Goal: Browse casually: Explore the website without a specific task or goal

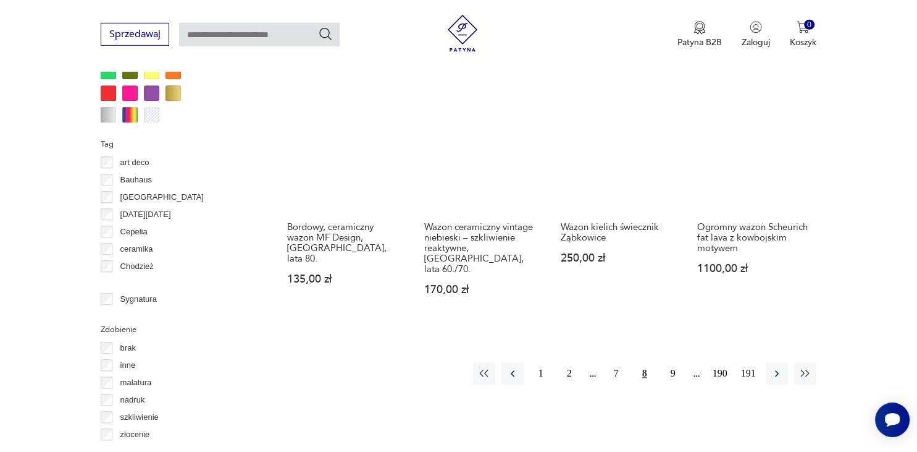
scroll to position [1240, 0]
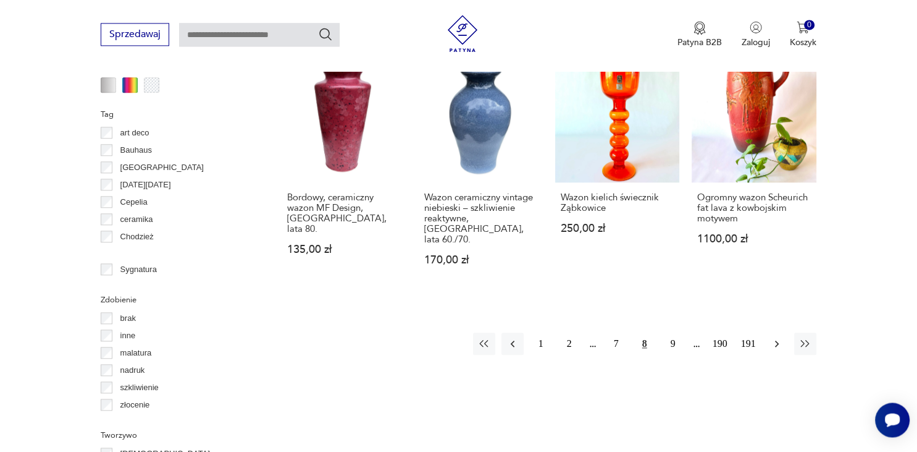
click at [775, 337] on icon "button" at bounding box center [777, 343] width 12 height 12
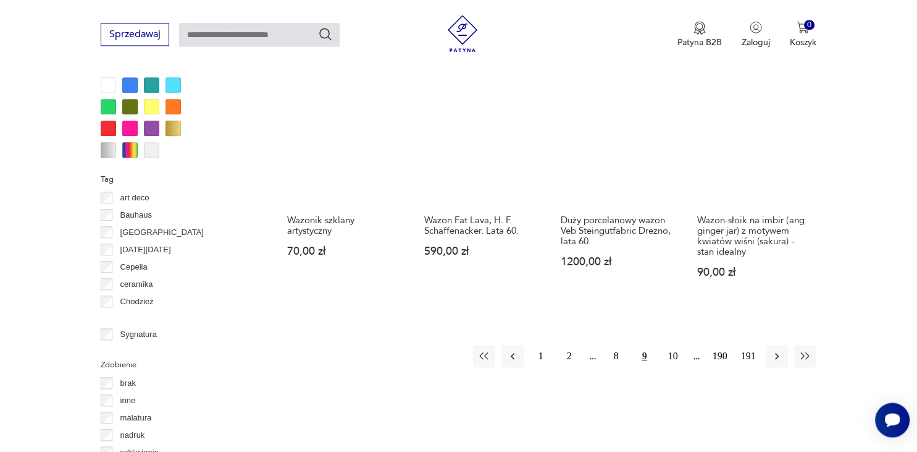
scroll to position [1240, 0]
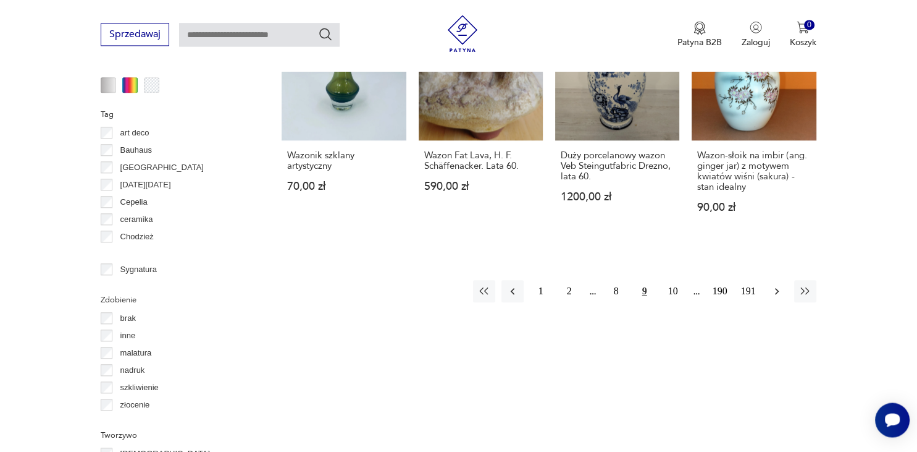
click at [776, 290] on icon "button" at bounding box center [777, 291] width 12 height 12
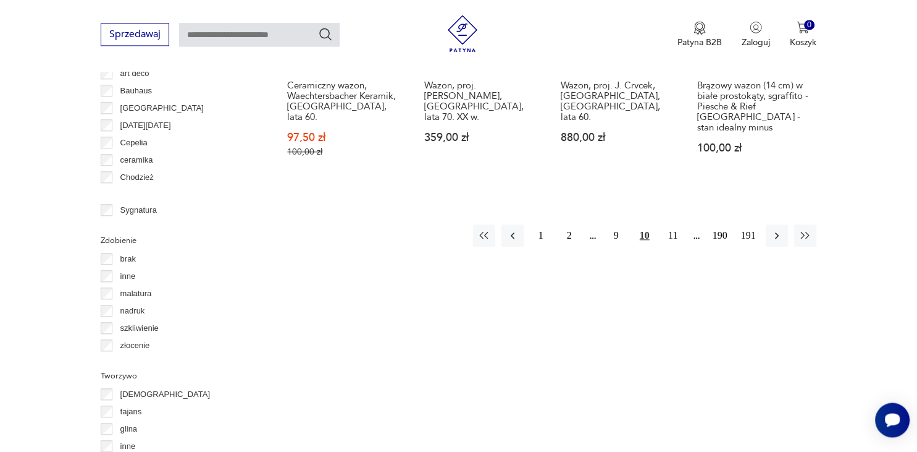
scroll to position [1306, 0]
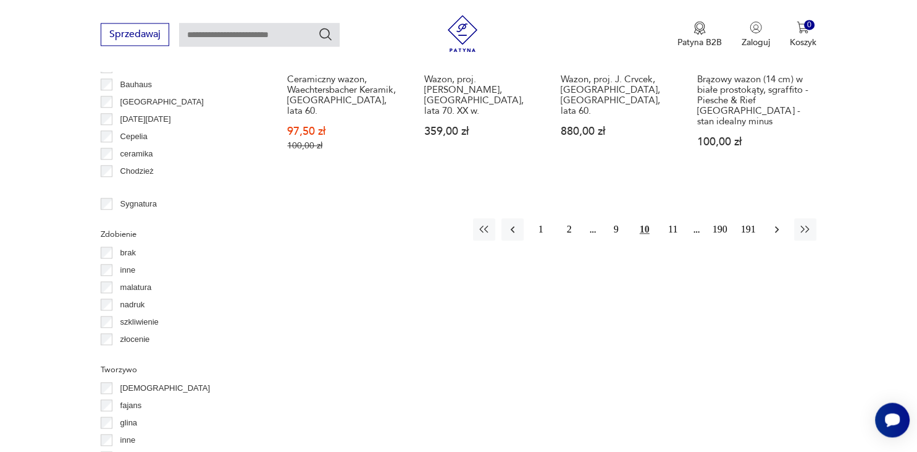
click at [778, 226] on icon "button" at bounding box center [777, 229] width 4 height 7
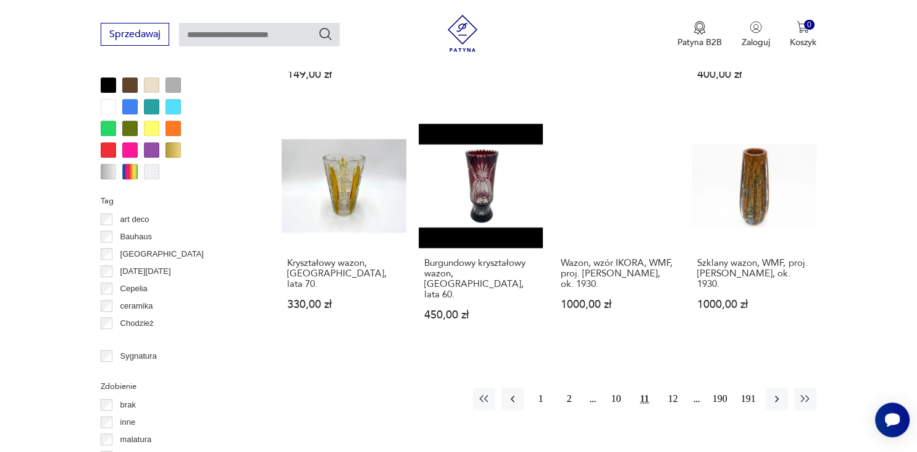
scroll to position [1175, 0]
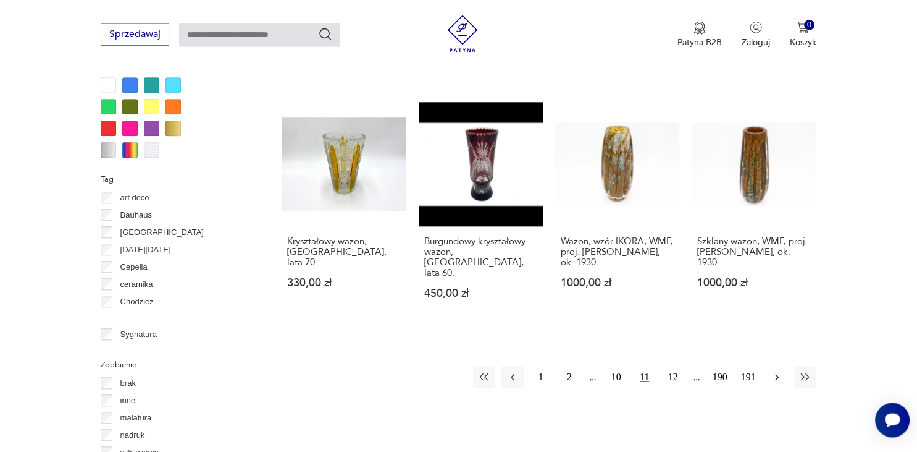
click at [780, 371] on icon "button" at bounding box center [777, 377] width 12 height 12
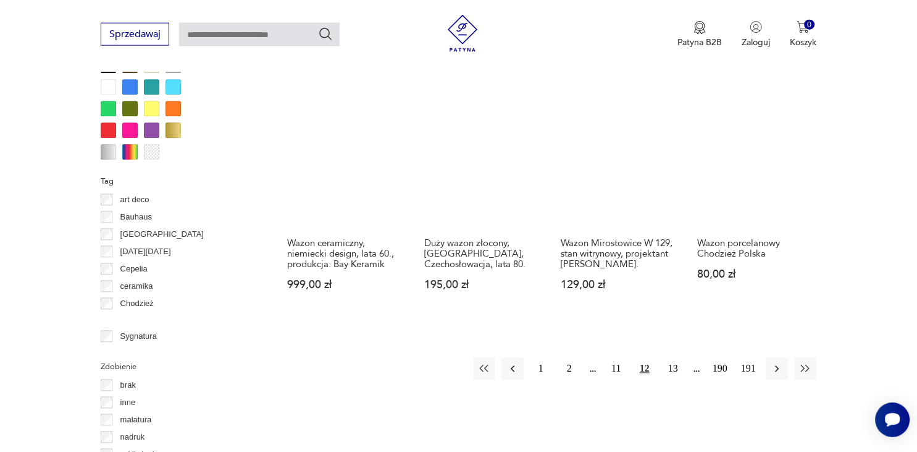
scroll to position [1175, 0]
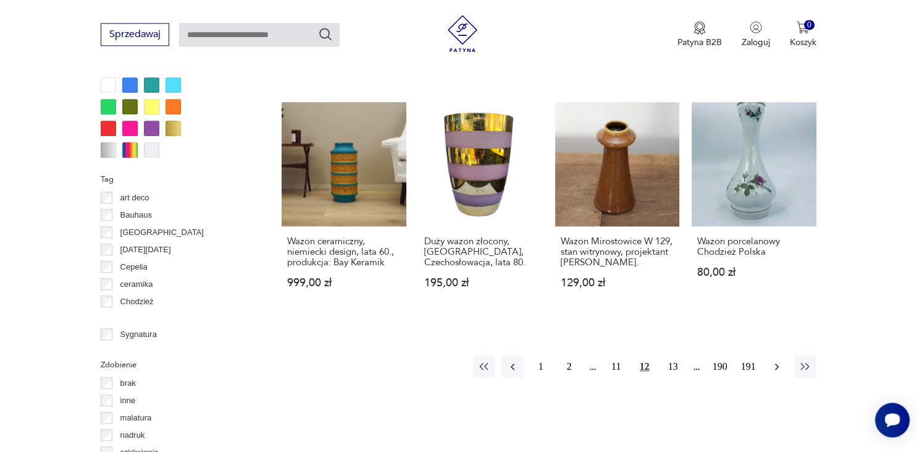
click at [770, 355] on button "button" at bounding box center [777, 366] width 22 height 22
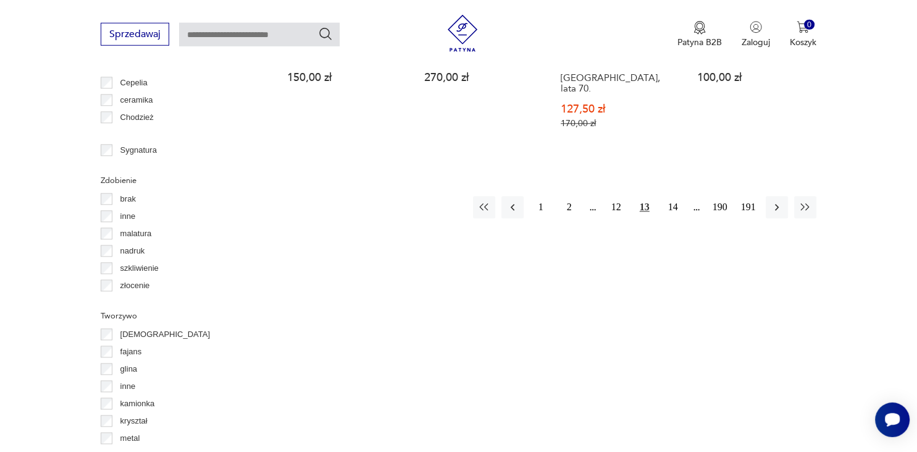
scroll to position [1371, 0]
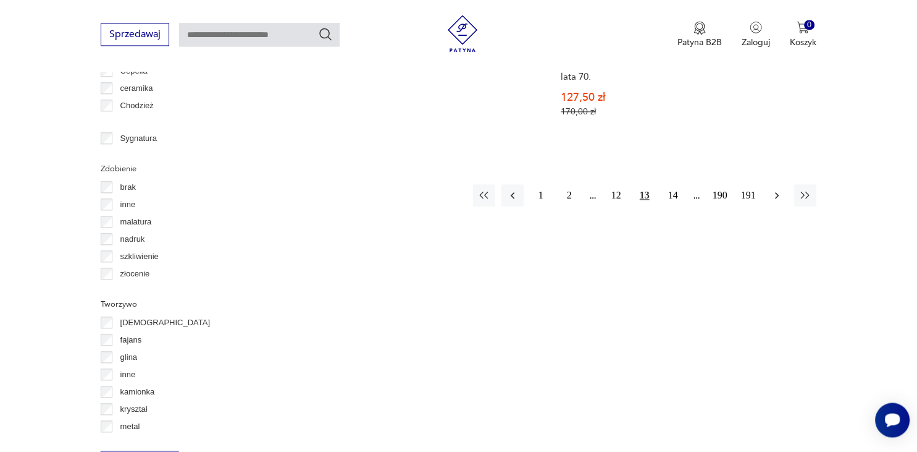
click at [780, 189] on icon "button" at bounding box center [777, 195] width 12 height 12
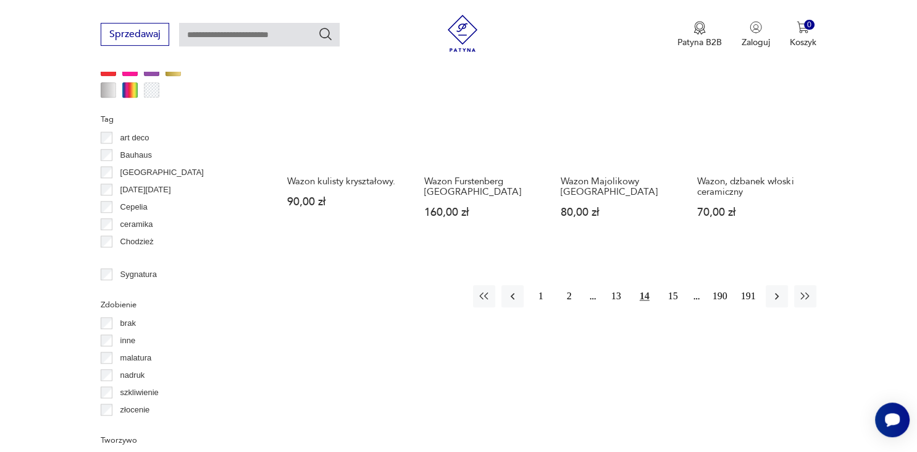
scroll to position [1240, 0]
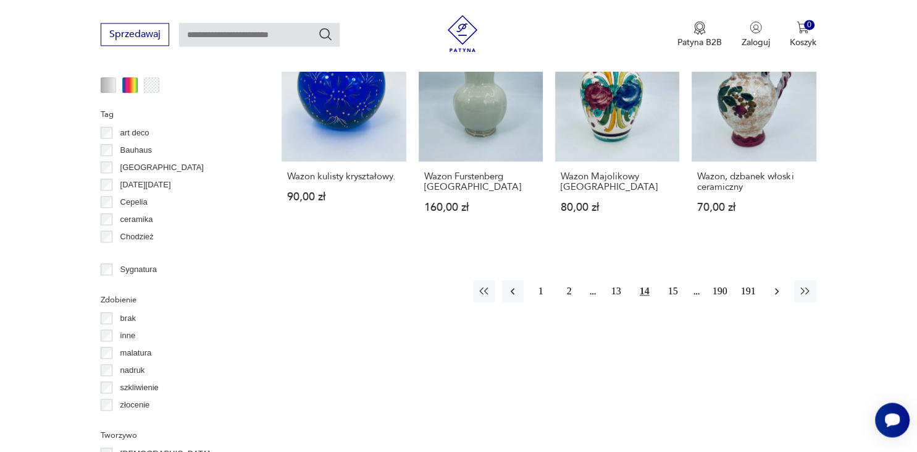
click at [776, 285] on icon "button" at bounding box center [777, 291] width 12 height 12
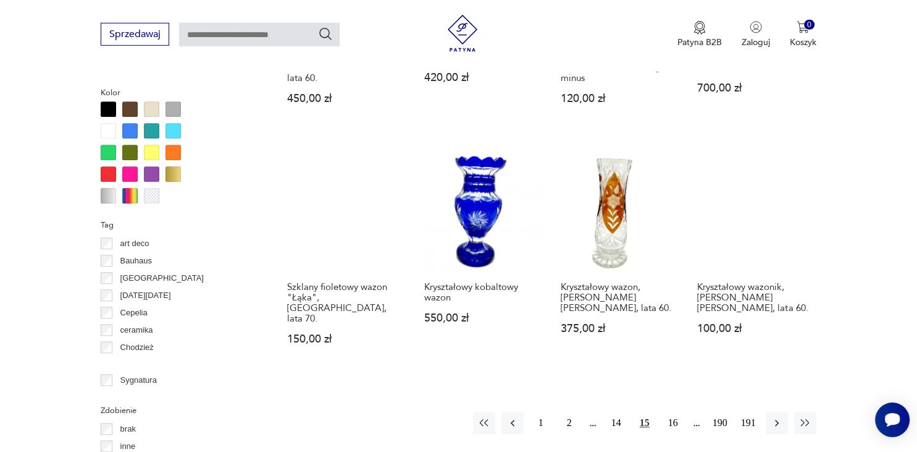
scroll to position [1175, 0]
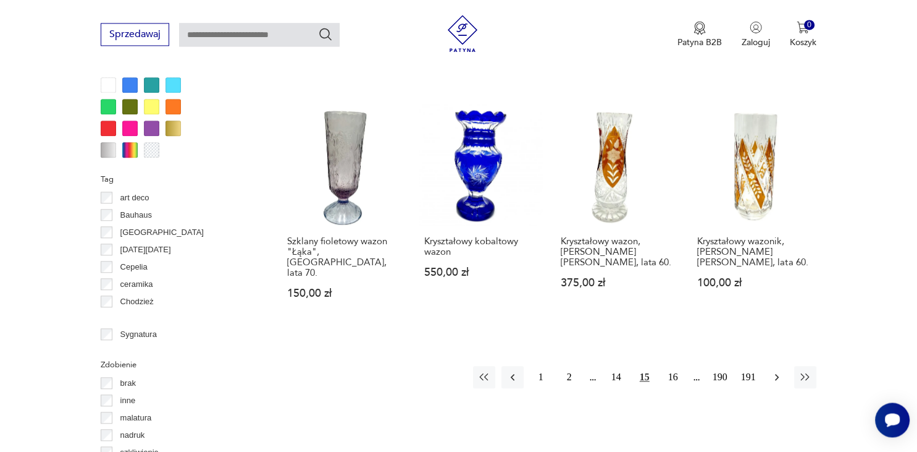
click at [776, 374] on icon "button" at bounding box center [777, 377] width 4 height 7
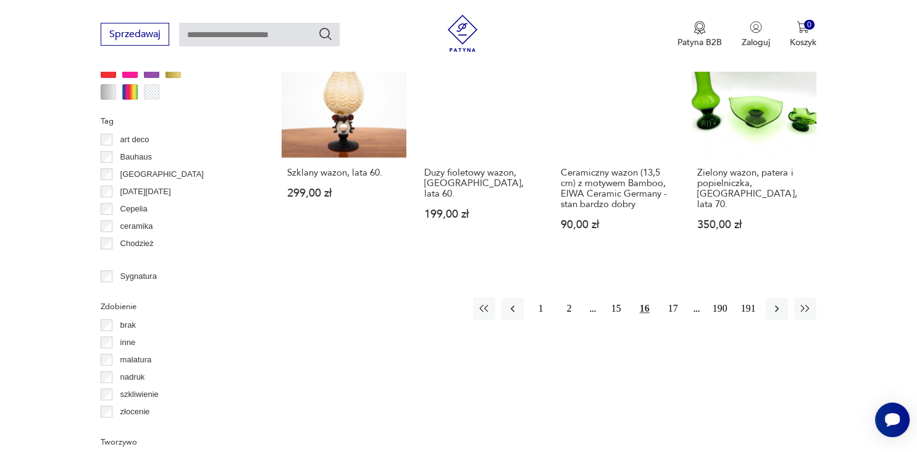
scroll to position [1240, 0]
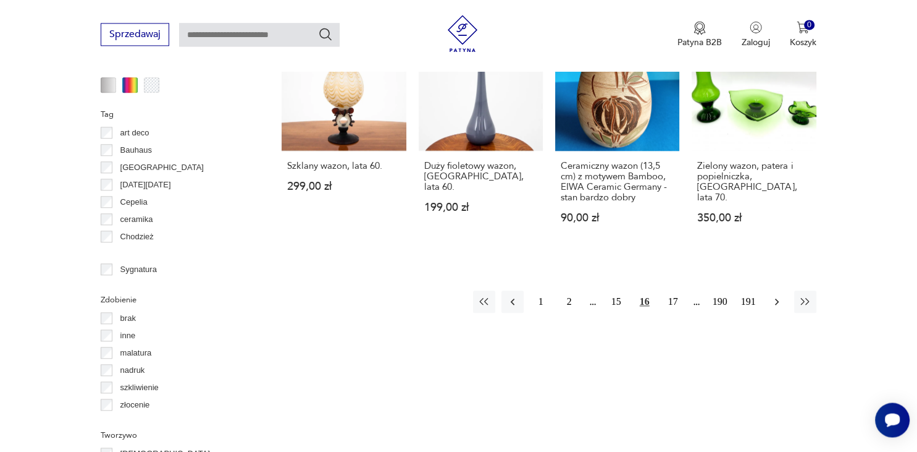
click at [778, 295] on icon "button" at bounding box center [777, 301] width 12 height 12
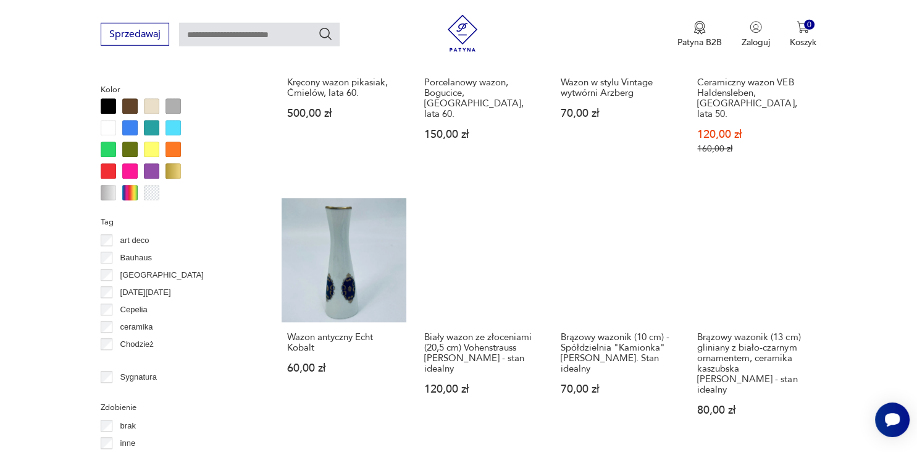
scroll to position [1175, 0]
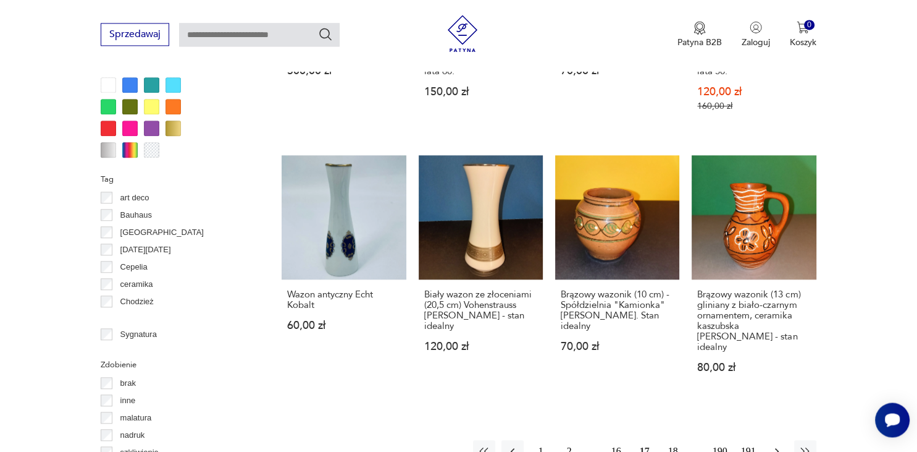
click at [776, 448] on icon "button" at bounding box center [777, 451] width 4 height 7
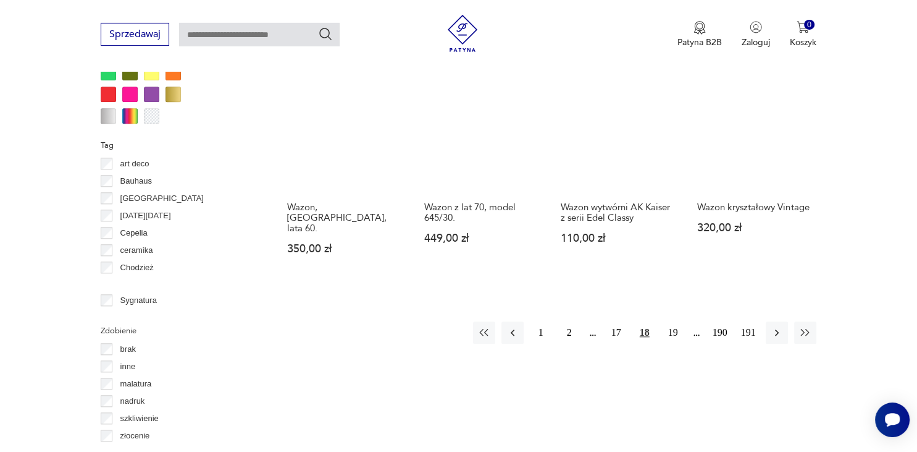
scroll to position [1240, 0]
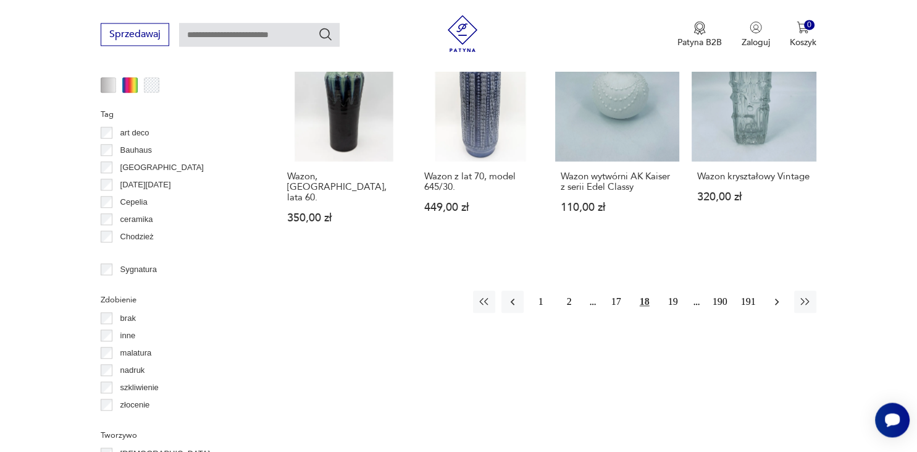
click at [776, 298] on icon "button" at bounding box center [777, 301] width 4 height 7
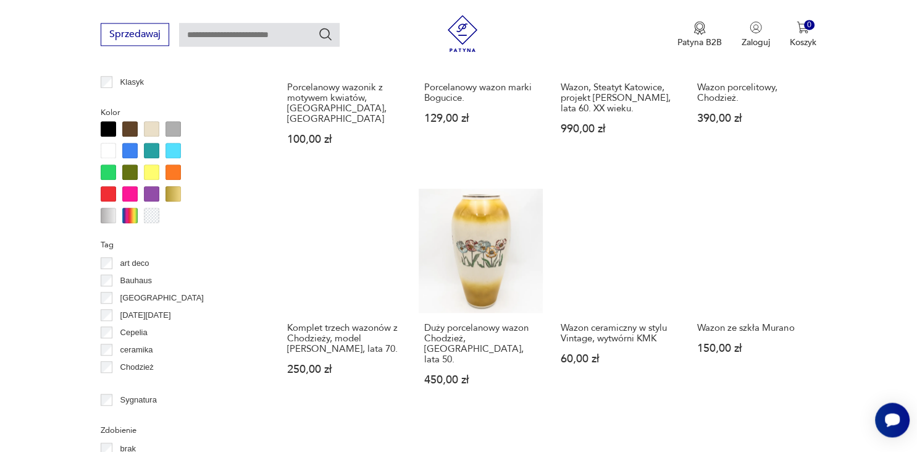
scroll to position [1175, 0]
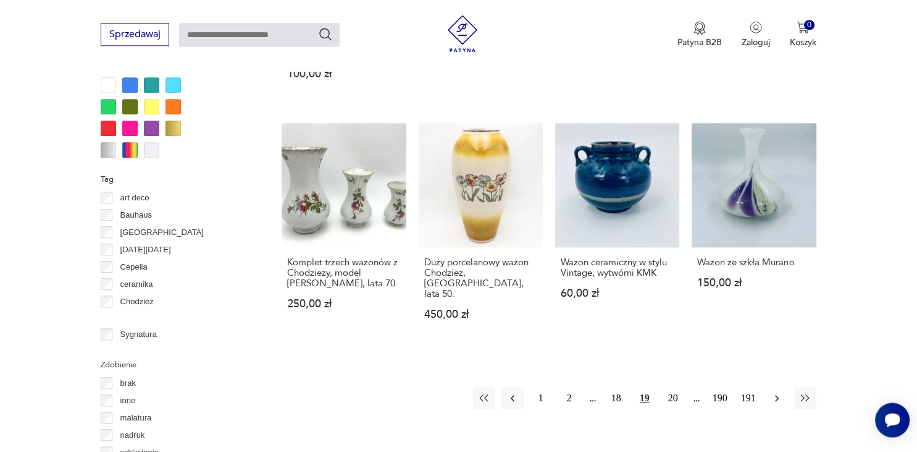
click at [778, 392] on icon "button" at bounding box center [777, 398] width 12 height 12
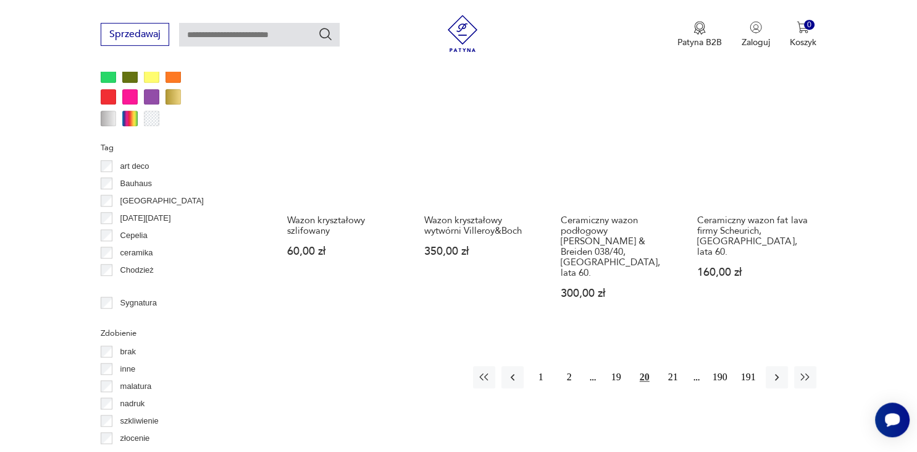
scroll to position [1240, 0]
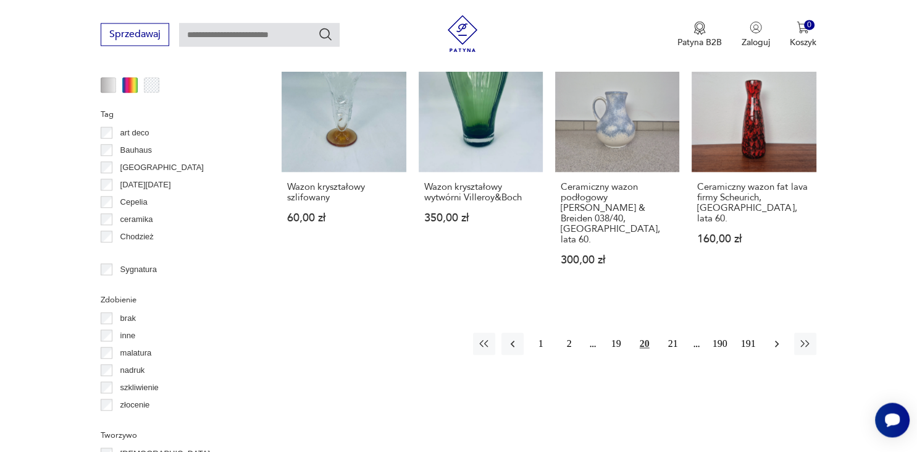
click at [773, 337] on icon "button" at bounding box center [777, 343] width 12 height 12
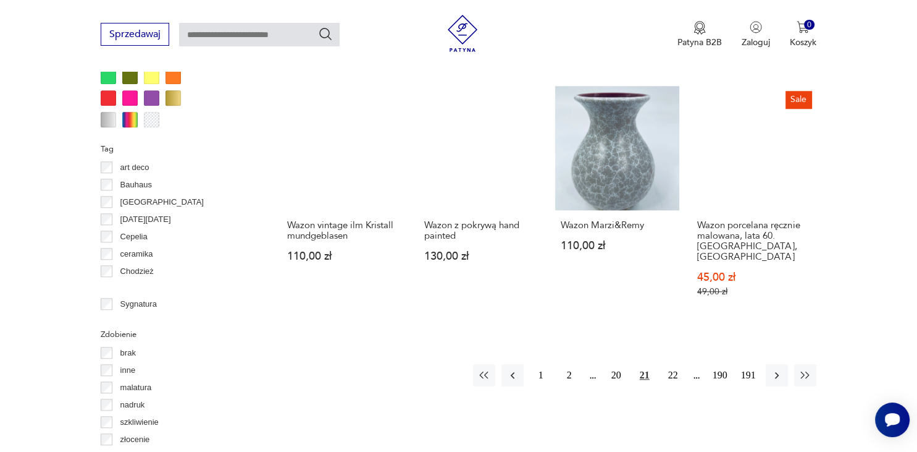
scroll to position [1240, 0]
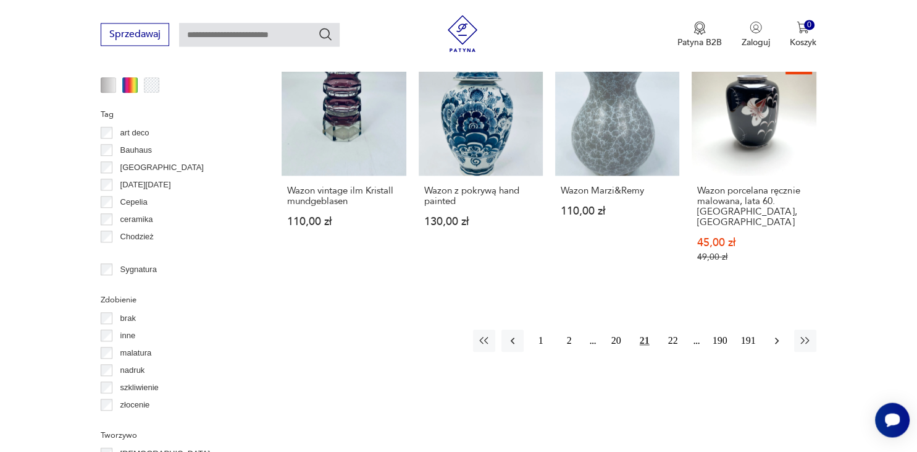
click at [777, 337] on icon "button" at bounding box center [777, 340] width 4 height 7
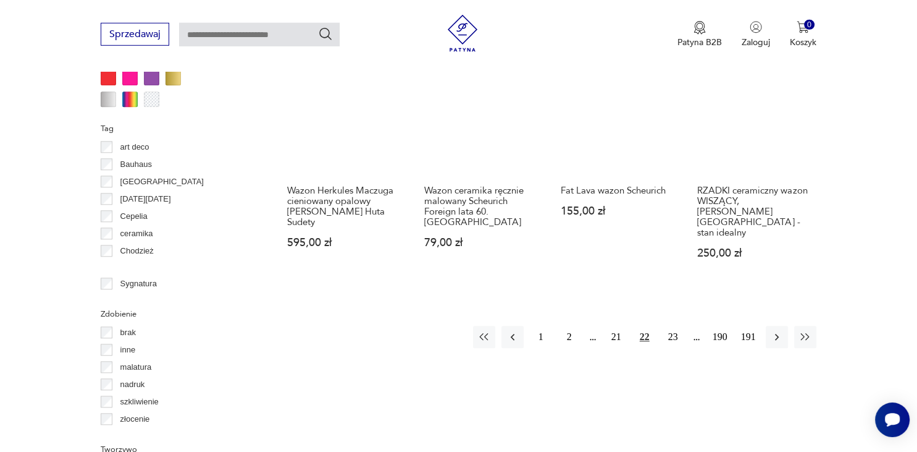
scroll to position [1240, 0]
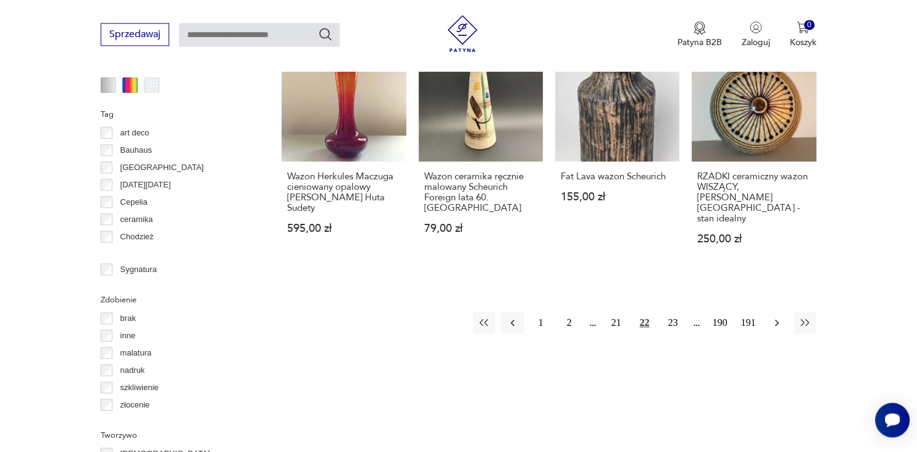
click at [777, 319] on icon "button" at bounding box center [777, 322] width 4 height 7
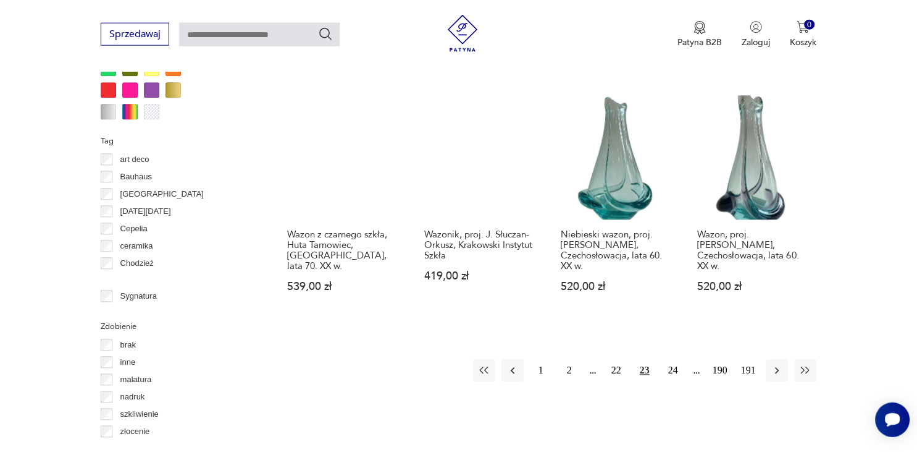
scroll to position [1240, 0]
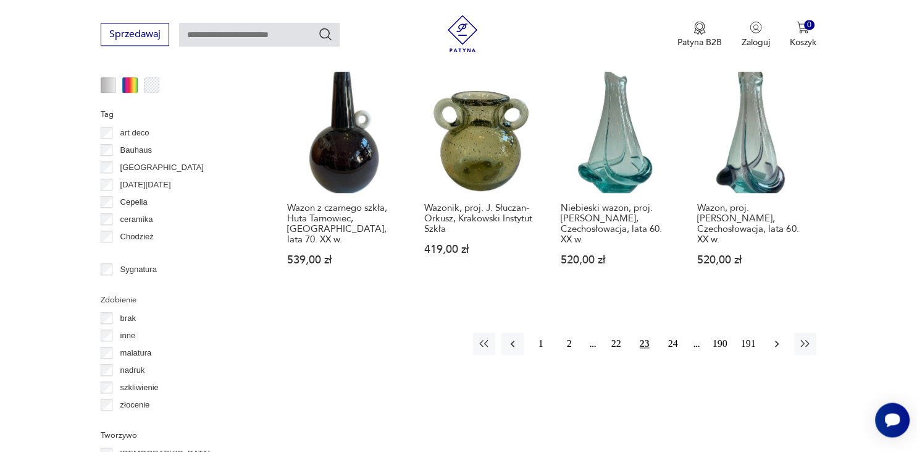
click at [776, 340] on icon "button" at bounding box center [777, 343] width 4 height 7
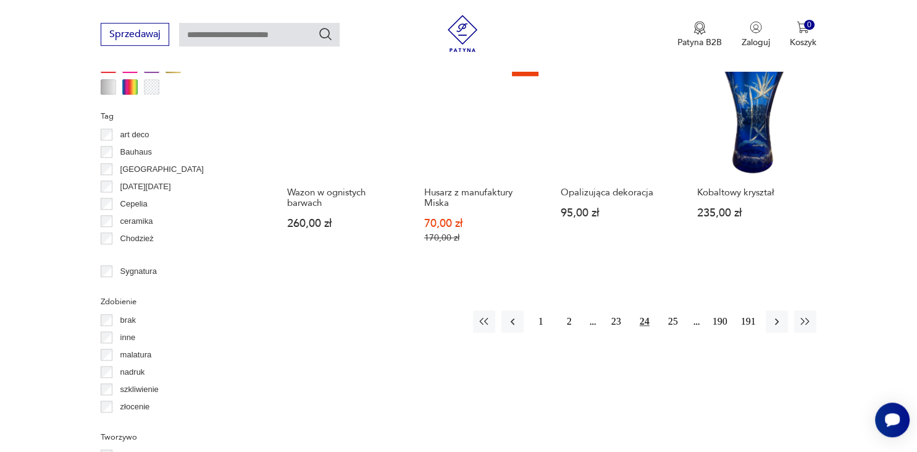
scroll to position [1240, 0]
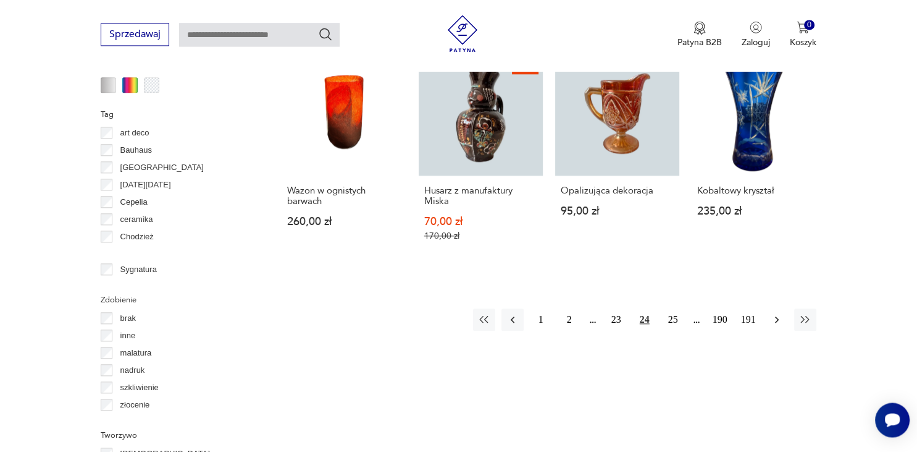
click at [775, 313] on icon "button" at bounding box center [777, 319] width 12 height 12
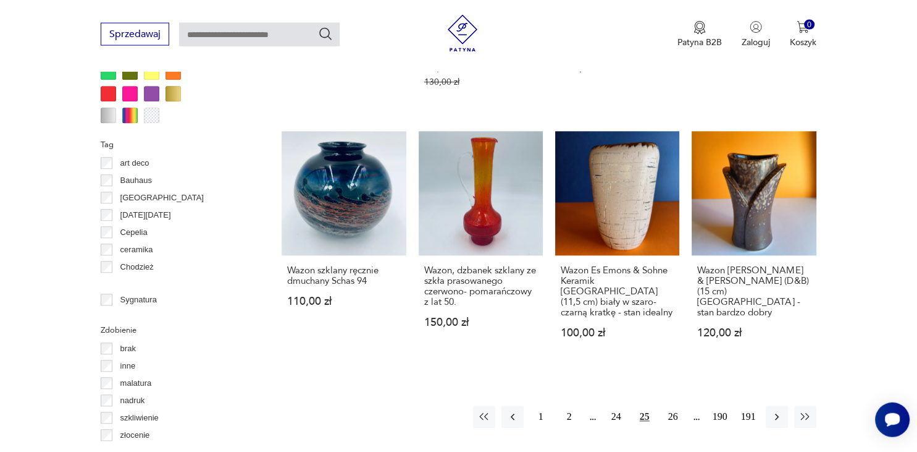
scroll to position [1240, 0]
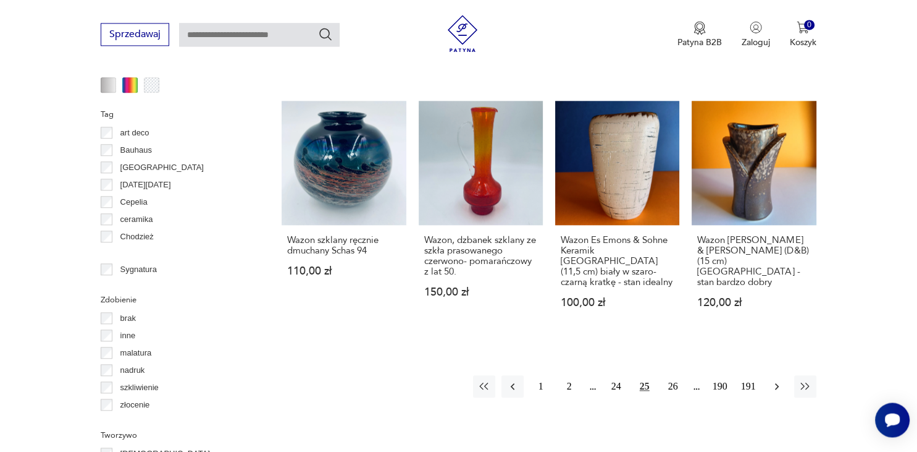
click at [780, 380] on icon "button" at bounding box center [777, 386] width 12 height 12
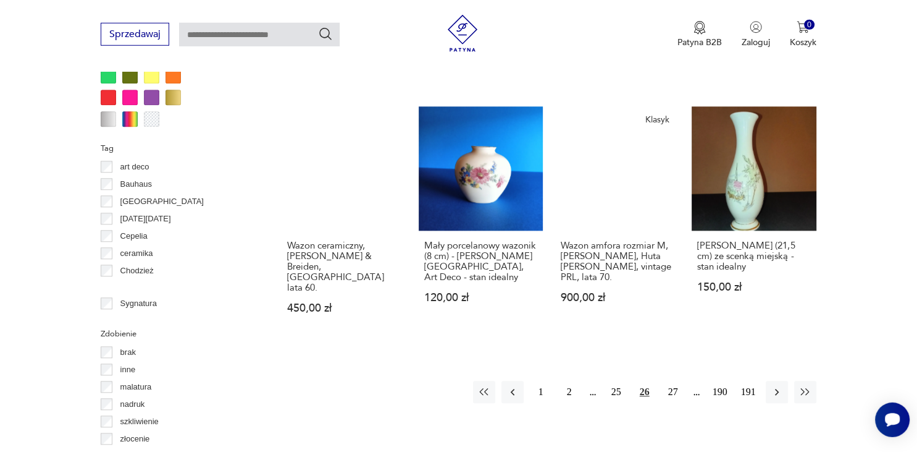
scroll to position [1240, 0]
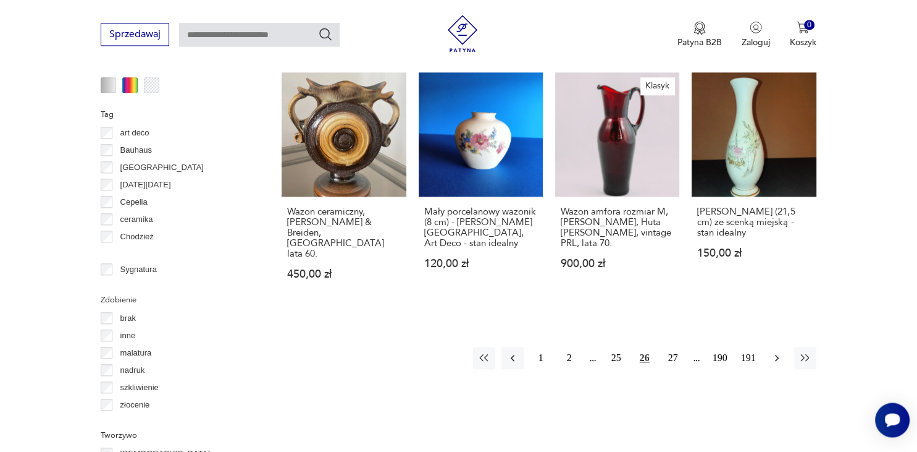
click at [773, 351] on icon "button" at bounding box center [777, 357] width 12 height 12
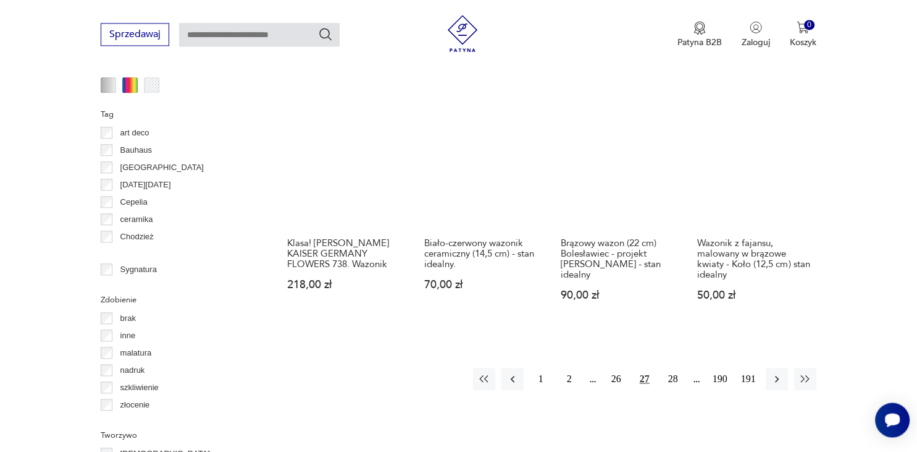
scroll to position [1305, 0]
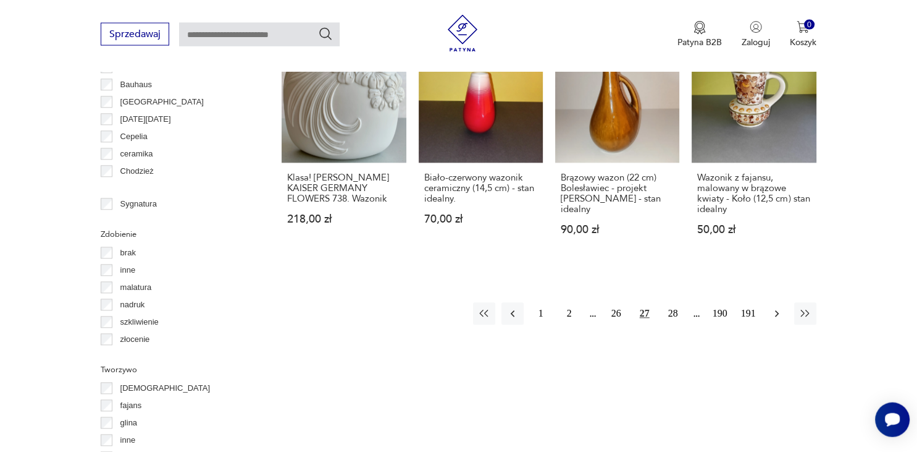
click at [776, 311] on icon "button" at bounding box center [777, 314] width 4 height 7
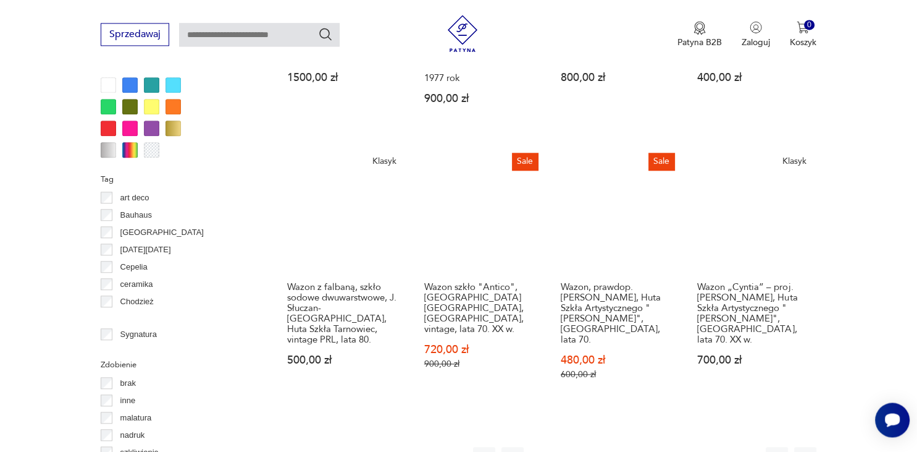
scroll to position [1240, 0]
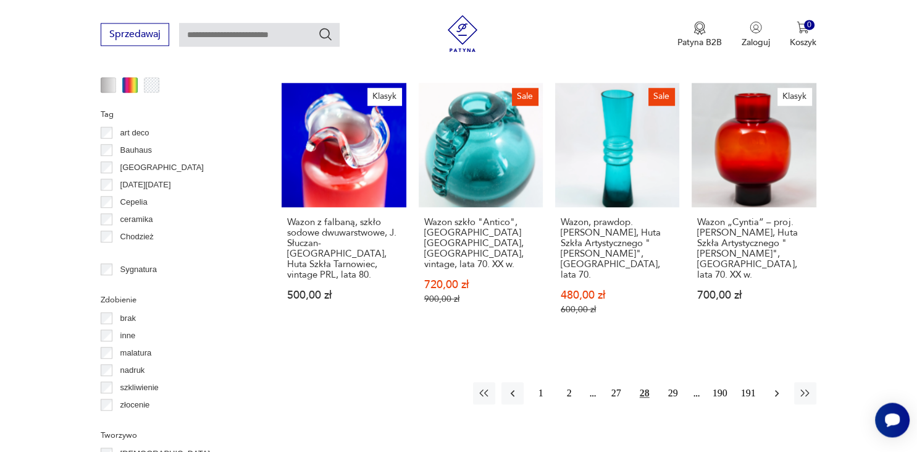
click at [777, 390] on icon "button" at bounding box center [777, 393] width 4 height 7
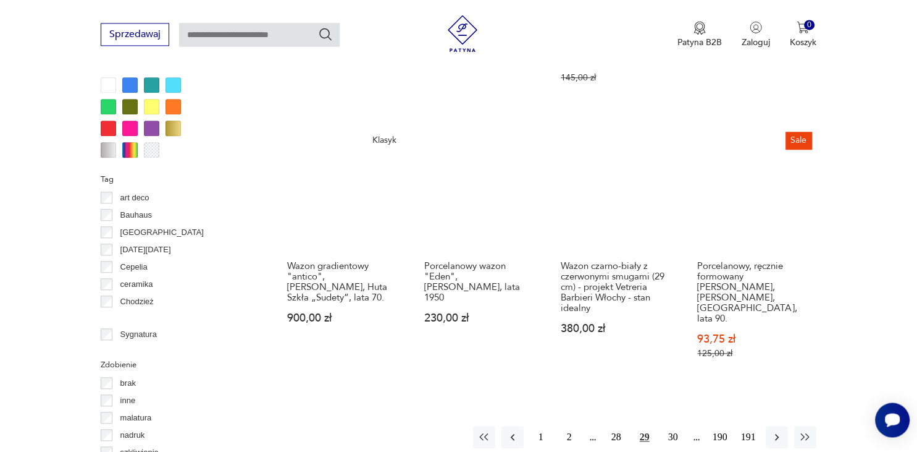
scroll to position [1240, 0]
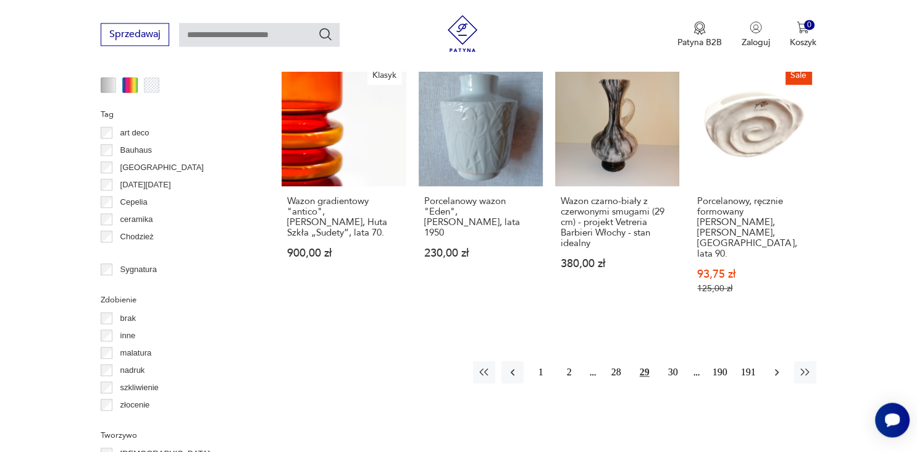
click at [778, 366] on icon "button" at bounding box center [777, 372] width 12 height 12
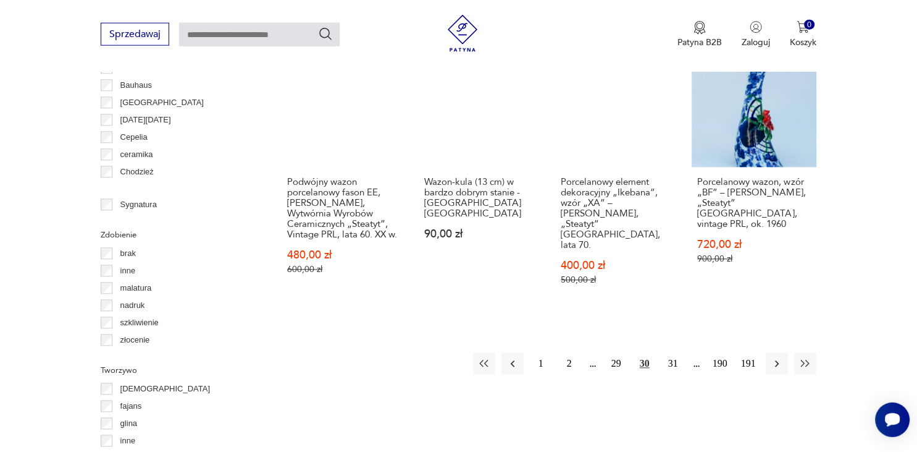
scroll to position [1305, 0]
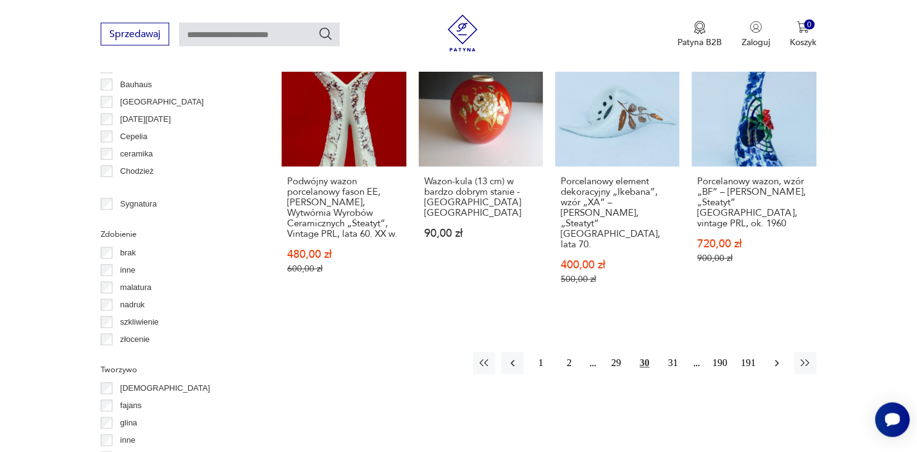
click at [771, 357] on icon "button" at bounding box center [777, 363] width 12 height 12
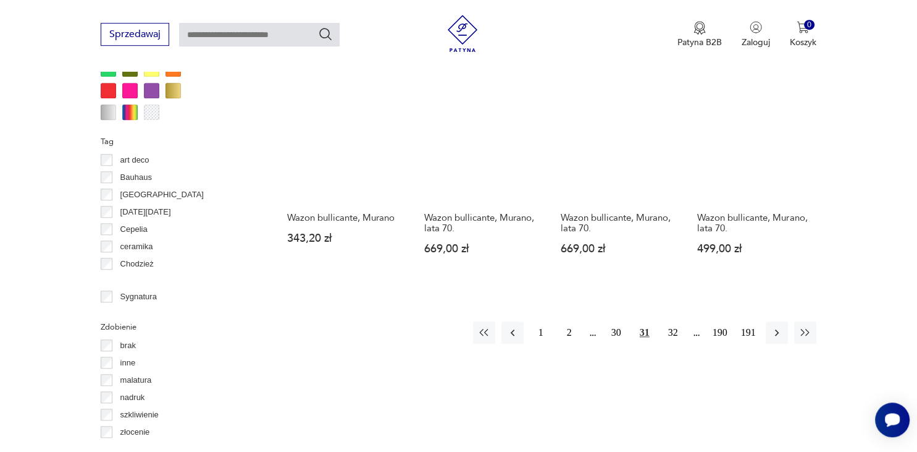
scroll to position [1240, 0]
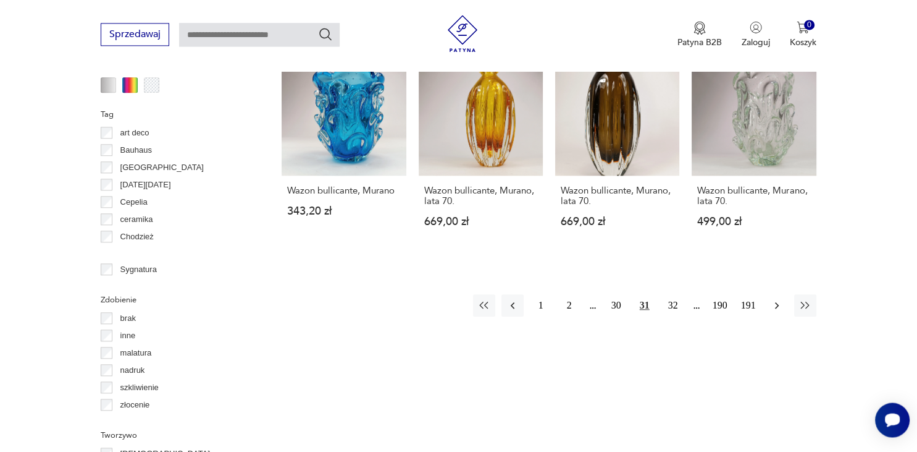
click at [776, 302] on icon "button" at bounding box center [777, 305] width 4 height 7
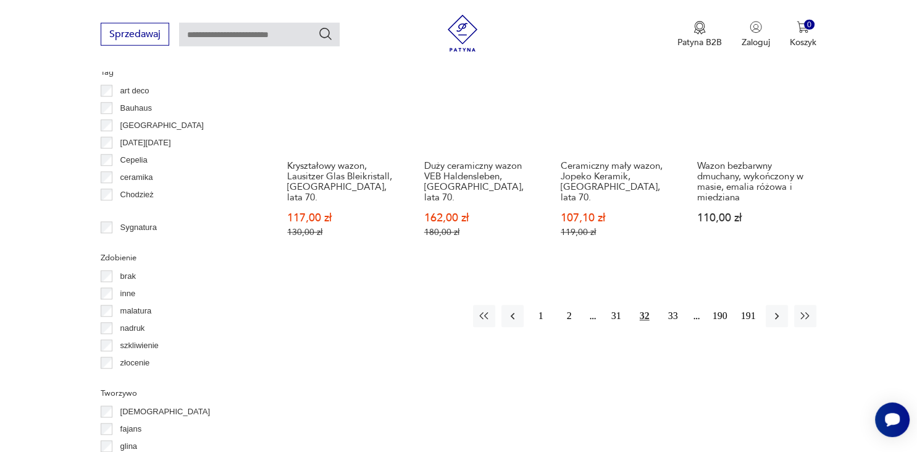
scroll to position [1306, 0]
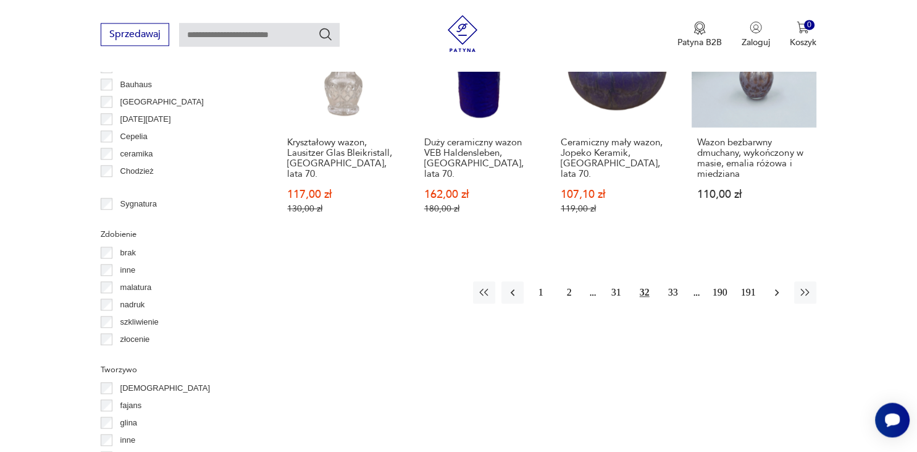
click at [776, 286] on icon "button" at bounding box center [777, 292] width 12 height 12
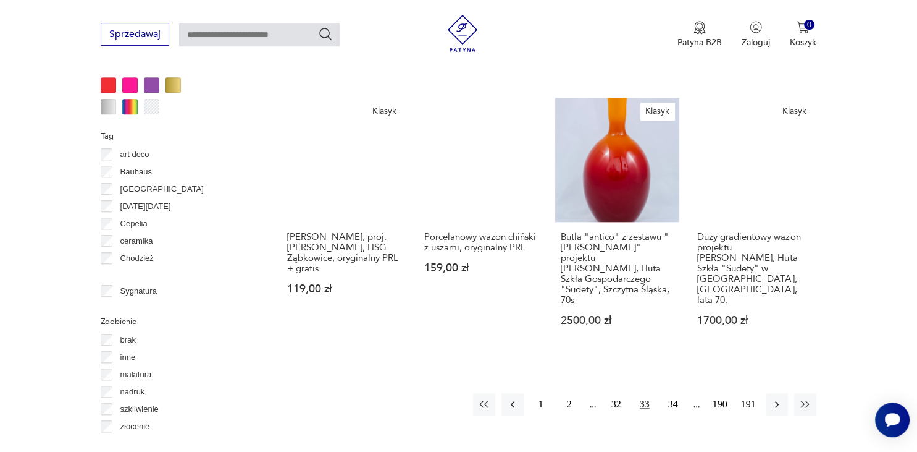
scroll to position [1240, 0]
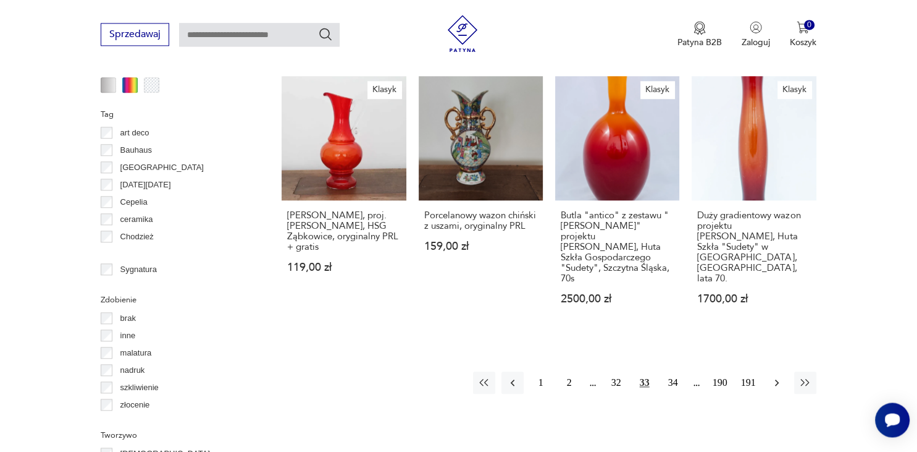
click at [775, 376] on icon "button" at bounding box center [777, 382] width 12 height 12
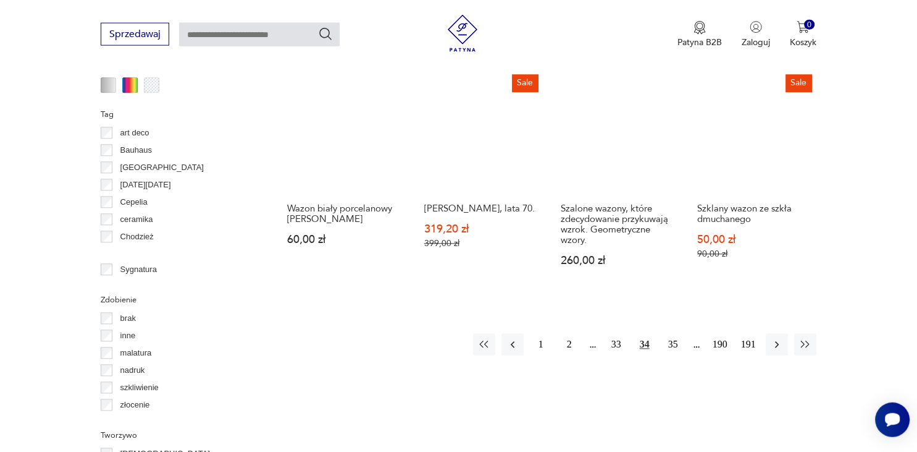
scroll to position [1240, 0]
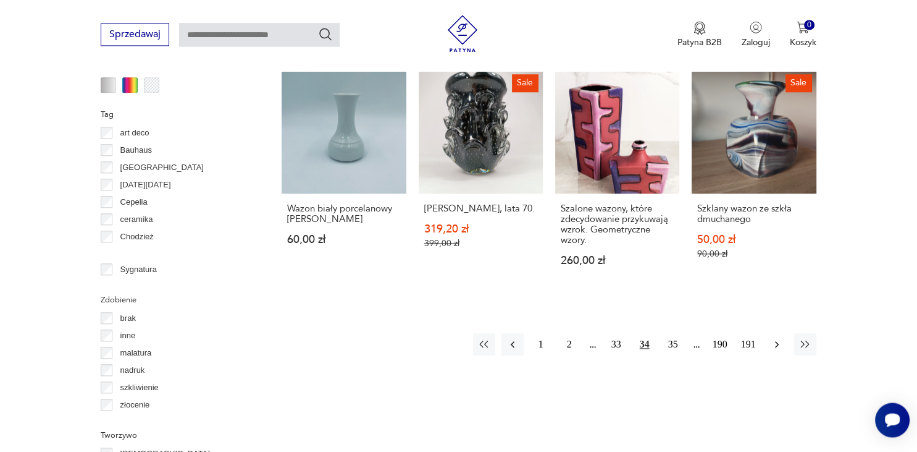
click at [775, 341] on icon "button" at bounding box center [777, 344] width 4 height 7
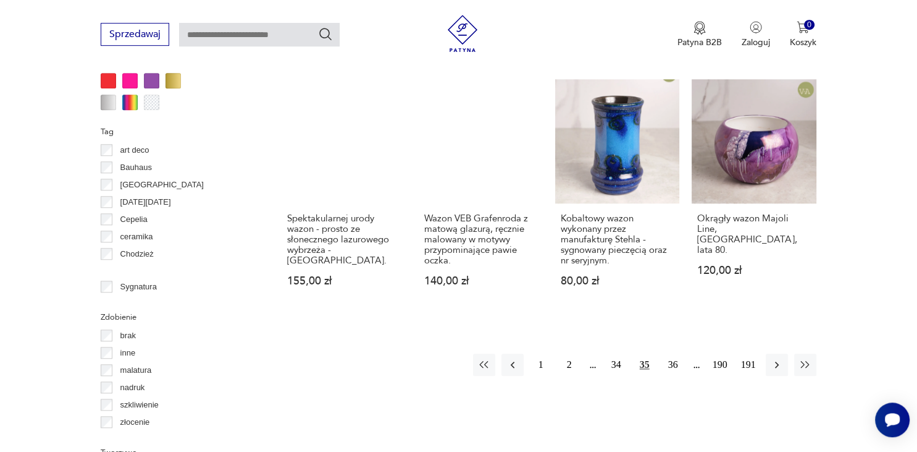
scroll to position [1240, 0]
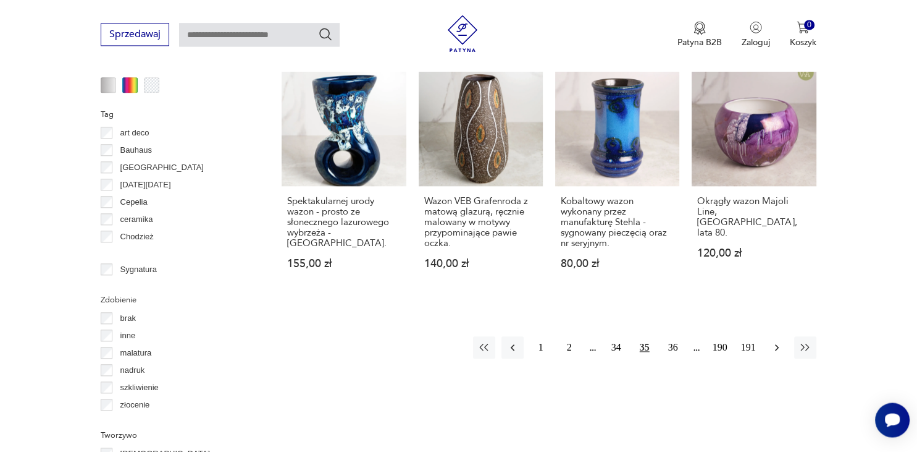
click at [780, 341] on icon "button" at bounding box center [777, 347] width 12 height 12
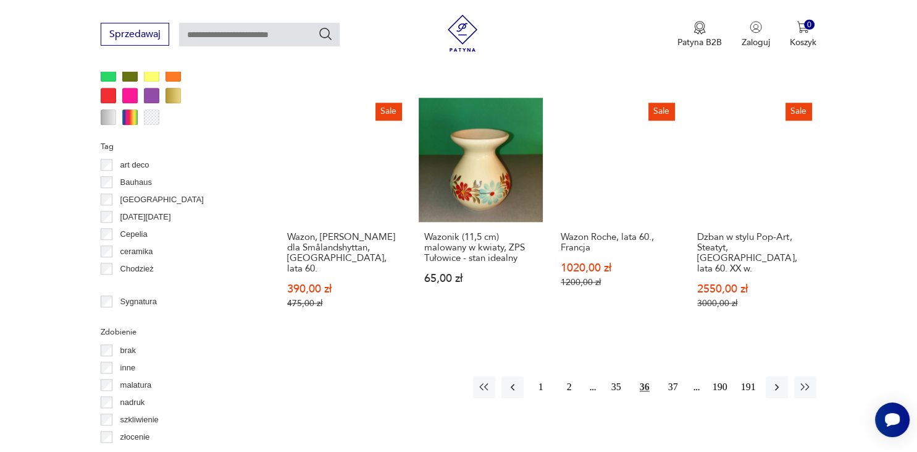
scroll to position [1240, 0]
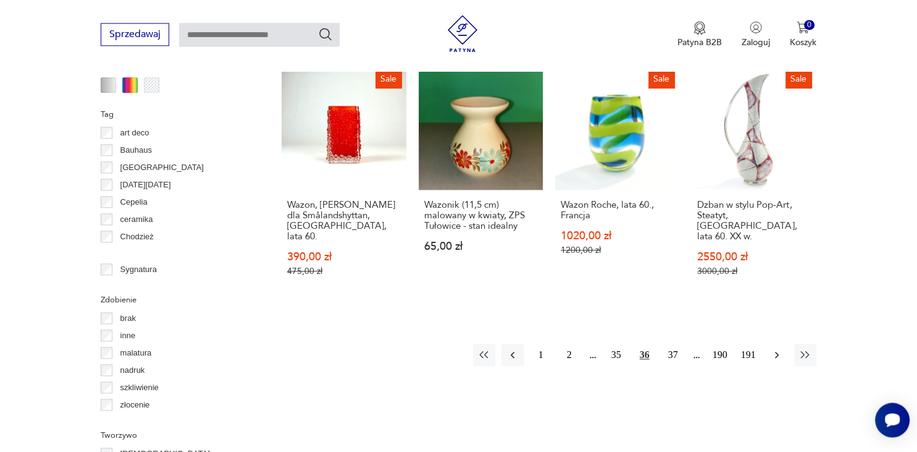
click at [777, 351] on icon "button" at bounding box center [777, 354] width 4 height 7
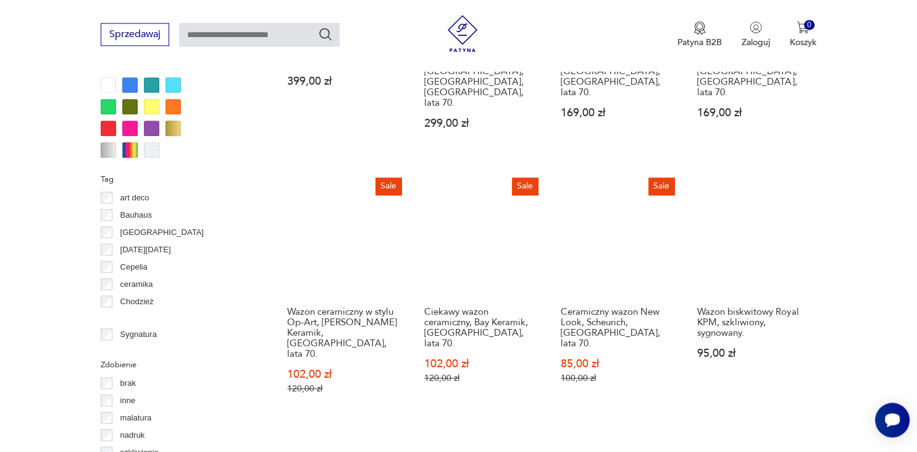
scroll to position [1240, 0]
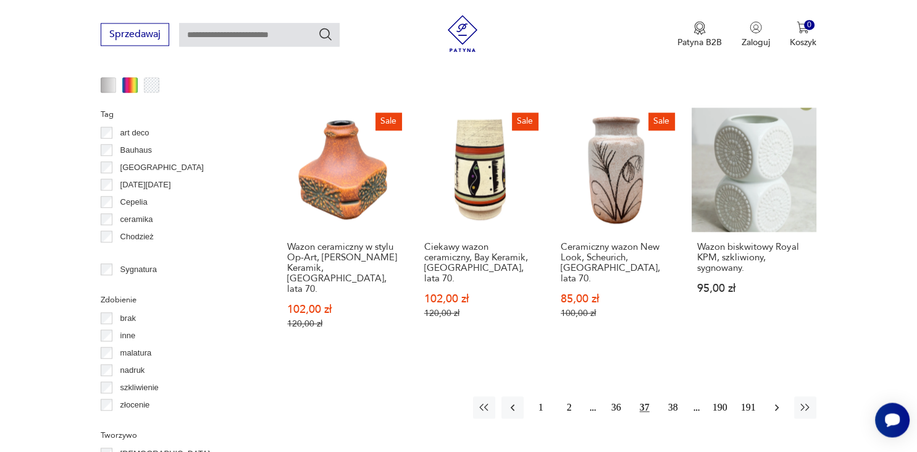
click at [776, 404] on icon "button" at bounding box center [777, 407] width 4 height 7
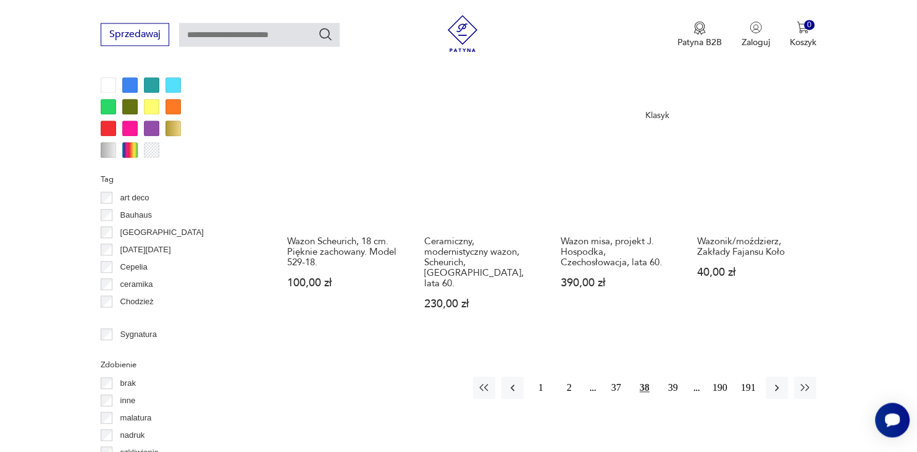
scroll to position [1240, 0]
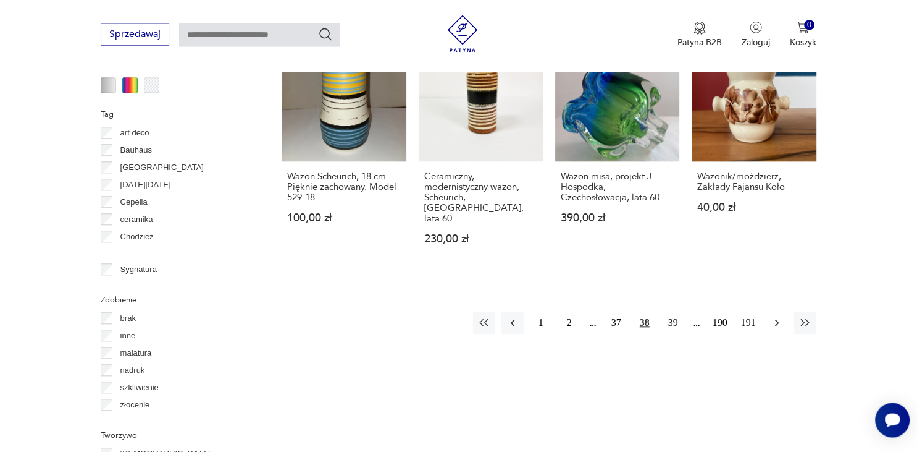
click at [777, 319] on icon "button" at bounding box center [777, 322] width 4 height 7
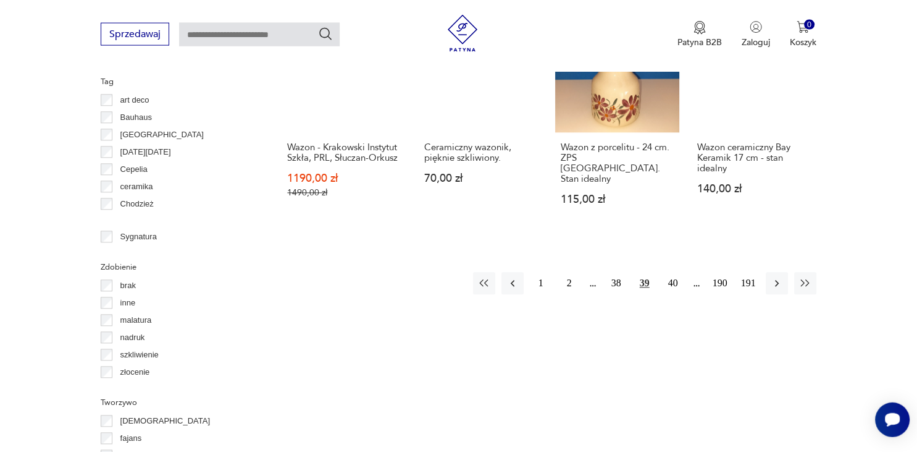
scroll to position [1306, 0]
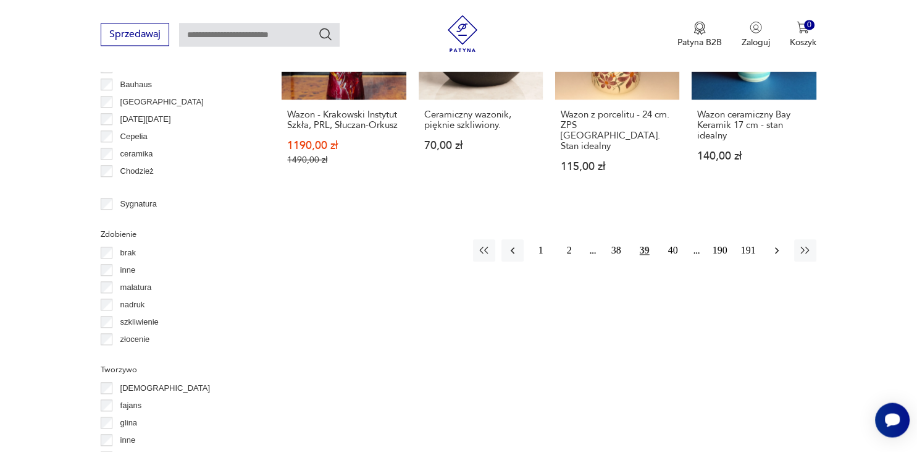
click at [777, 244] on icon "button" at bounding box center [777, 250] width 12 height 12
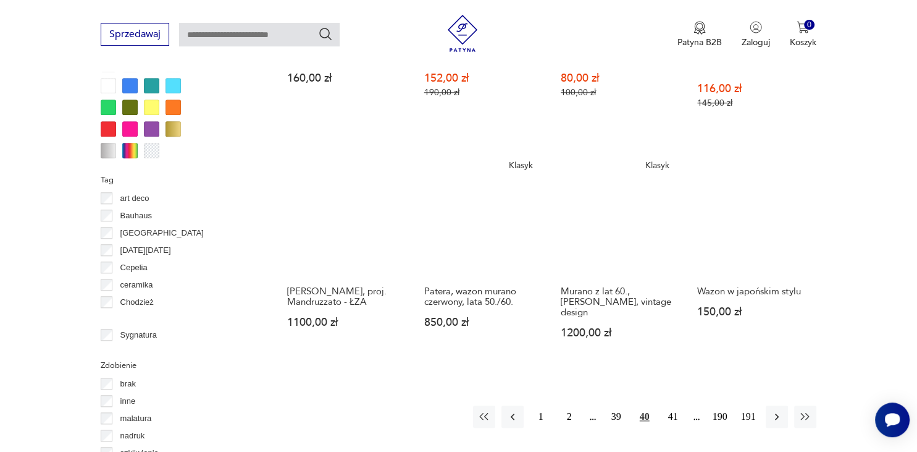
scroll to position [1175, 0]
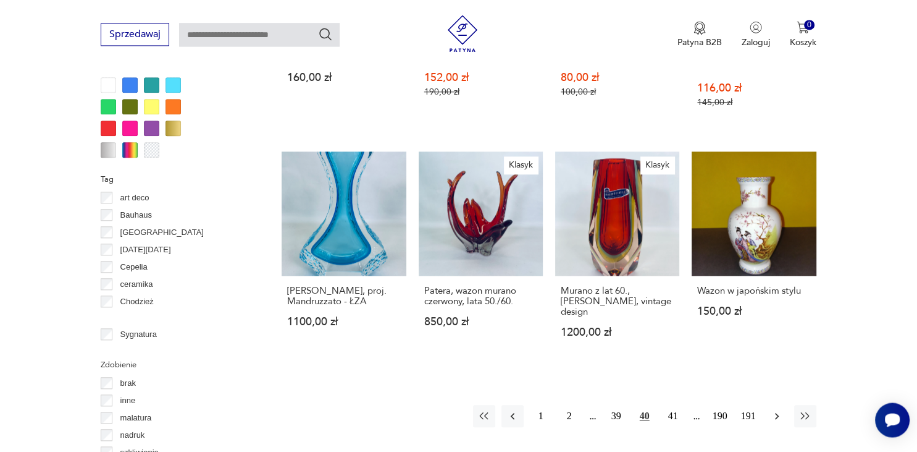
click at [775, 410] on icon "button" at bounding box center [777, 416] width 12 height 12
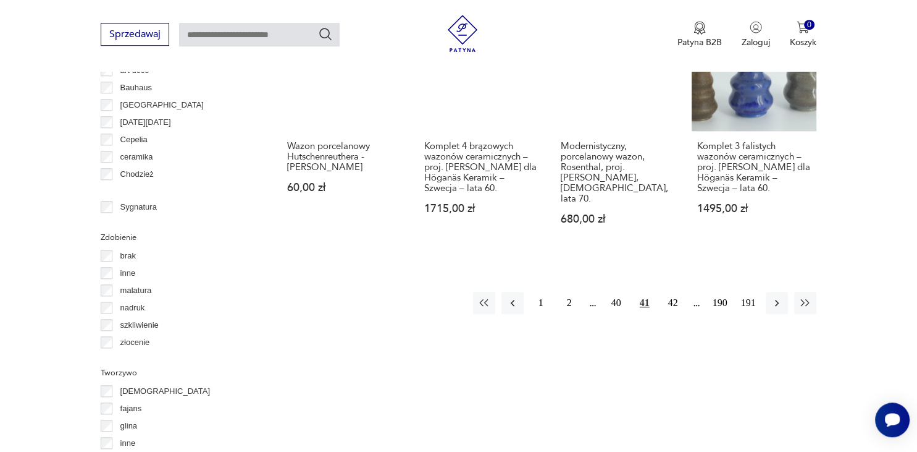
scroll to position [1306, 0]
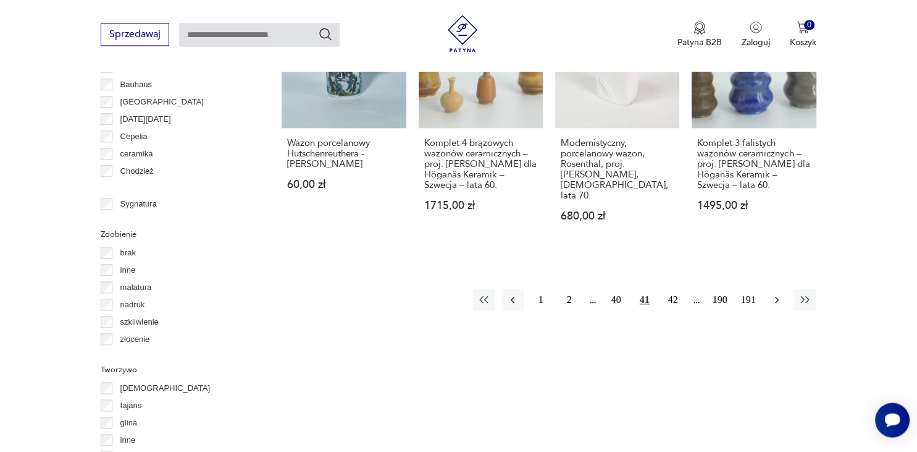
click at [775, 293] on icon "button" at bounding box center [777, 299] width 12 height 12
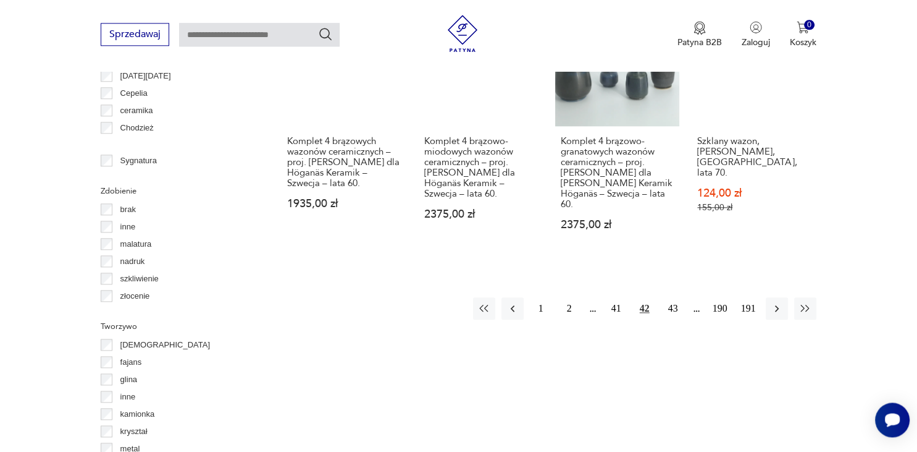
scroll to position [1436, 0]
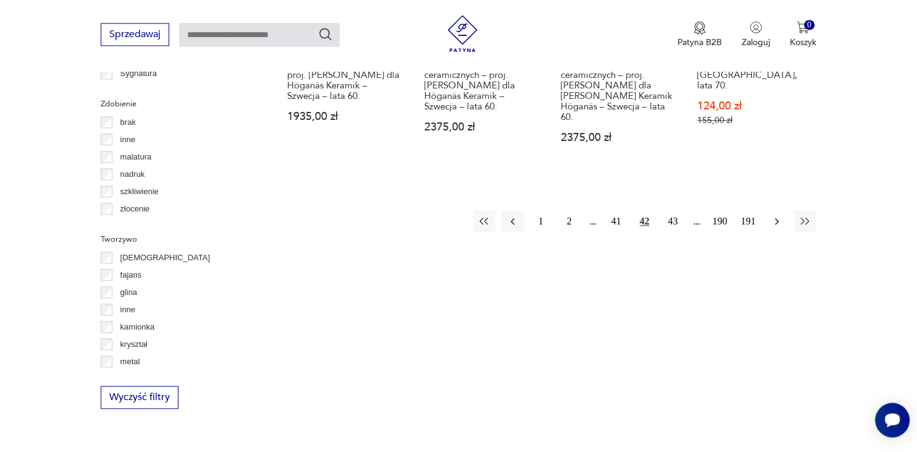
click at [775, 215] on icon "button" at bounding box center [777, 221] width 12 height 12
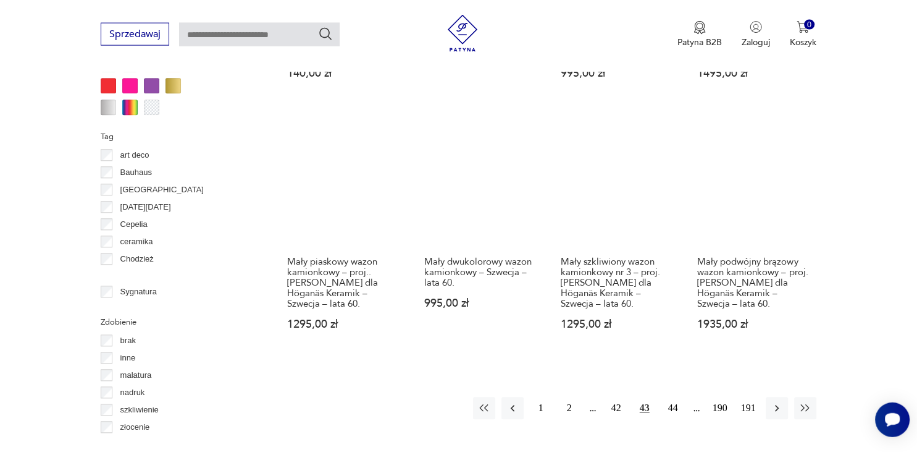
scroll to position [1240, 0]
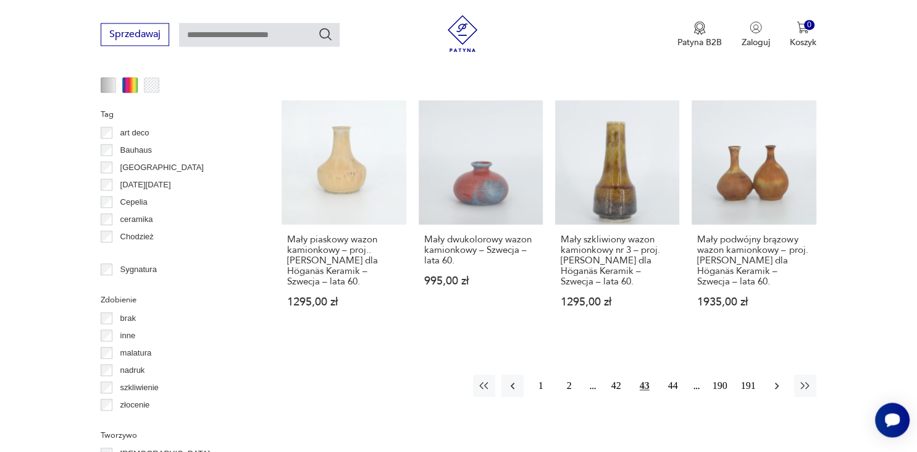
click at [776, 379] on icon "button" at bounding box center [777, 385] width 12 height 12
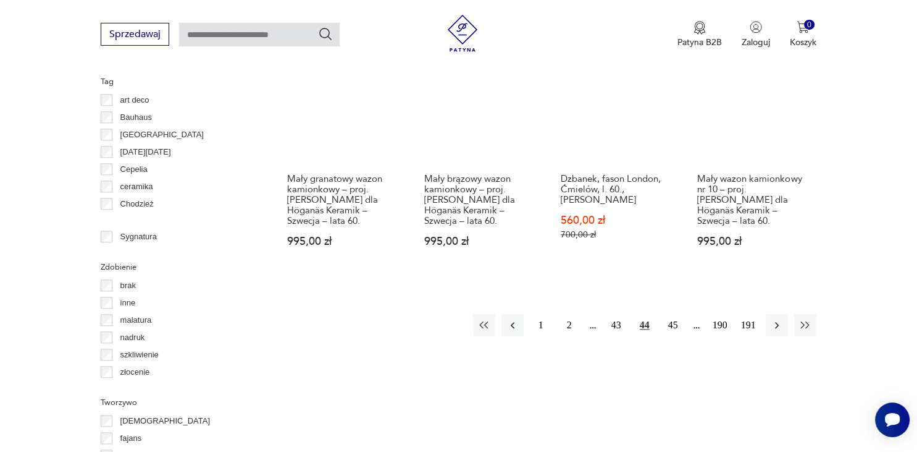
scroll to position [1306, 0]
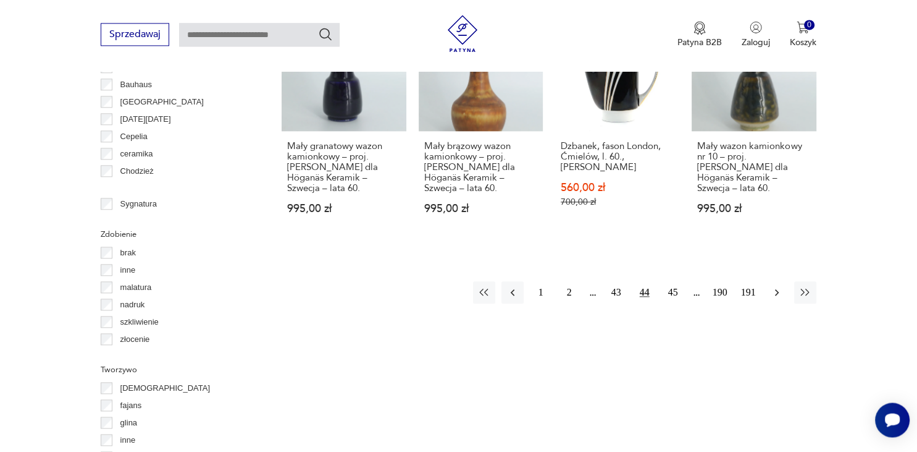
click at [775, 286] on icon "button" at bounding box center [777, 292] width 12 height 12
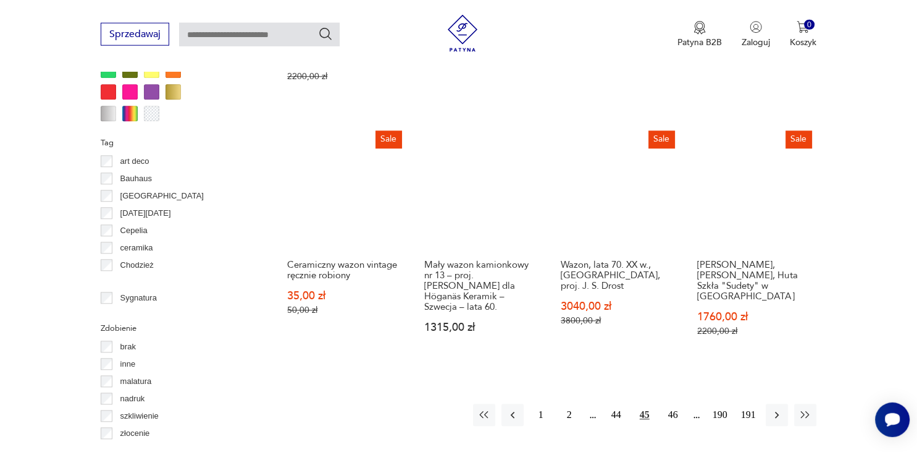
scroll to position [1240, 0]
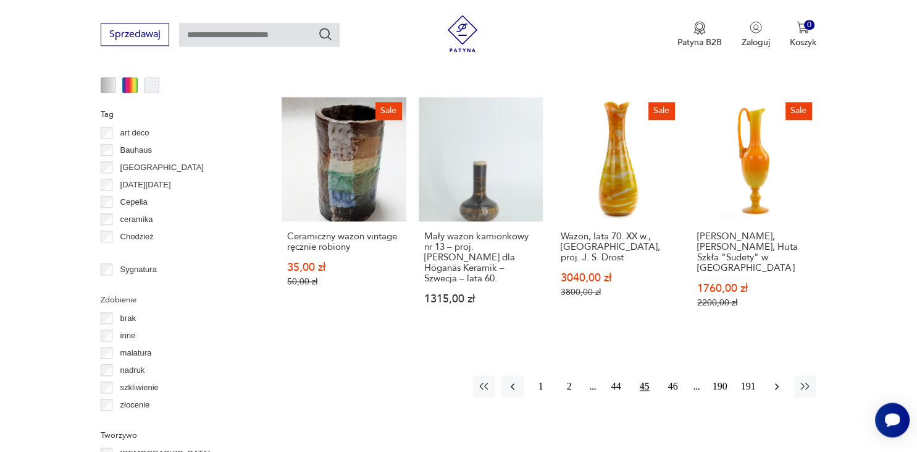
click at [777, 383] on icon "button" at bounding box center [777, 386] width 4 height 7
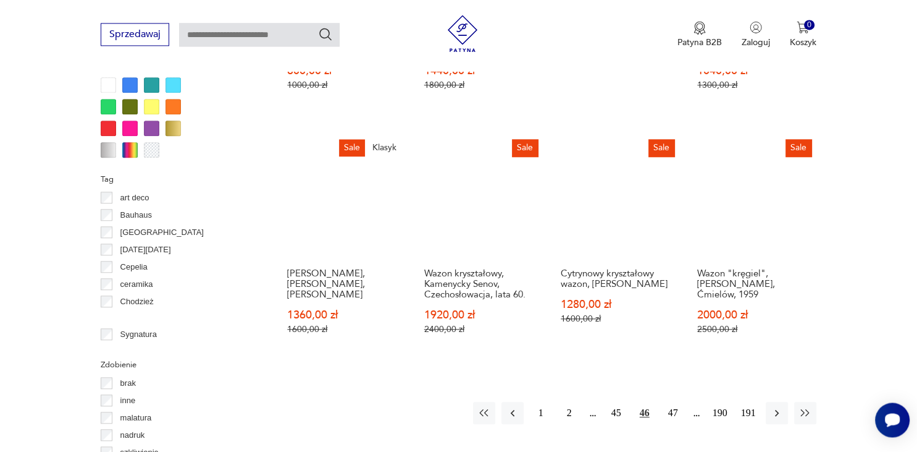
scroll to position [1240, 0]
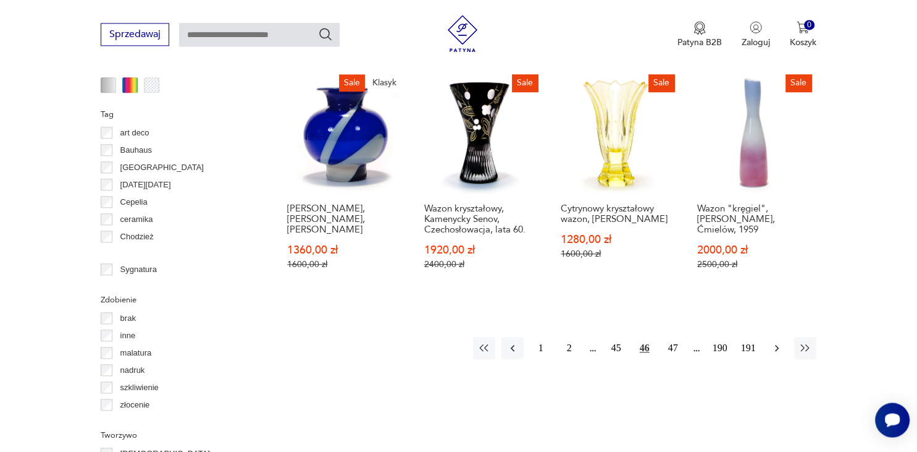
click at [775, 345] on icon "button" at bounding box center [777, 348] width 4 height 7
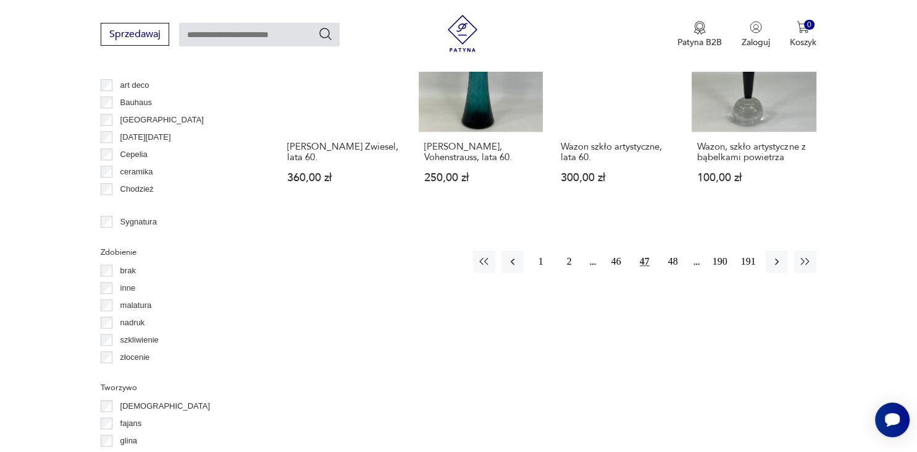
scroll to position [1306, 0]
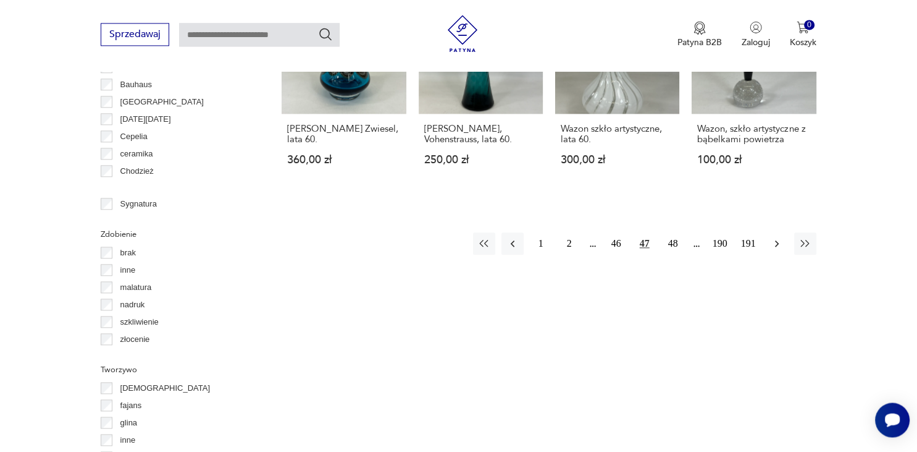
click at [778, 240] on icon "button" at bounding box center [777, 243] width 4 height 7
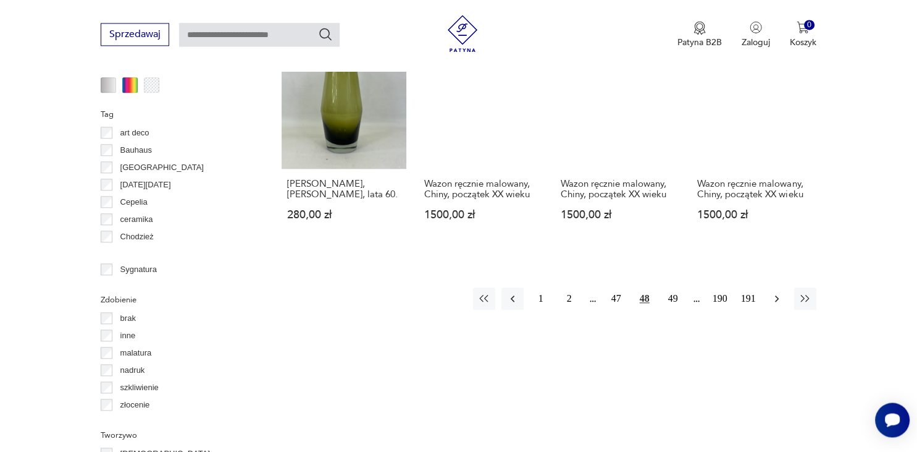
scroll to position [1175, 0]
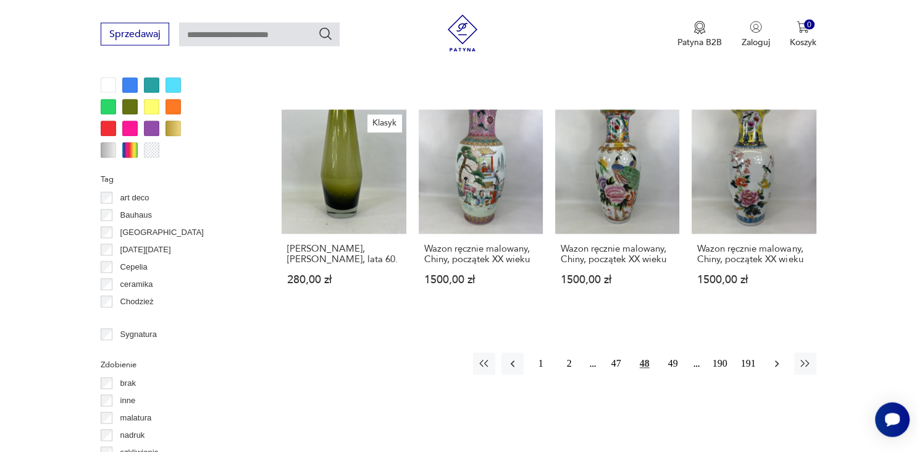
click at [776, 358] on icon "button" at bounding box center [777, 364] width 12 height 12
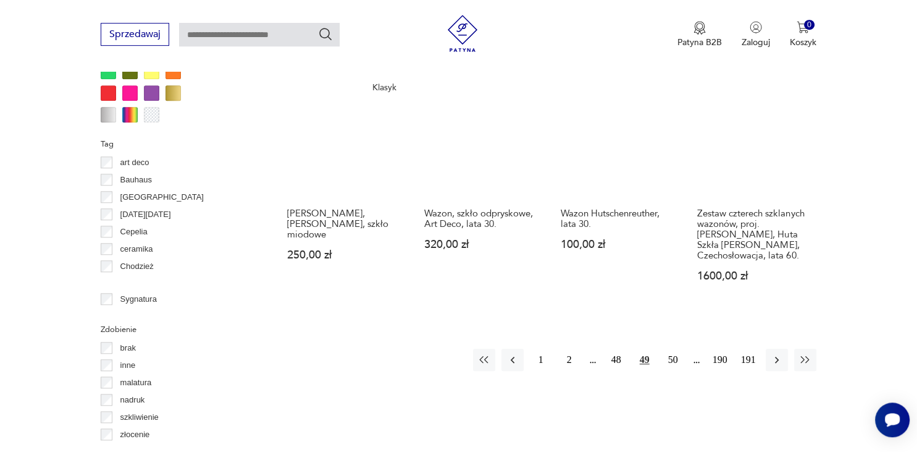
scroll to position [1240, 0]
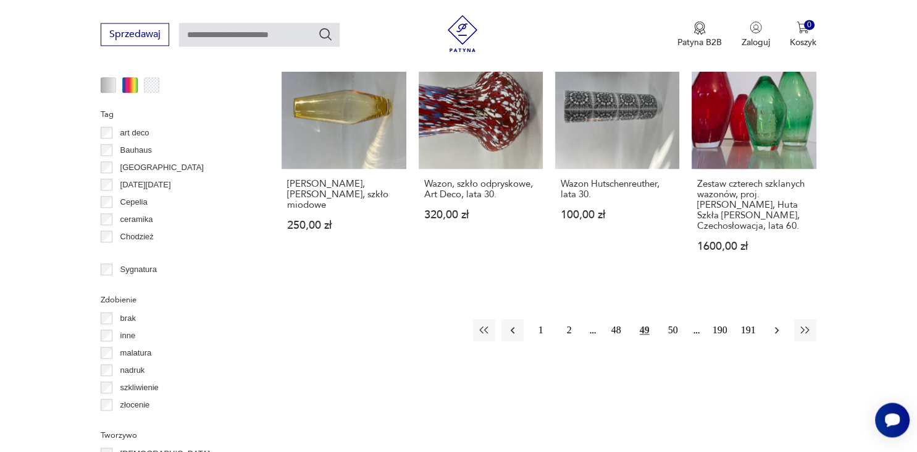
click at [778, 324] on icon "button" at bounding box center [777, 330] width 12 height 12
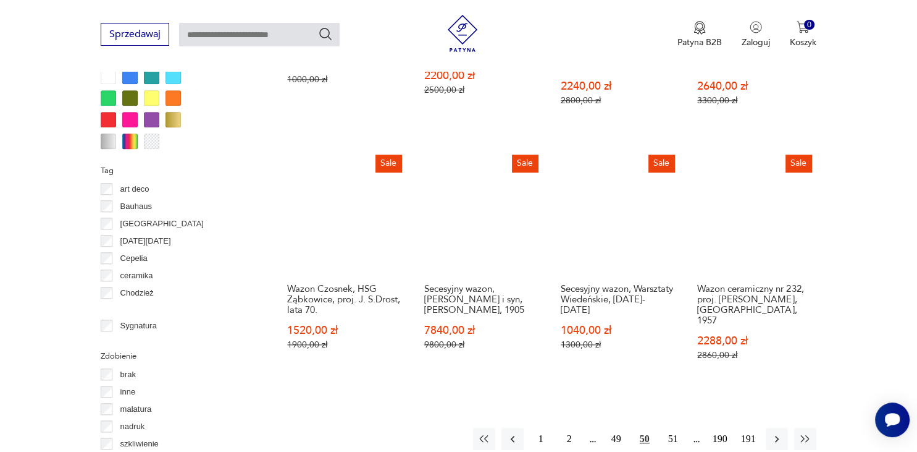
scroll to position [1240, 0]
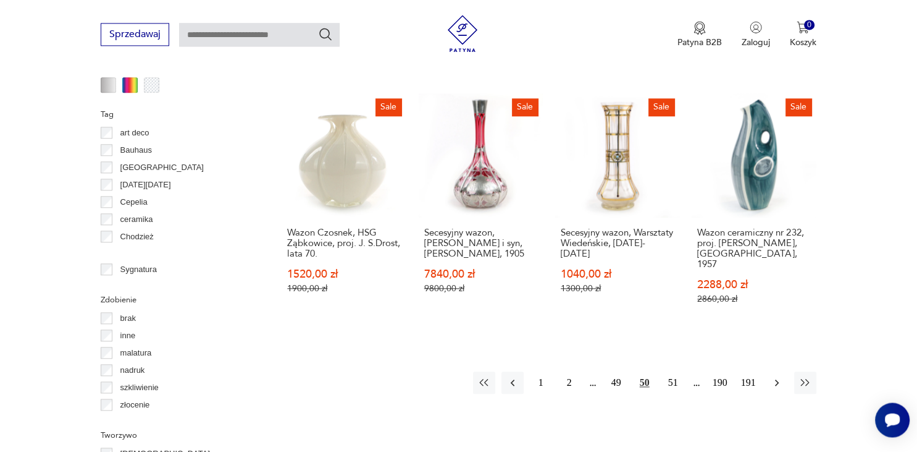
click at [779, 376] on icon "button" at bounding box center [777, 382] width 12 height 12
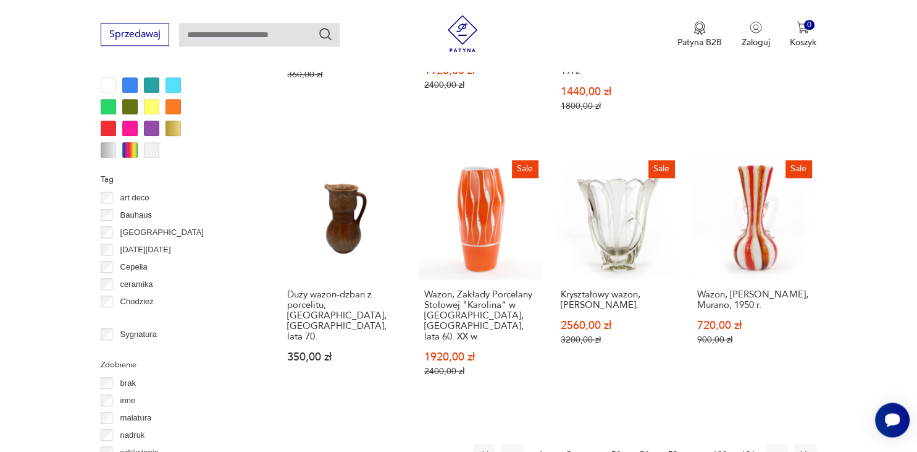
scroll to position [1240, 0]
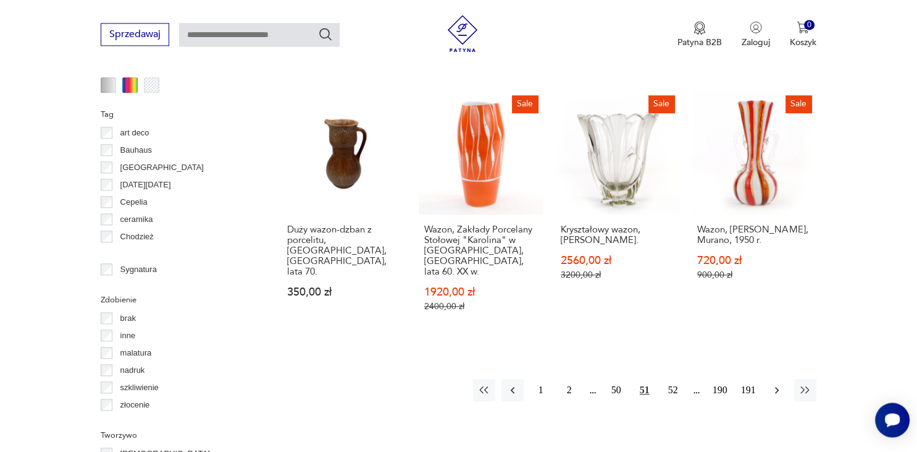
click at [775, 384] on icon "button" at bounding box center [777, 390] width 12 height 12
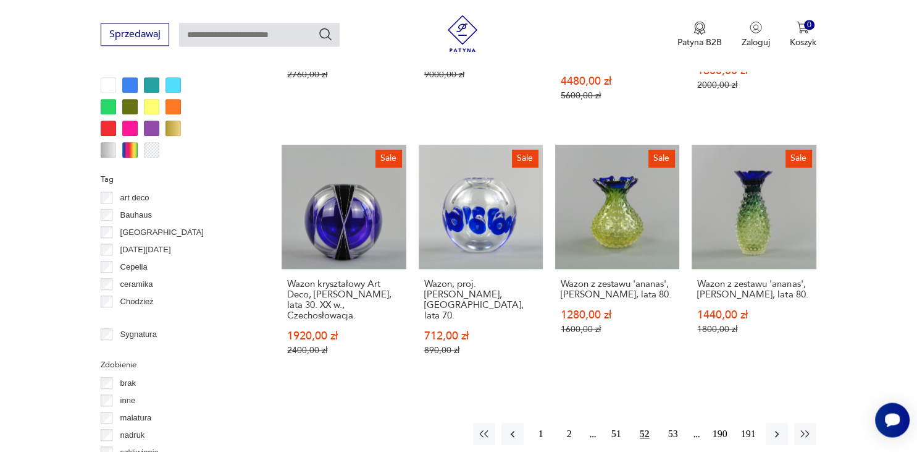
scroll to position [1240, 0]
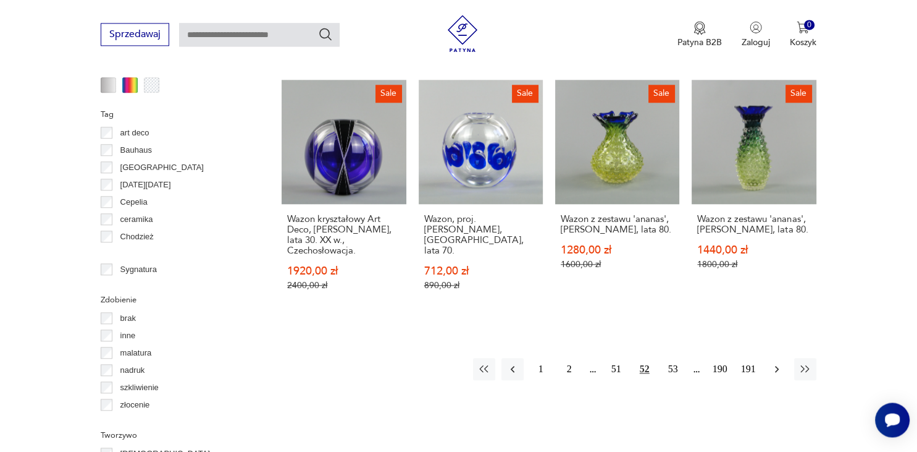
click at [778, 363] on icon "button" at bounding box center [777, 369] width 12 height 12
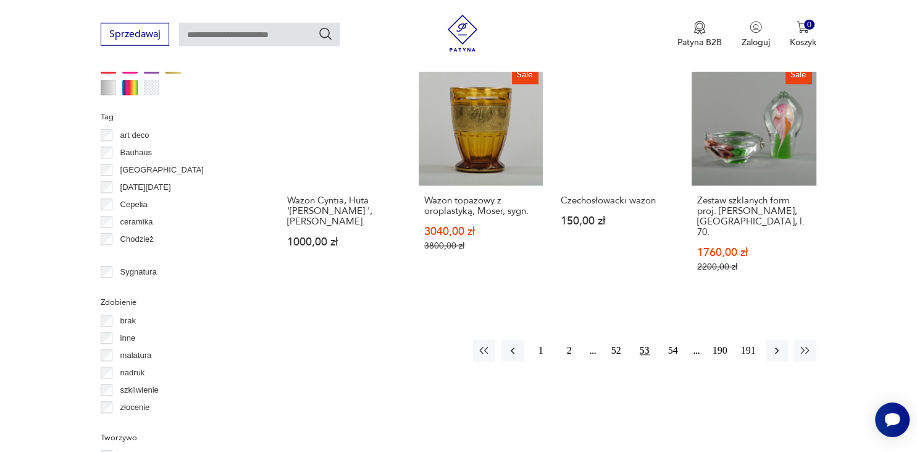
scroll to position [1240, 0]
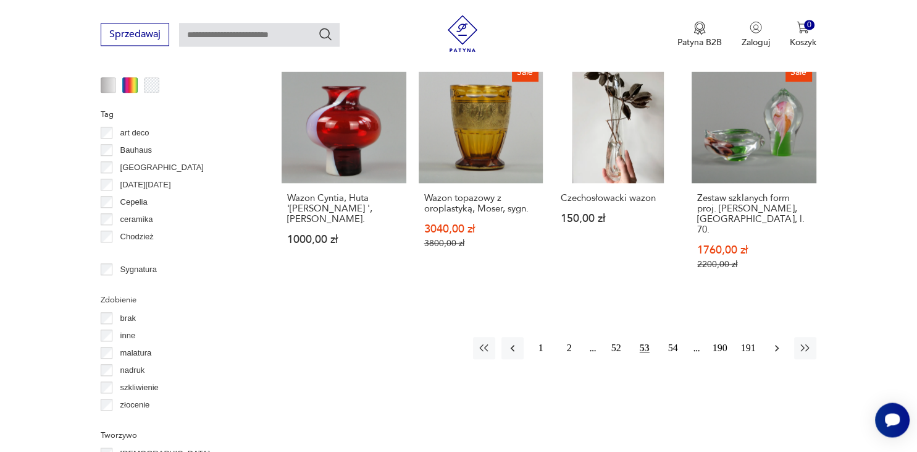
click at [776, 342] on icon "button" at bounding box center [777, 348] width 12 height 12
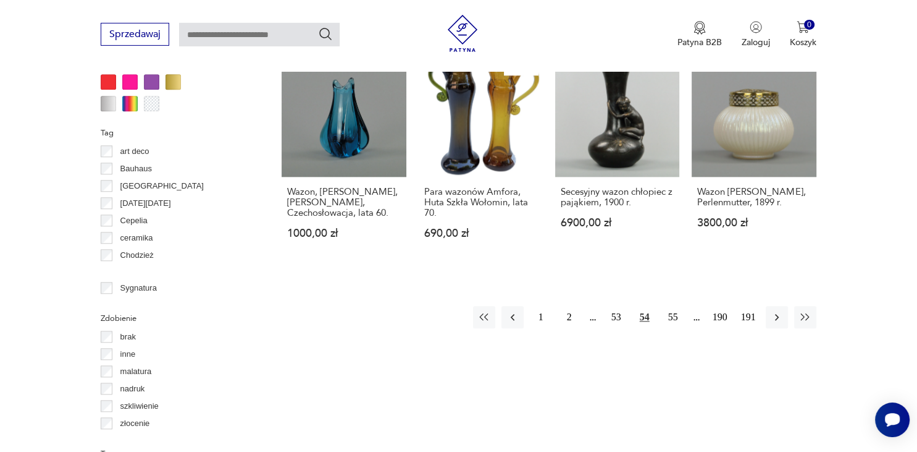
scroll to position [1240, 0]
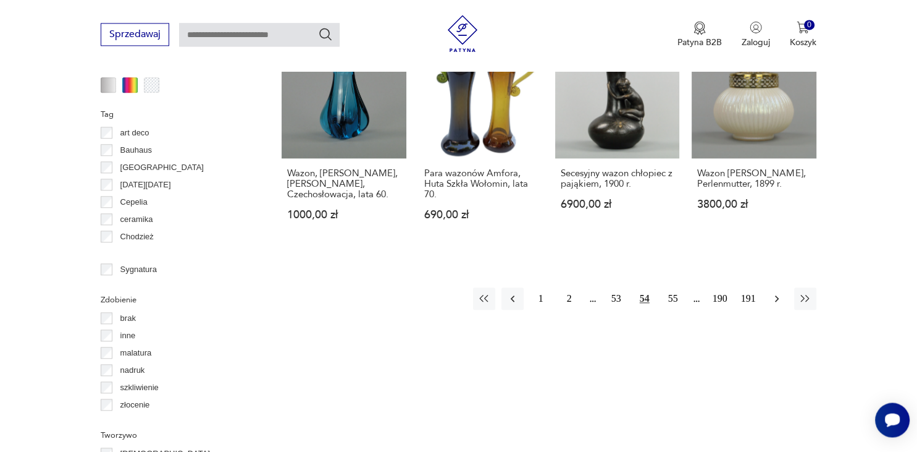
click at [774, 295] on icon "button" at bounding box center [777, 298] width 12 height 12
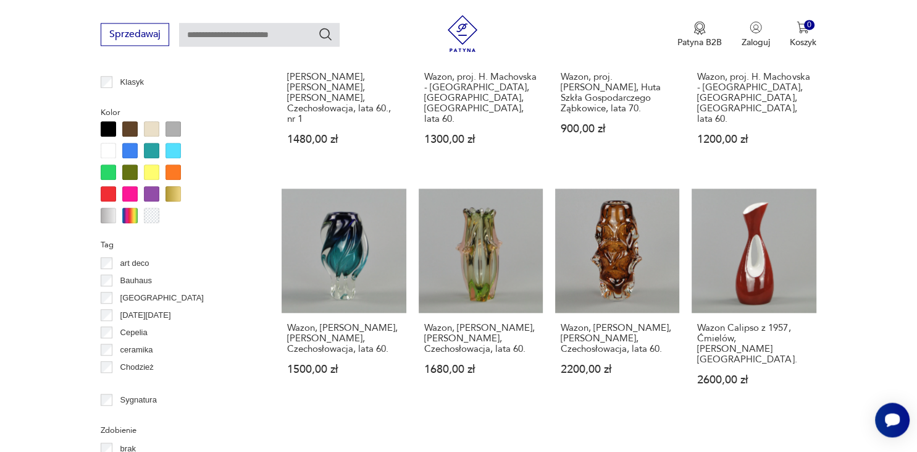
scroll to position [1175, 0]
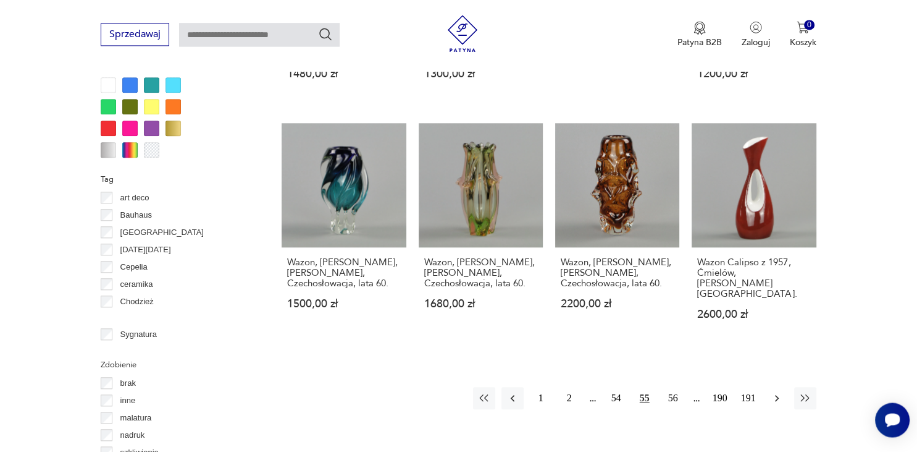
click at [776, 392] on icon "button" at bounding box center [777, 398] width 12 height 12
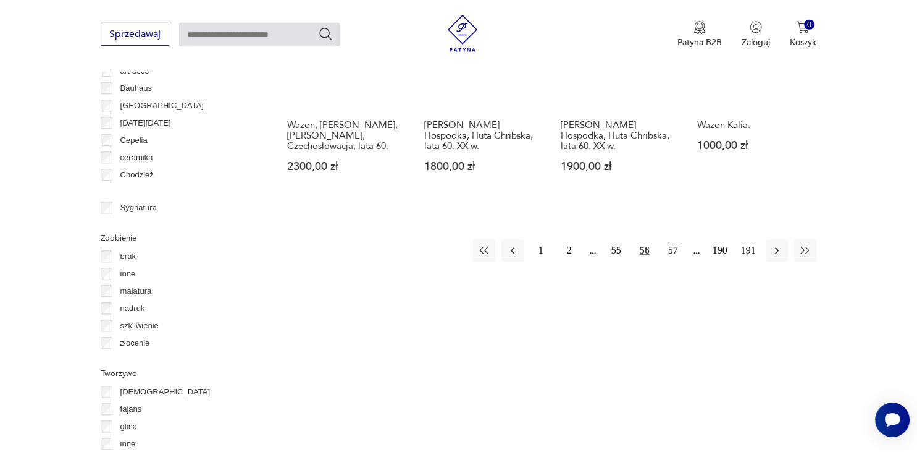
scroll to position [1306, 0]
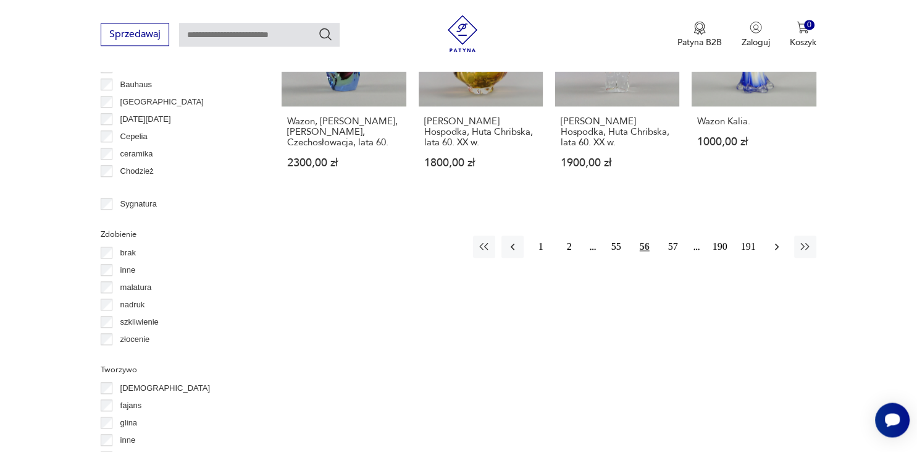
click at [778, 240] on icon "button" at bounding box center [777, 246] width 12 height 12
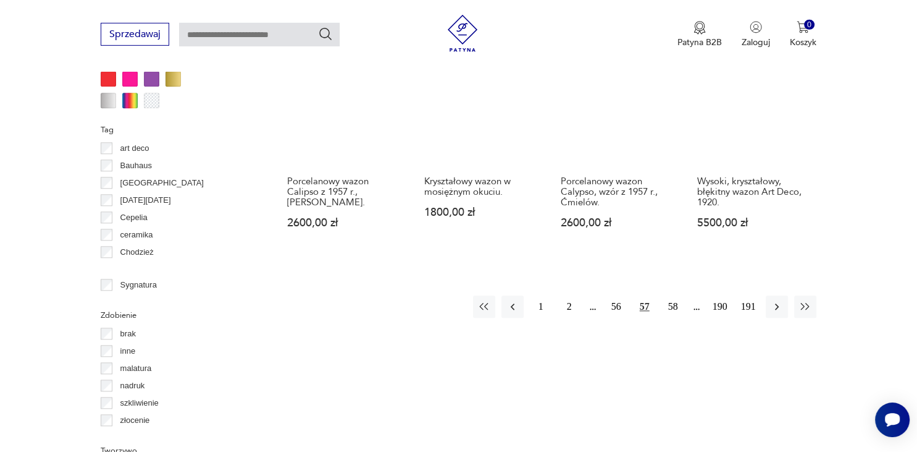
scroll to position [1240, 0]
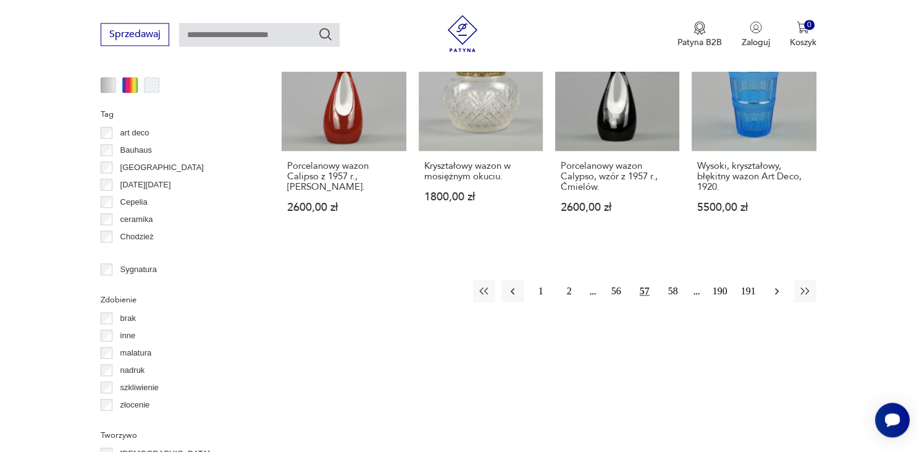
click at [777, 285] on icon "button" at bounding box center [777, 291] width 12 height 12
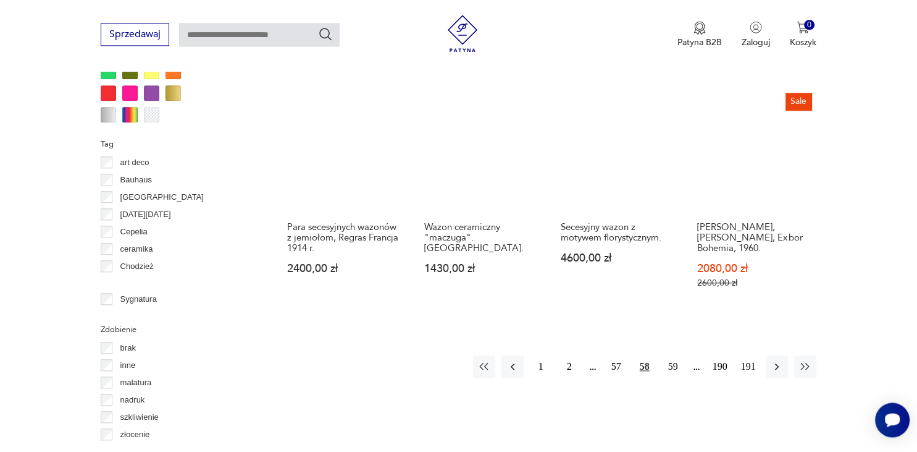
scroll to position [1240, 0]
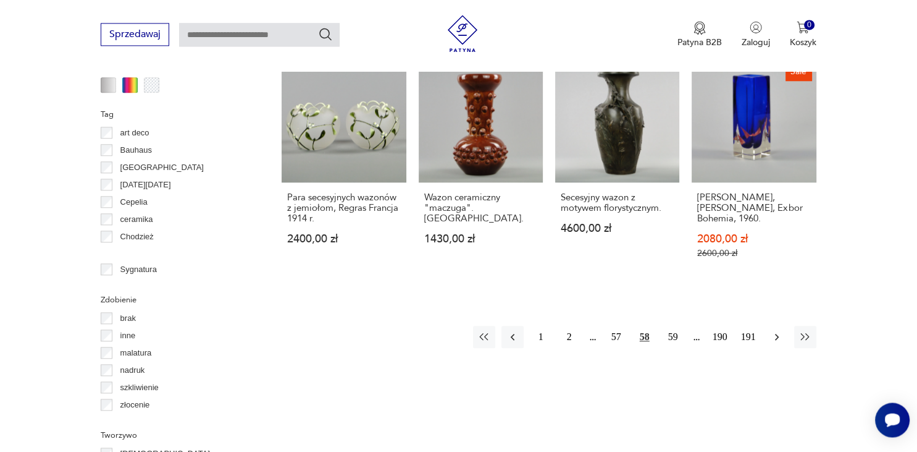
click at [773, 330] on icon "button" at bounding box center [777, 336] width 12 height 12
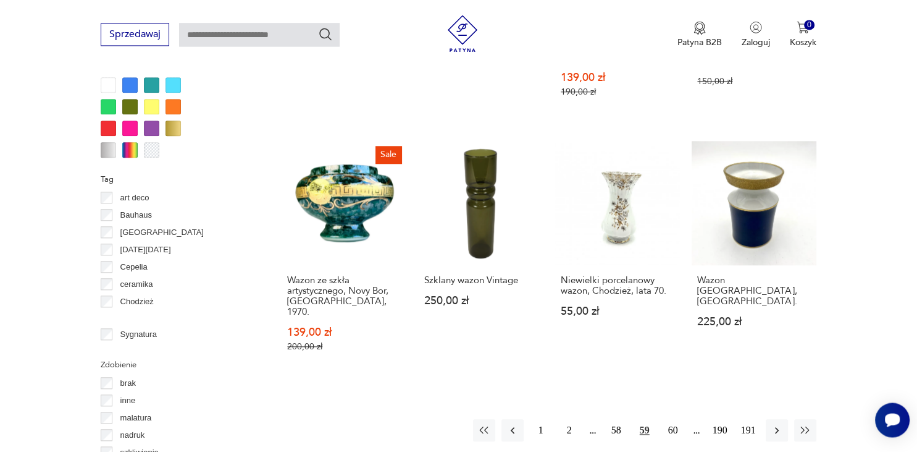
scroll to position [1240, 0]
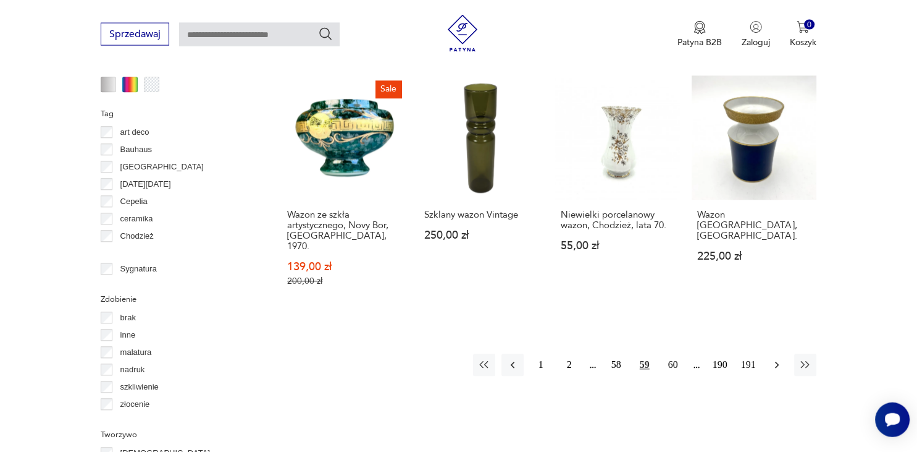
click at [773, 359] on icon "button" at bounding box center [777, 365] width 12 height 12
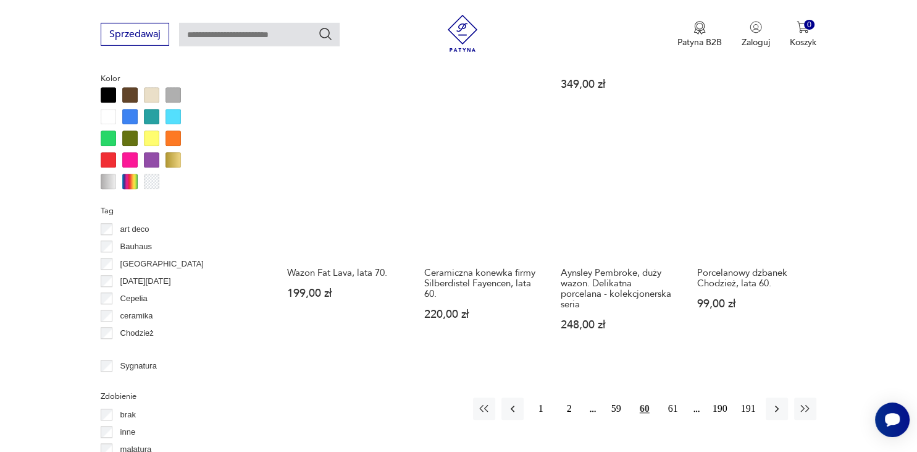
scroll to position [1175, 0]
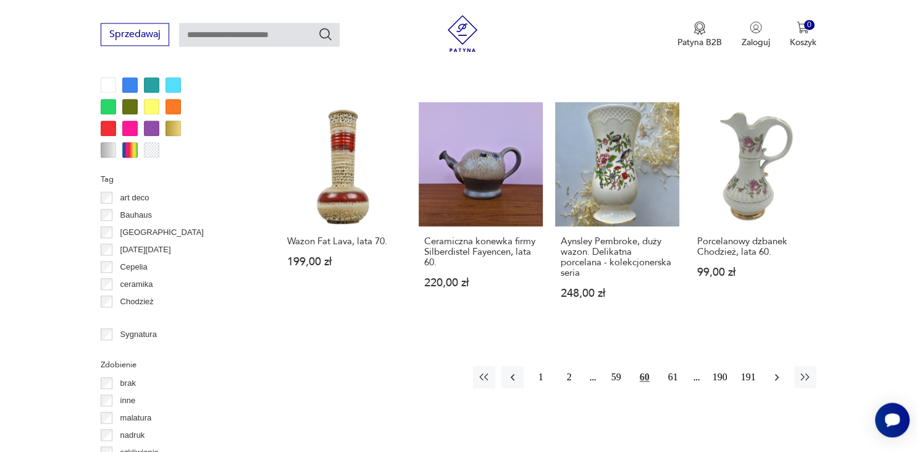
click at [780, 371] on icon "button" at bounding box center [777, 377] width 12 height 12
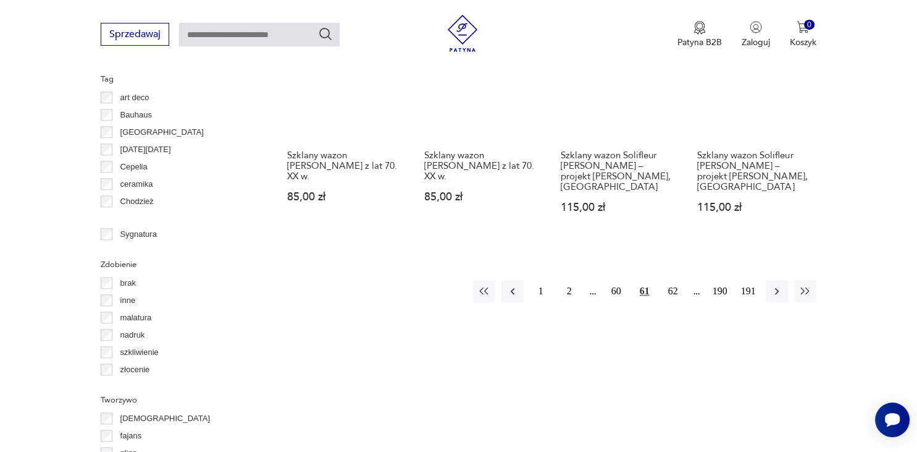
scroll to position [1306, 0]
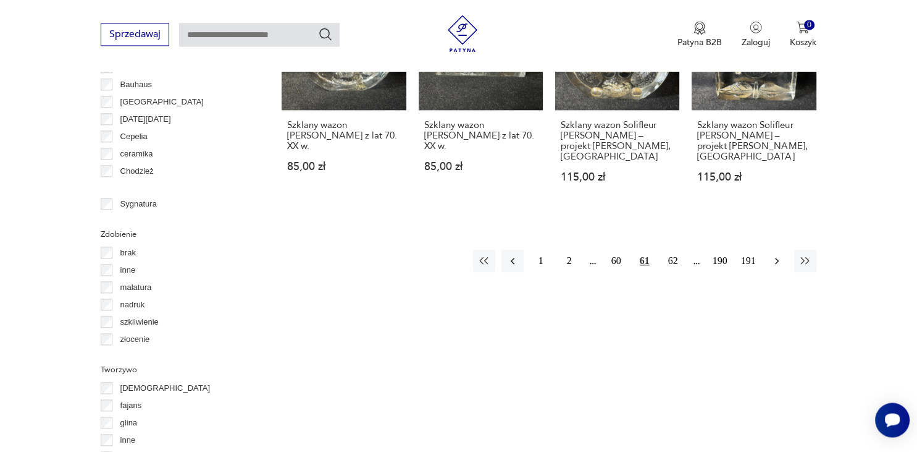
click at [773, 254] on icon "button" at bounding box center [777, 260] width 12 height 12
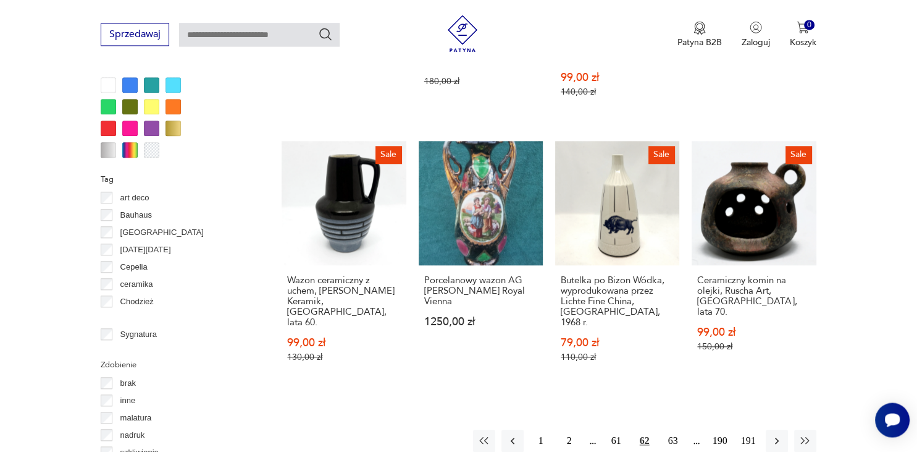
scroll to position [1240, 0]
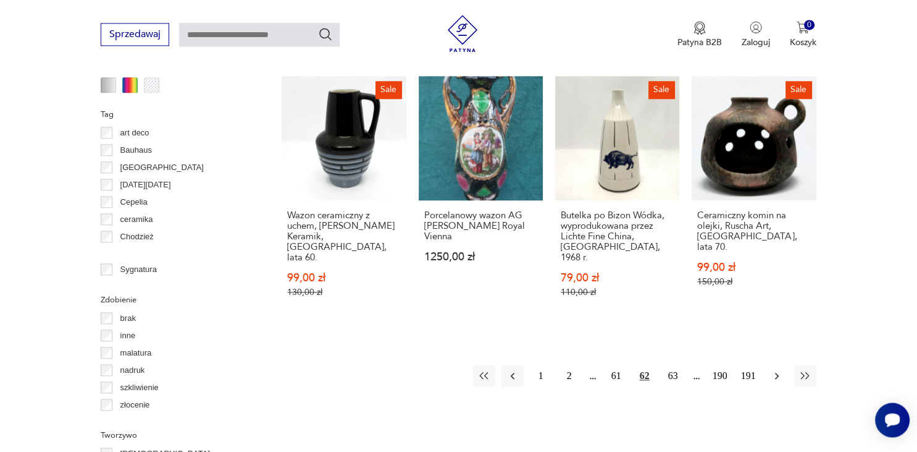
click at [773, 369] on icon "button" at bounding box center [777, 375] width 12 height 12
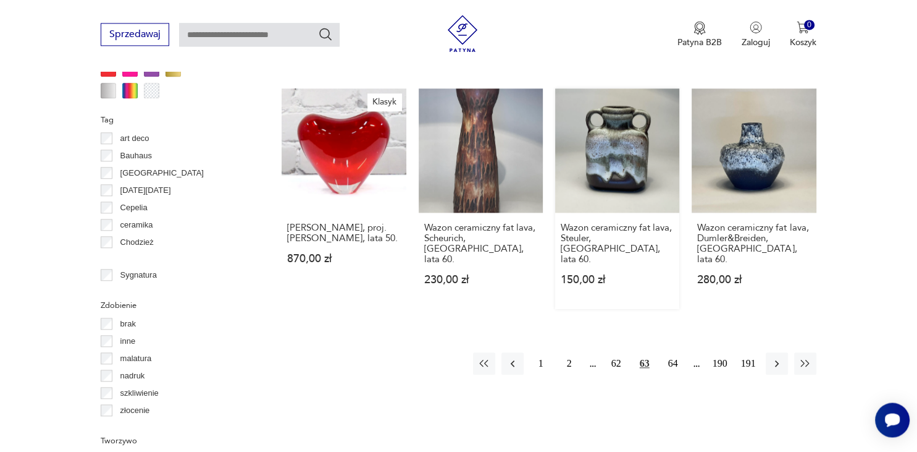
scroll to position [1240, 0]
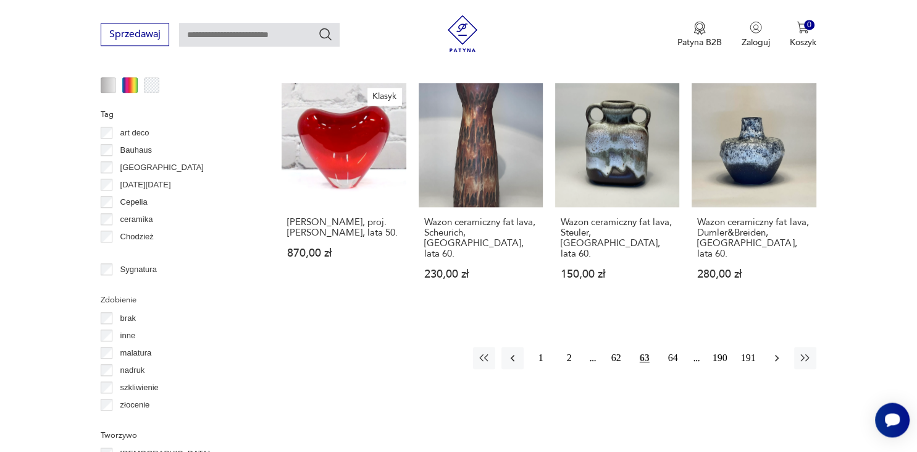
click at [773, 351] on icon "button" at bounding box center [777, 357] width 12 height 12
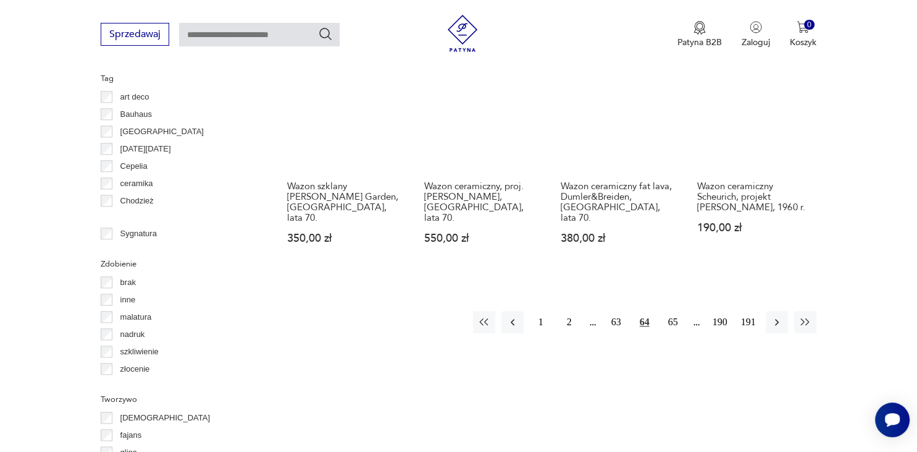
scroll to position [1306, 0]
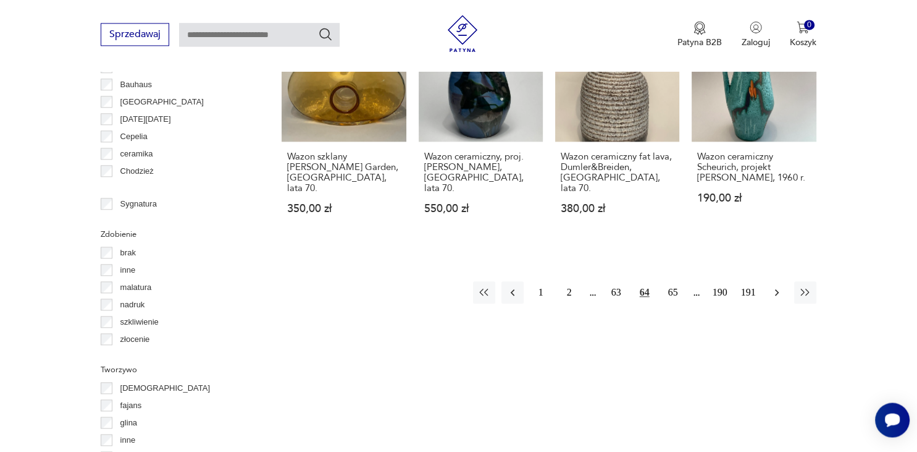
click at [775, 286] on icon "button" at bounding box center [777, 292] width 12 height 12
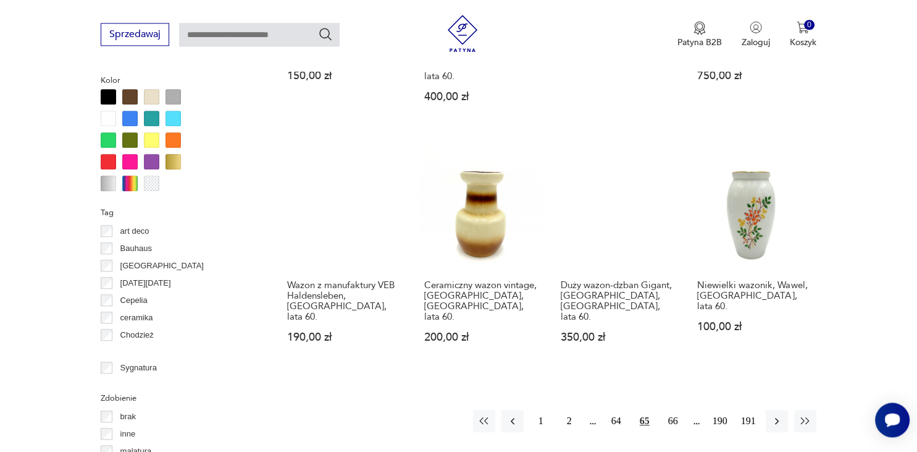
scroll to position [1175, 0]
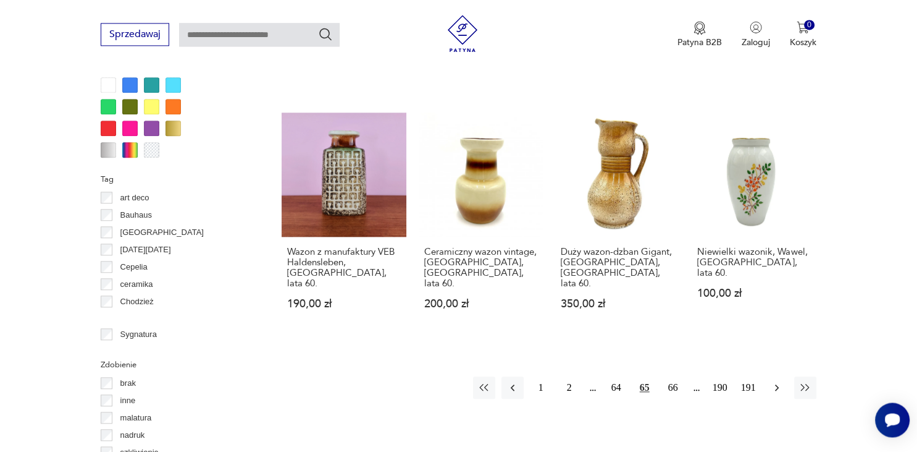
click at [773, 381] on icon "button" at bounding box center [777, 387] width 12 height 12
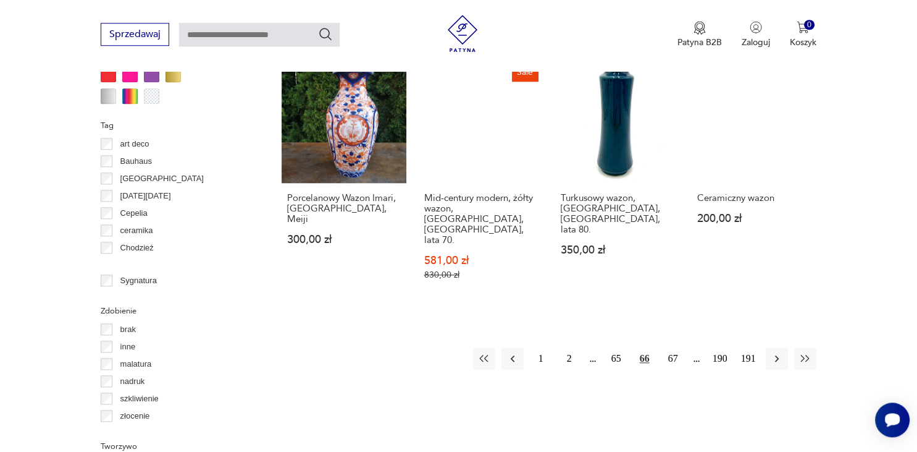
scroll to position [1240, 0]
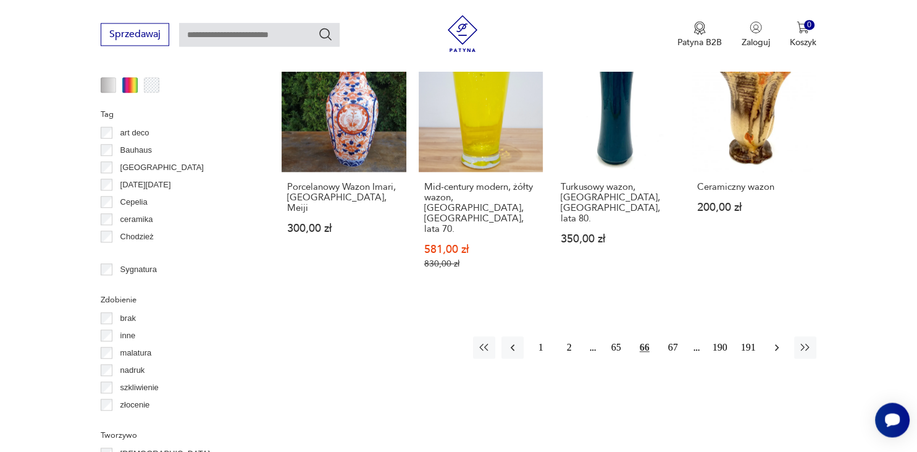
click at [775, 341] on icon "button" at bounding box center [777, 347] width 12 height 12
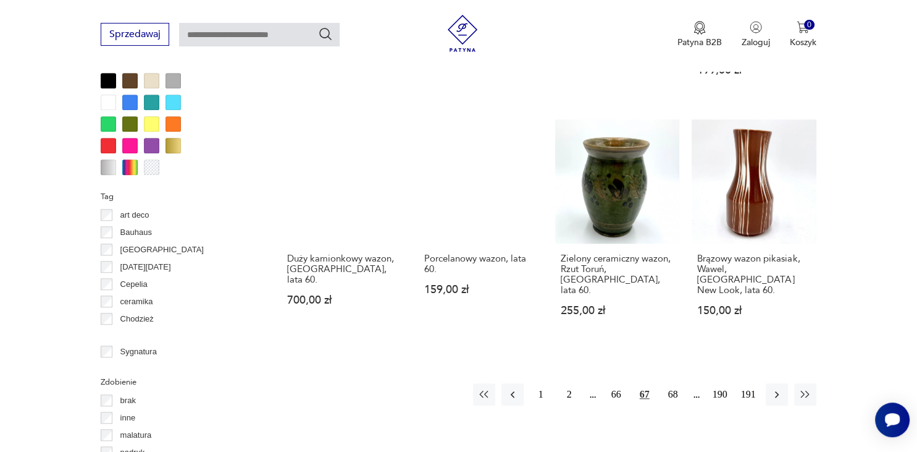
scroll to position [1175, 0]
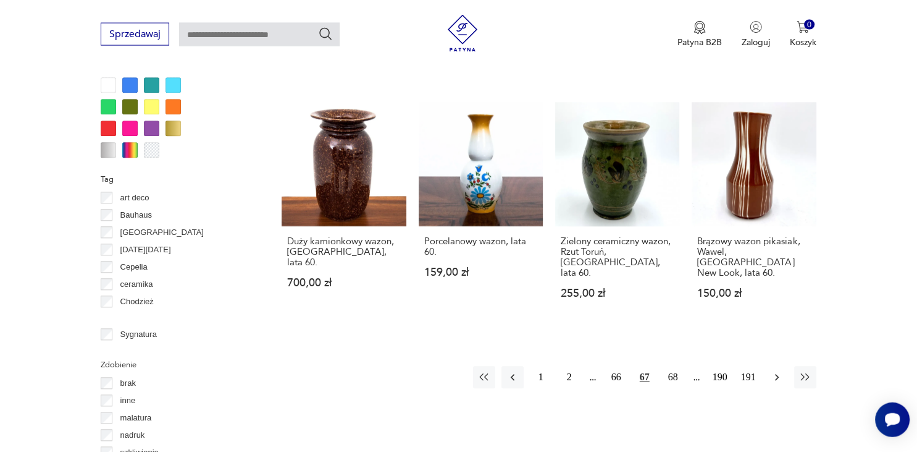
click at [776, 371] on icon "button" at bounding box center [777, 377] width 12 height 12
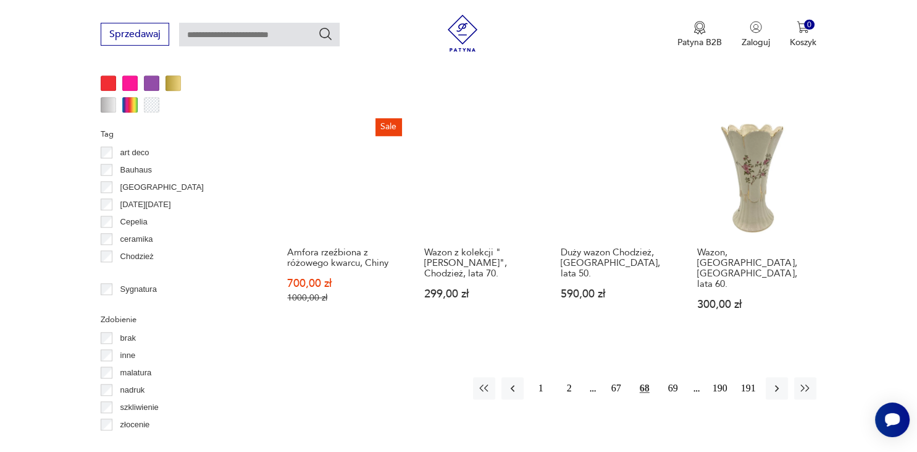
scroll to position [1240, 0]
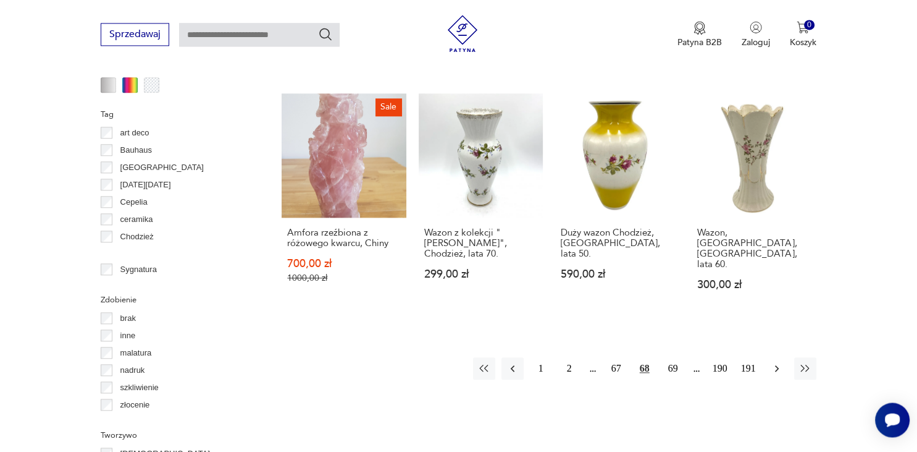
click at [772, 362] on icon "button" at bounding box center [777, 368] width 12 height 12
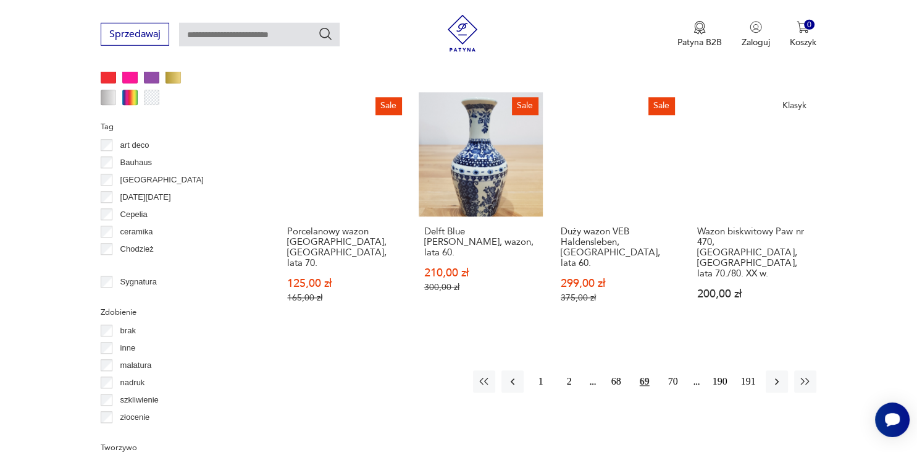
scroll to position [1240, 0]
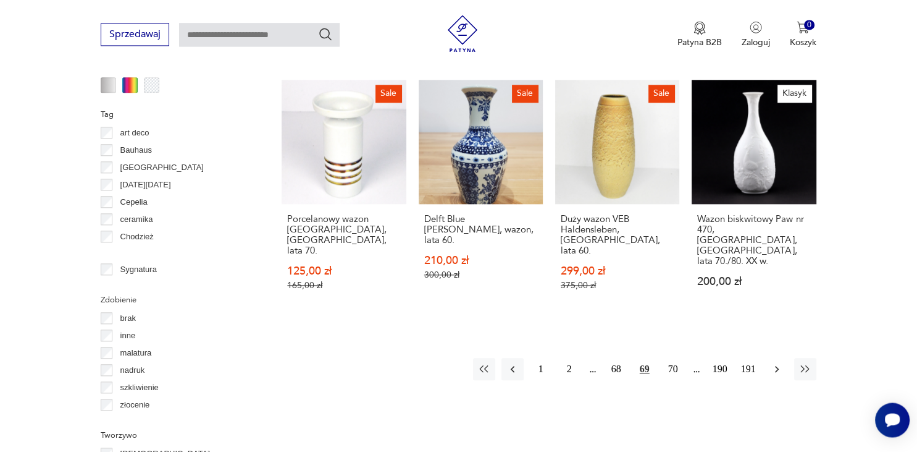
click at [777, 363] on icon "button" at bounding box center [777, 369] width 12 height 12
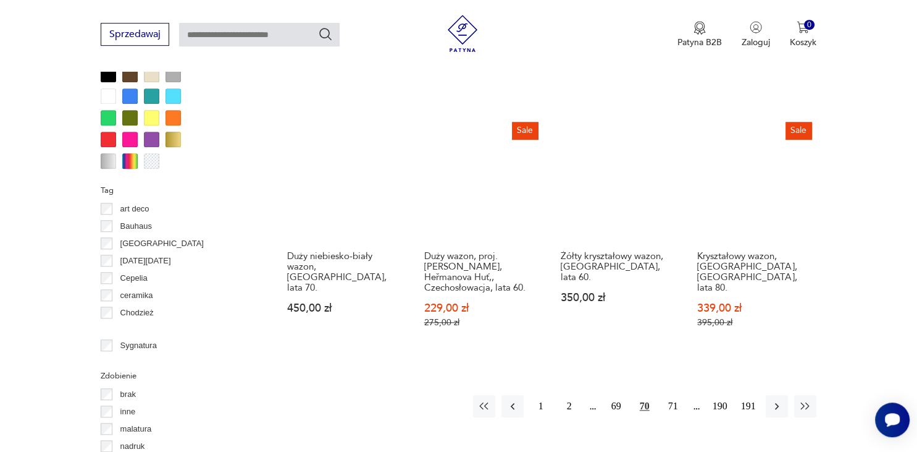
scroll to position [1175, 0]
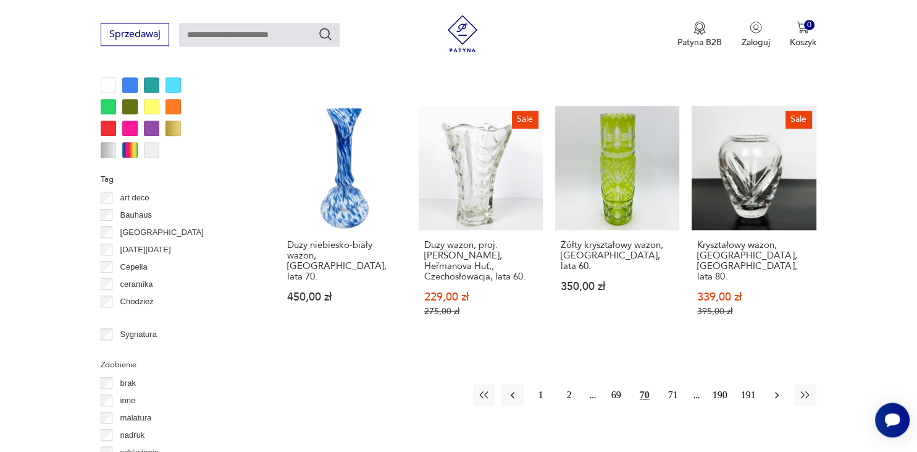
click at [775, 389] on icon "button" at bounding box center [777, 395] width 12 height 12
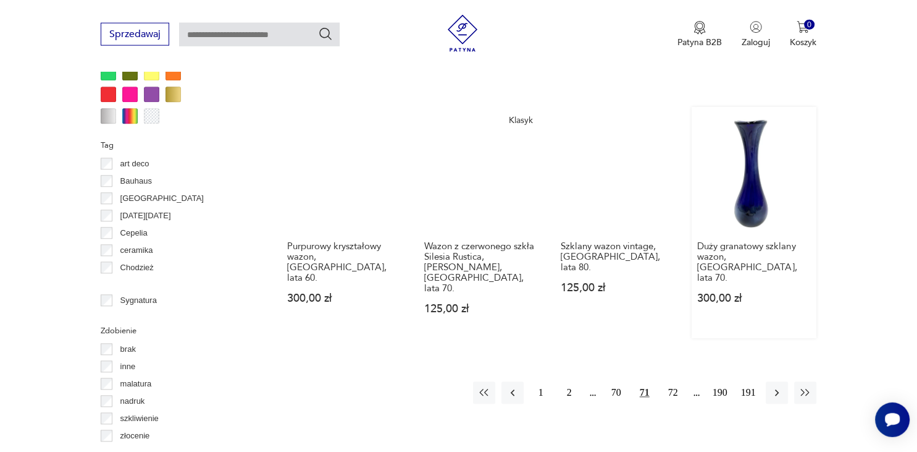
scroll to position [1240, 0]
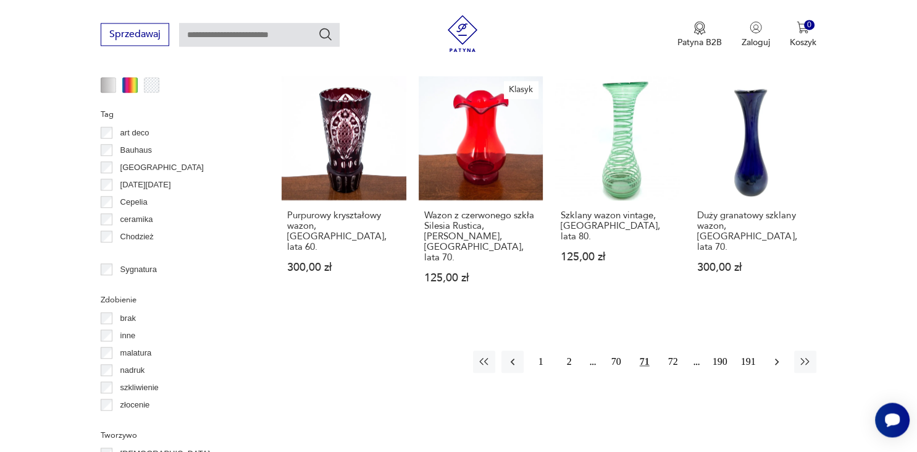
click at [776, 355] on icon "button" at bounding box center [777, 361] width 12 height 12
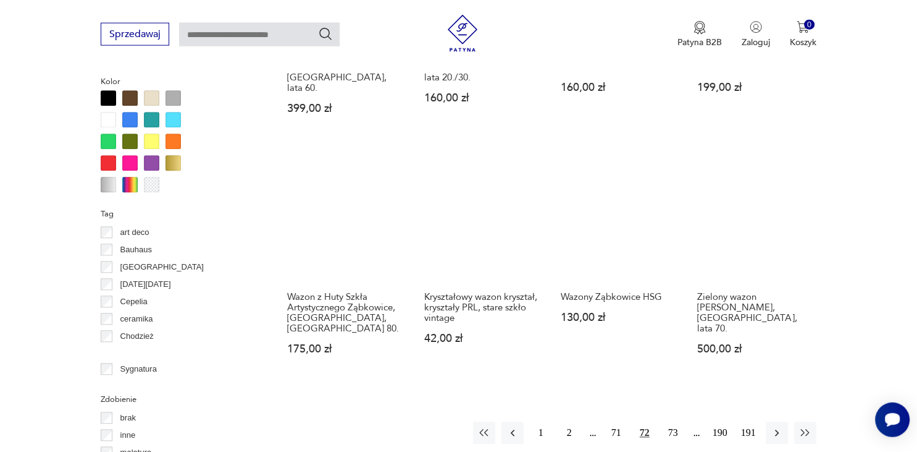
scroll to position [1175, 0]
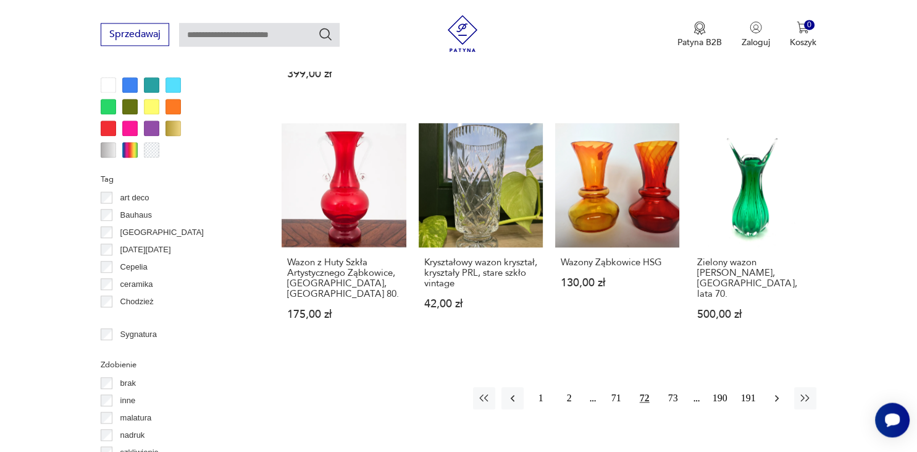
click at [775, 395] on icon "button" at bounding box center [777, 398] width 4 height 7
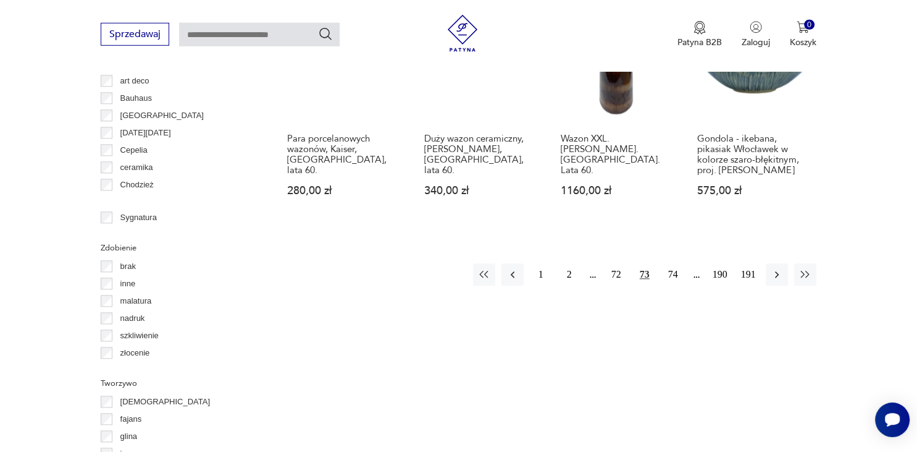
scroll to position [1306, 0]
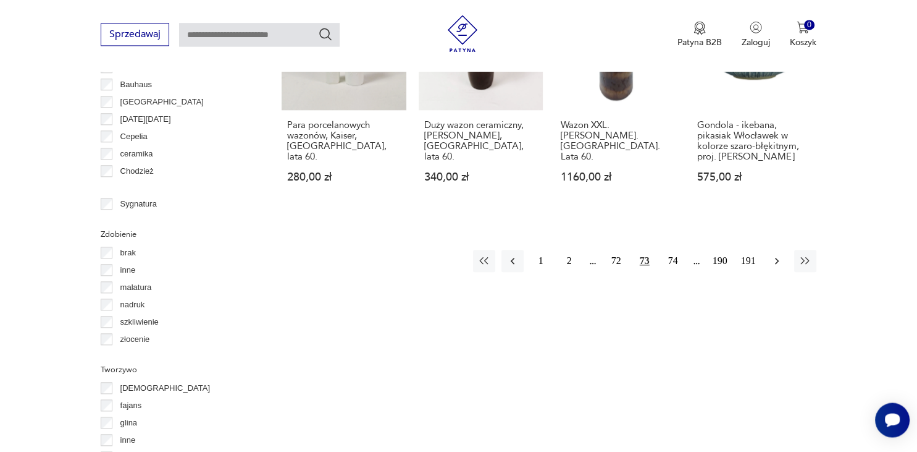
click at [782, 254] on icon "button" at bounding box center [777, 260] width 12 height 12
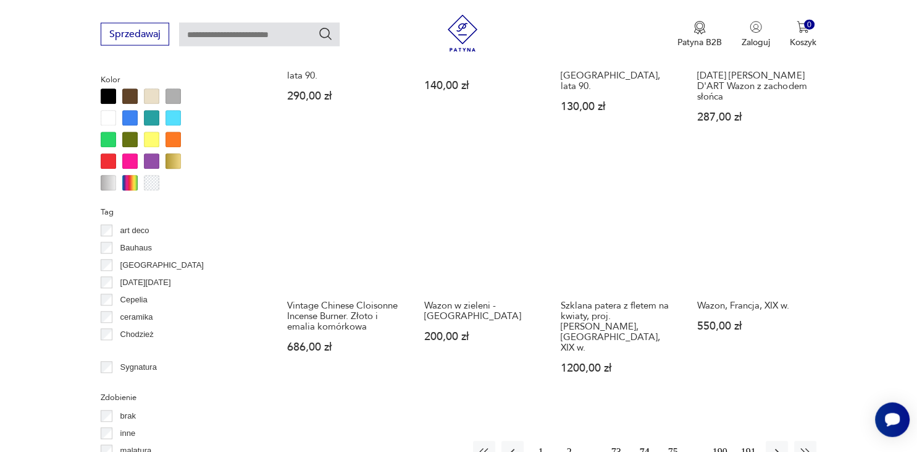
scroll to position [1175, 0]
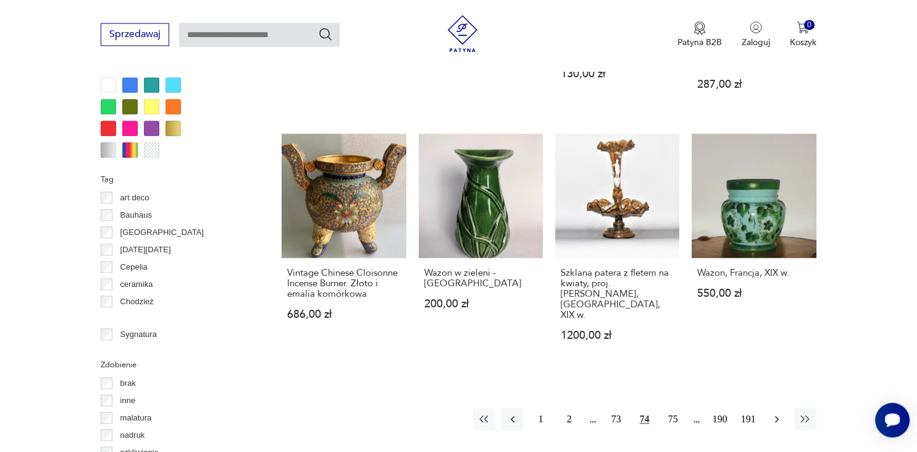
click at [777, 413] on icon "button" at bounding box center [777, 419] width 12 height 12
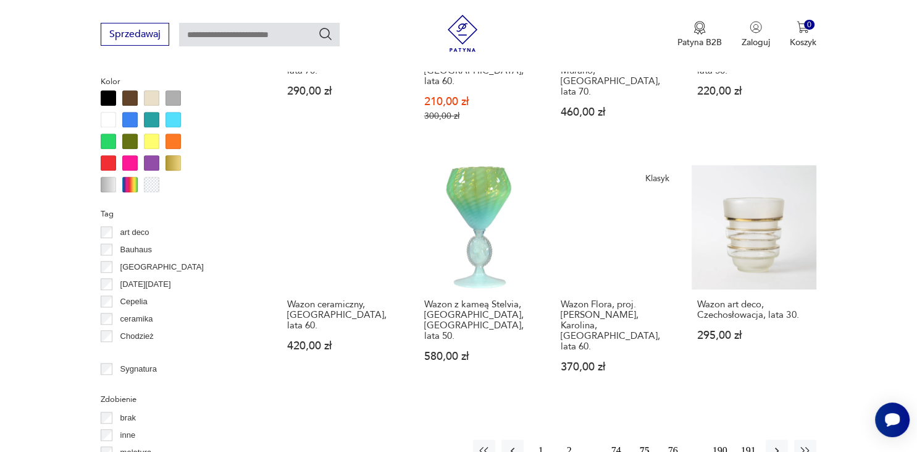
scroll to position [1175, 0]
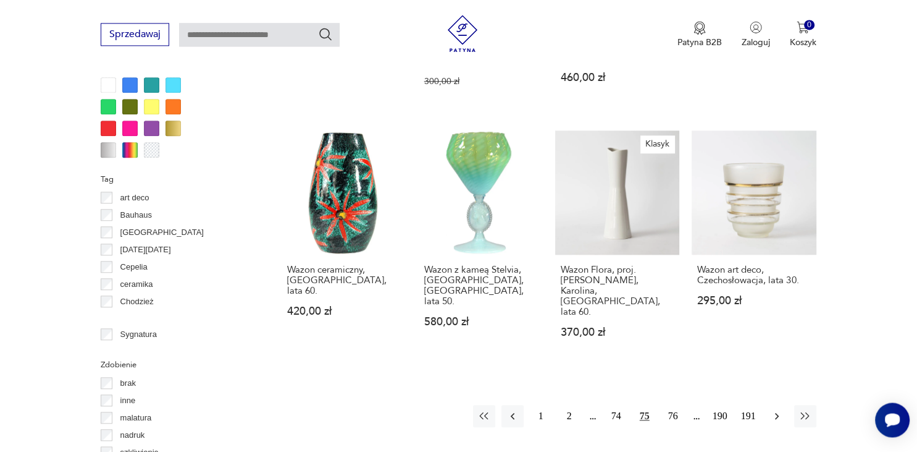
click at [780, 410] on icon "button" at bounding box center [777, 416] width 12 height 12
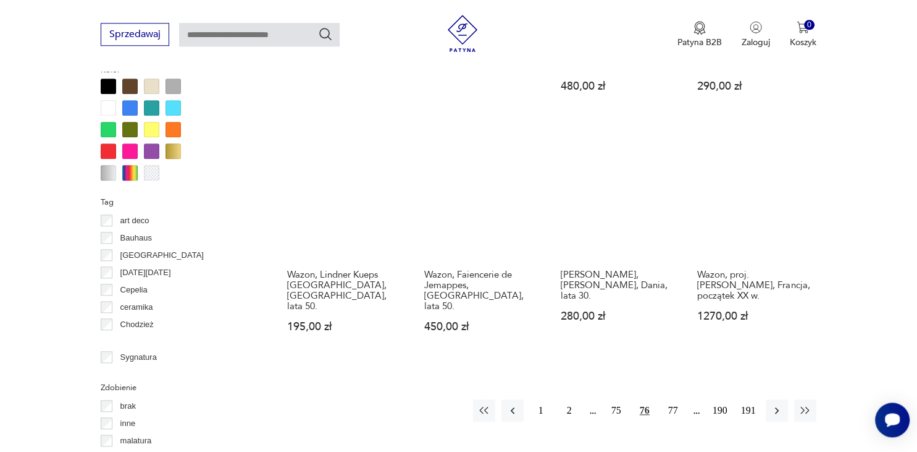
scroll to position [1175, 0]
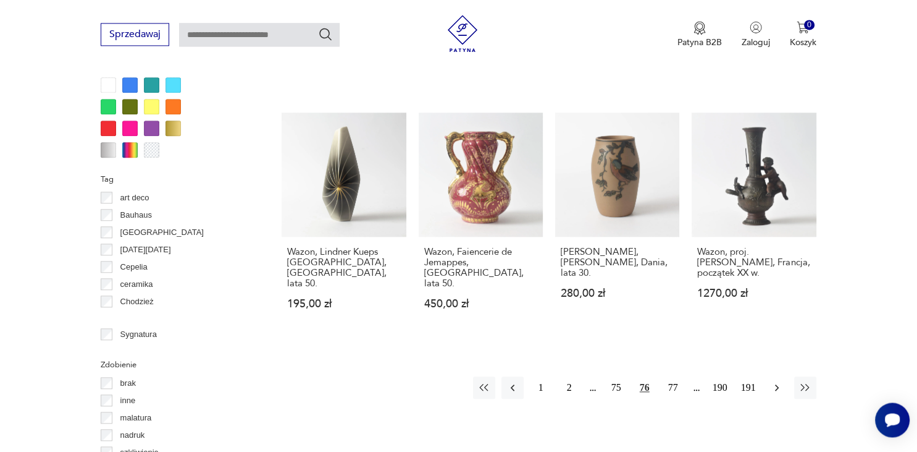
click at [776, 384] on icon "button" at bounding box center [777, 387] width 4 height 7
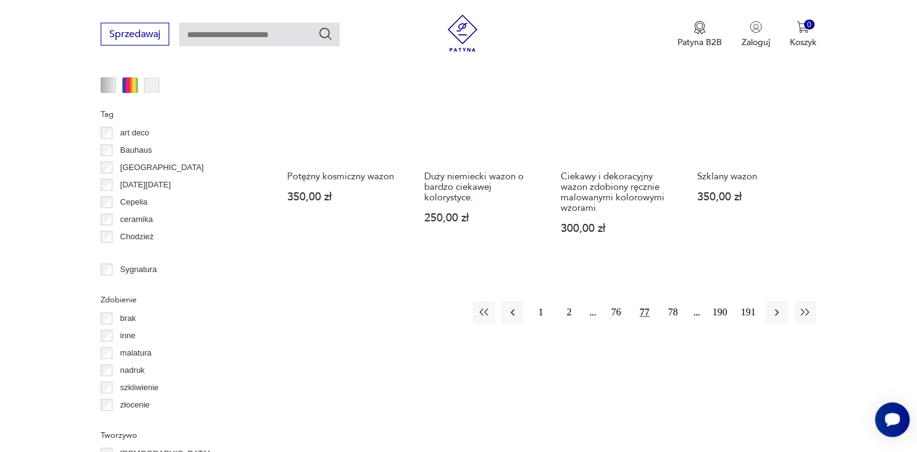
scroll to position [1240, 0]
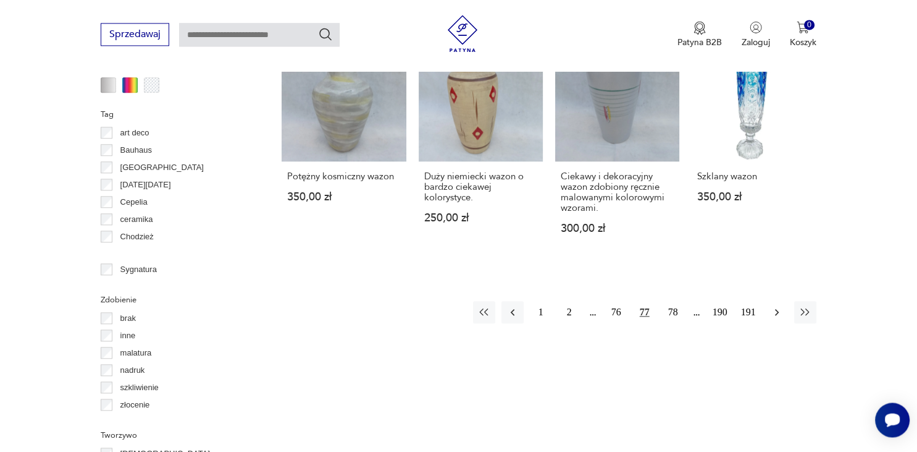
click at [780, 306] on icon "button" at bounding box center [777, 312] width 12 height 12
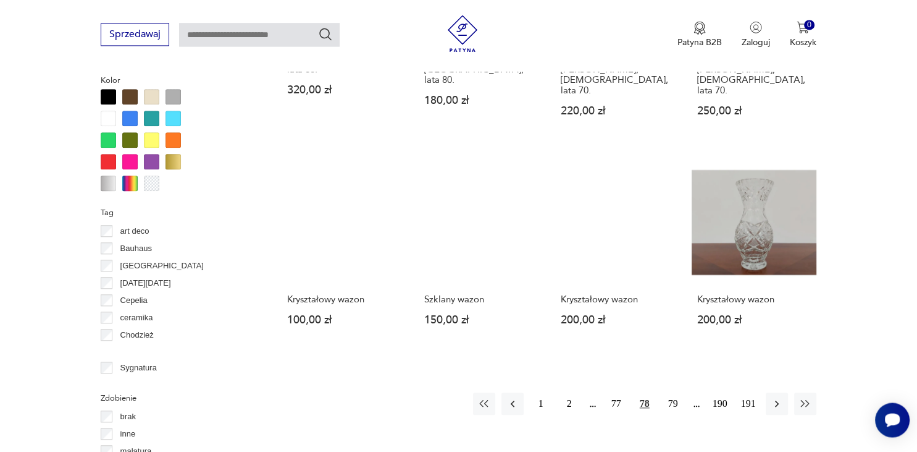
scroll to position [1175, 0]
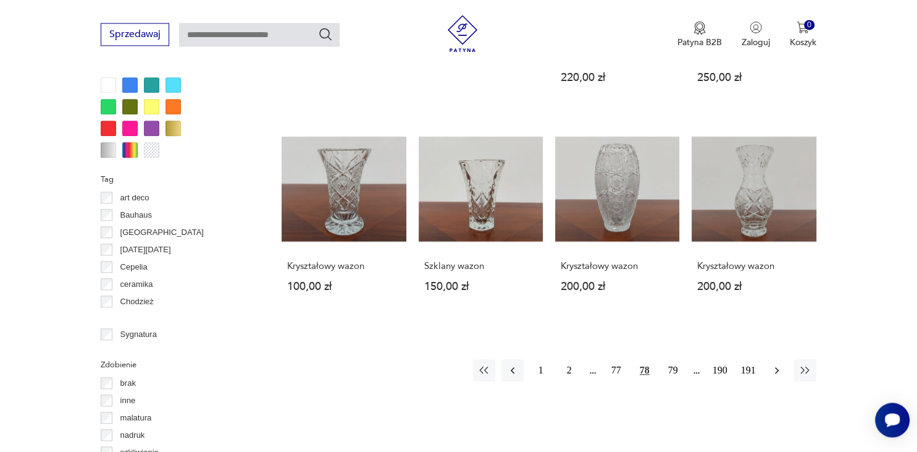
click at [777, 364] on icon "button" at bounding box center [777, 370] width 12 height 12
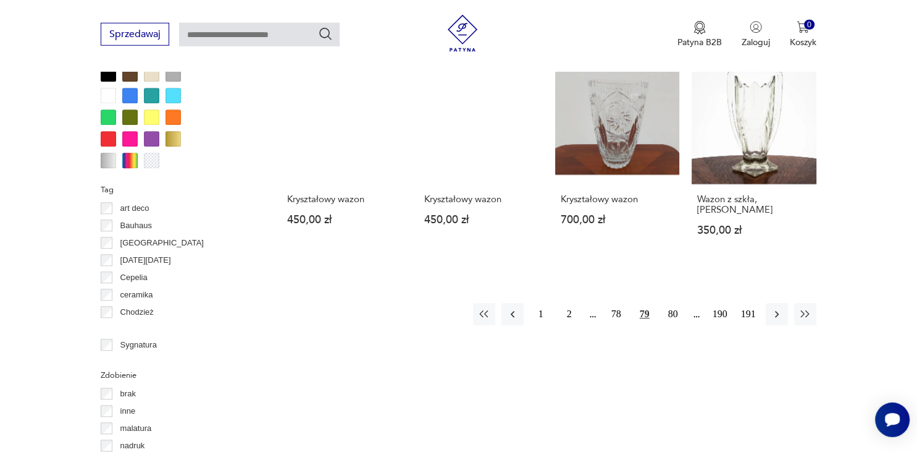
scroll to position [1175, 0]
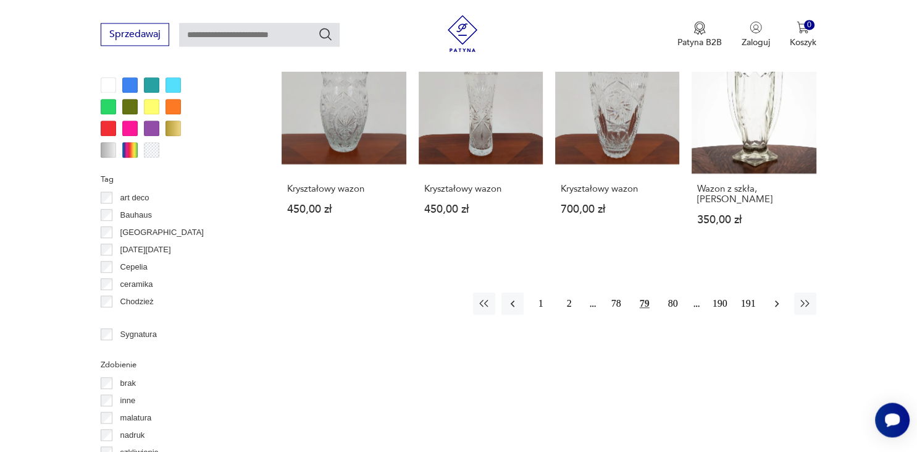
click at [776, 300] on icon "button" at bounding box center [777, 303] width 4 height 7
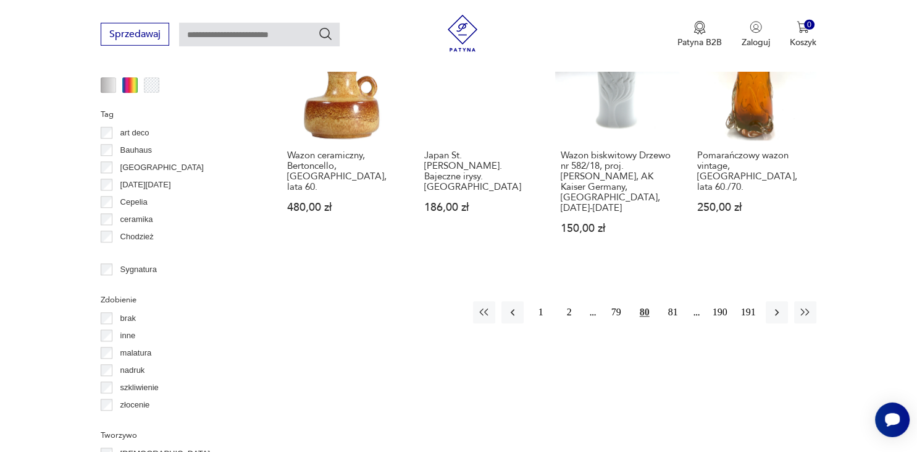
scroll to position [1240, 0]
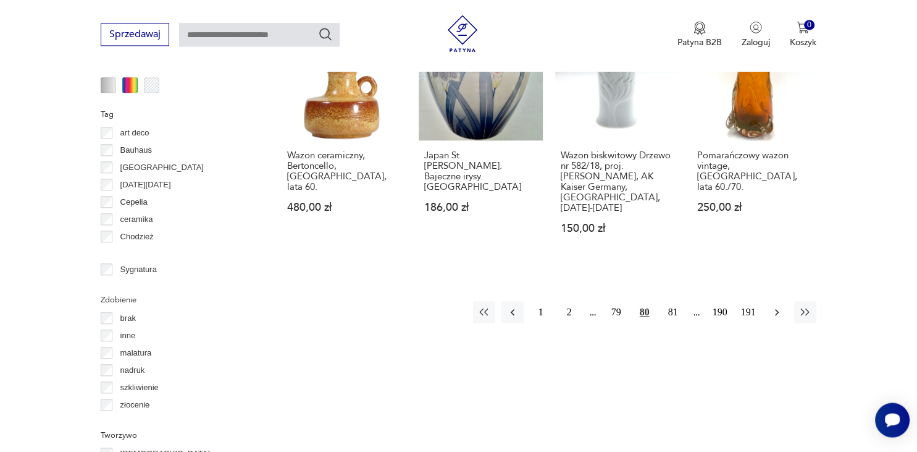
click at [777, 306] on icon "button" at bounding box center [777, 312] width 12 height 12
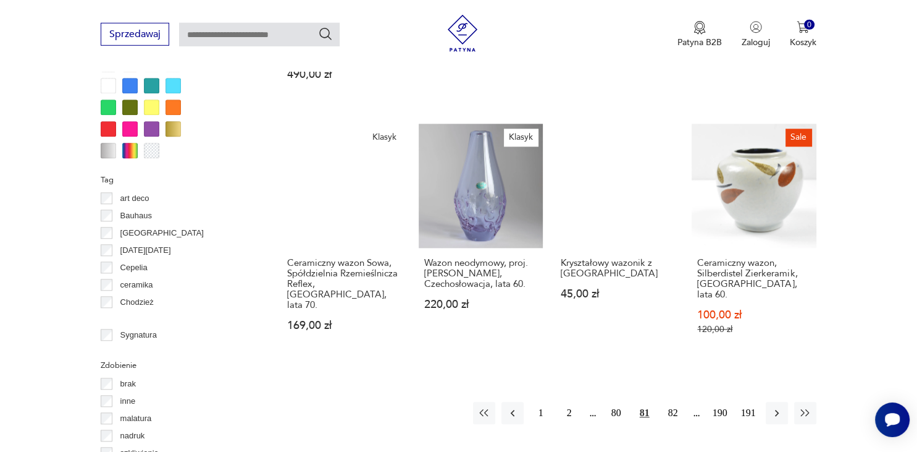
scroll to position [1175, 0]
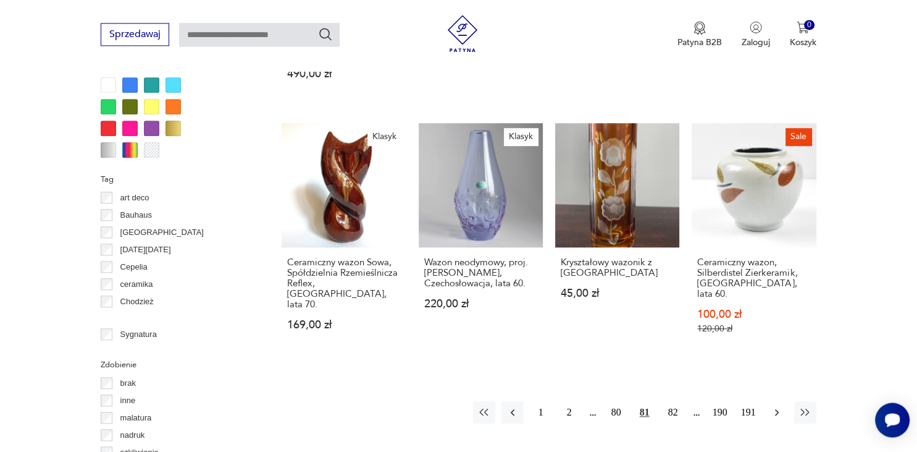
click at [777, 409] on icon "button" at bounding box center [777, 412] width 4 height 7
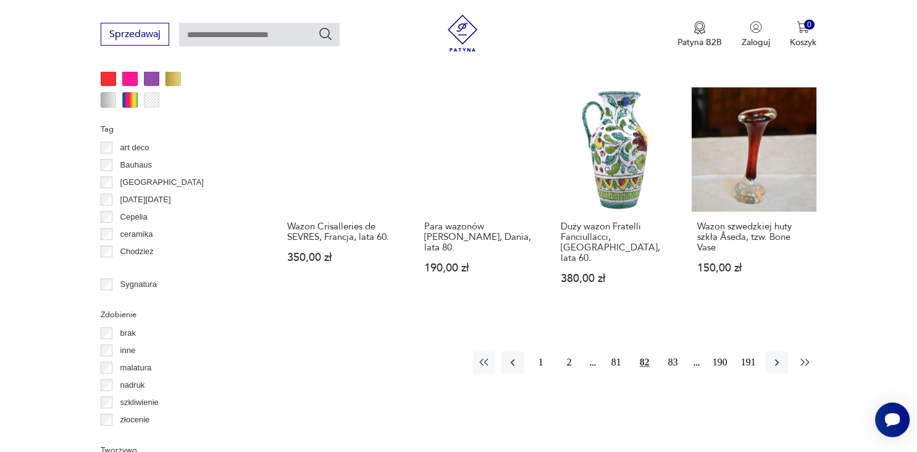
scroll to position [1240, 0]
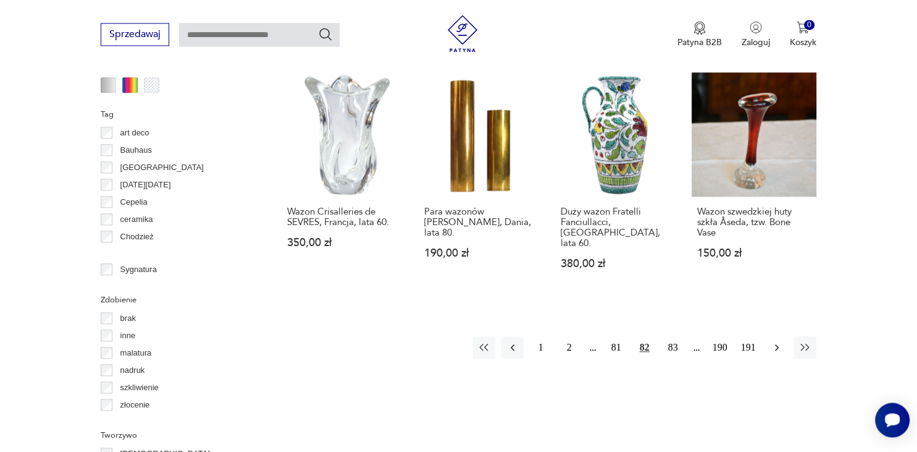
click at [778, 341] on icon "button" at bounding box center [777, 347] width 12 height 12
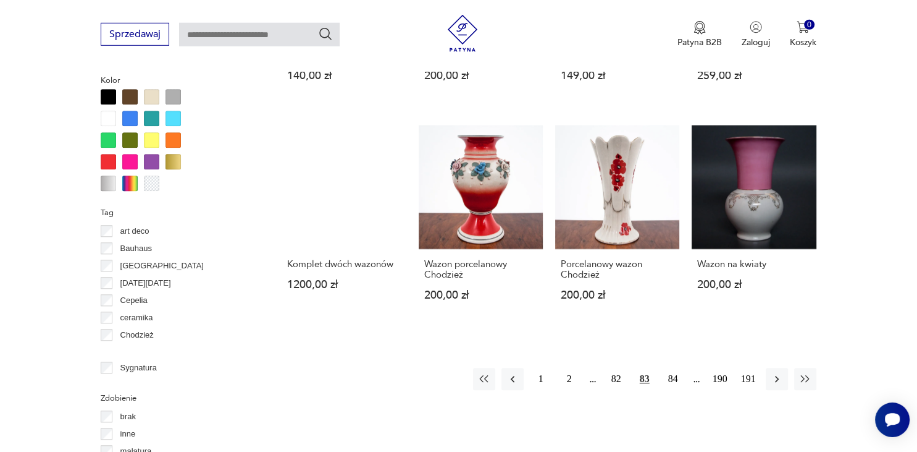
scroll to position [1175, 0]
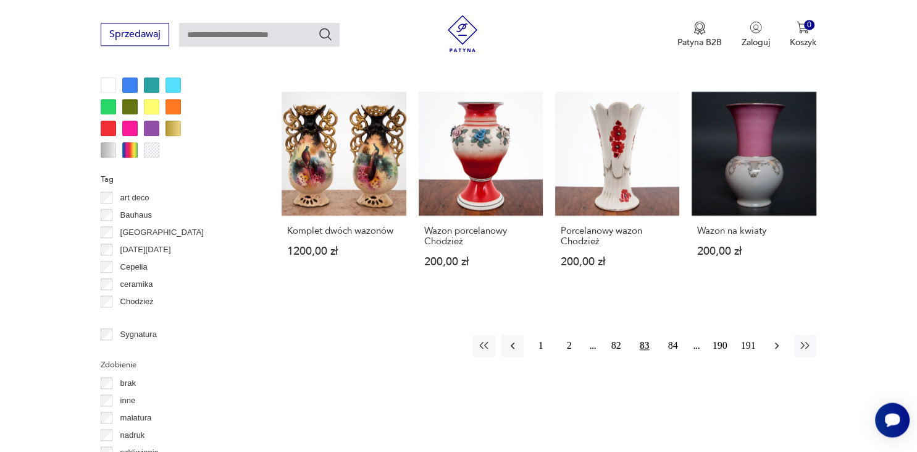
click at [772, 339] on icon "button" at bounding box center [777, 345] width 12 height 12
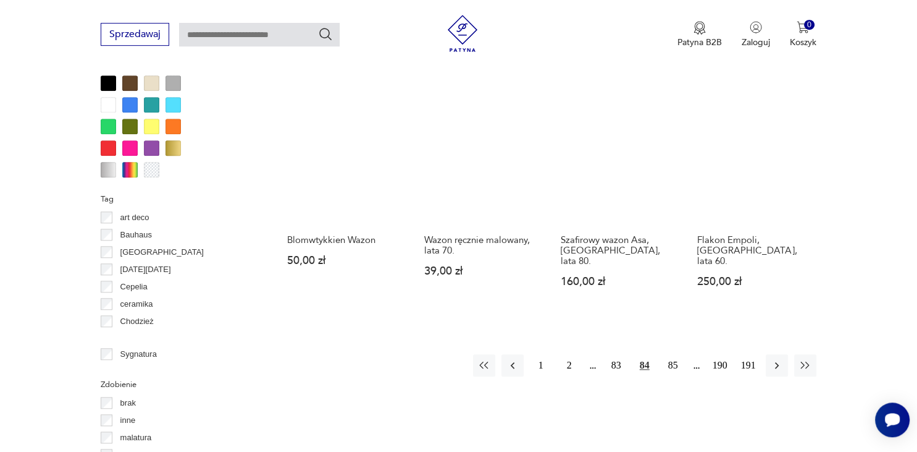
scroll to position [1175, 0]
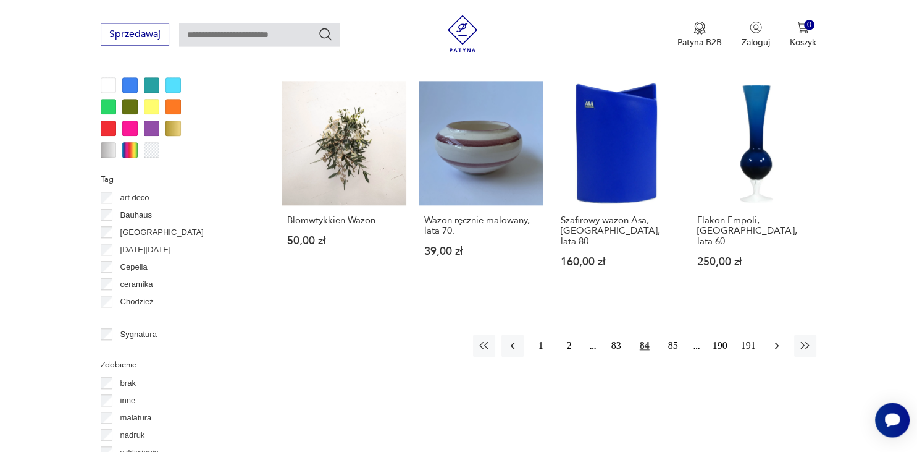
click at [773, 339] on icon "button" at bounding box center [777, 345] width 12 height 12
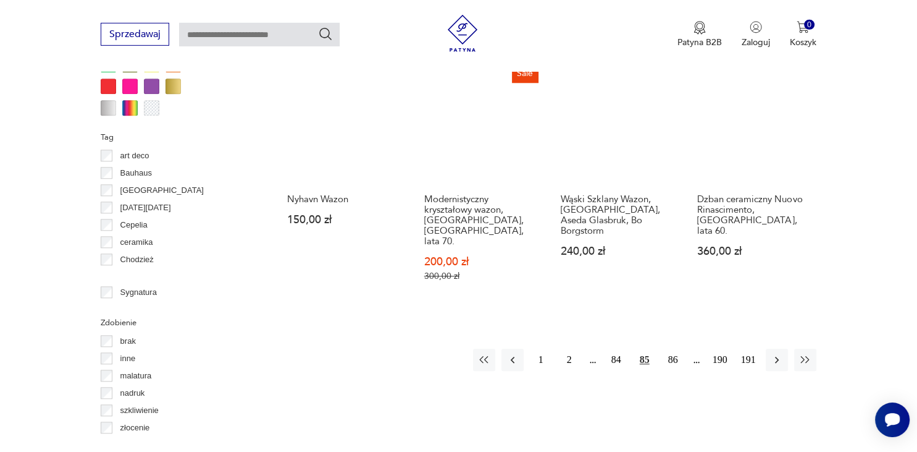
scroll to position [1240, 0]
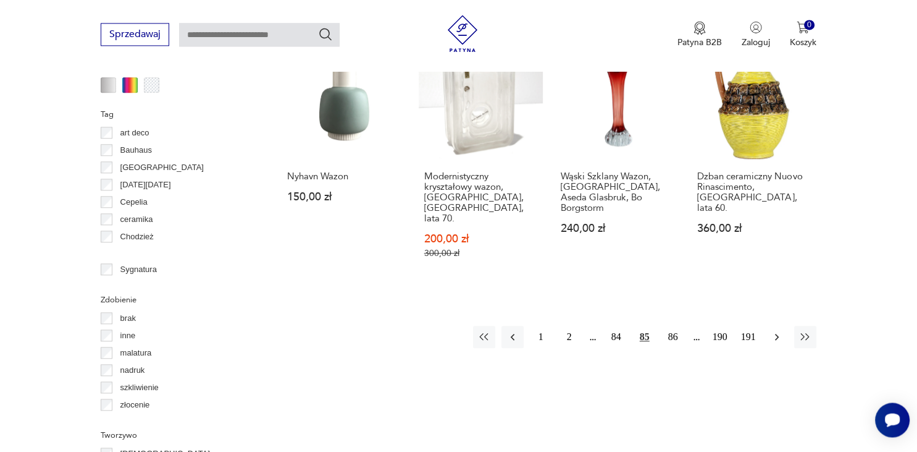
click at [777, 330] on icon "button" at bounding box center [777, 336] width 12 height 12
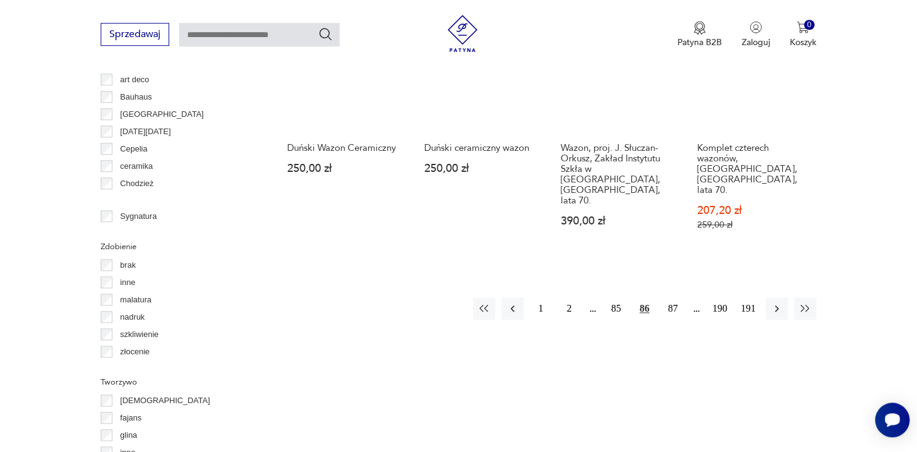
scroll to position [1306, 0]
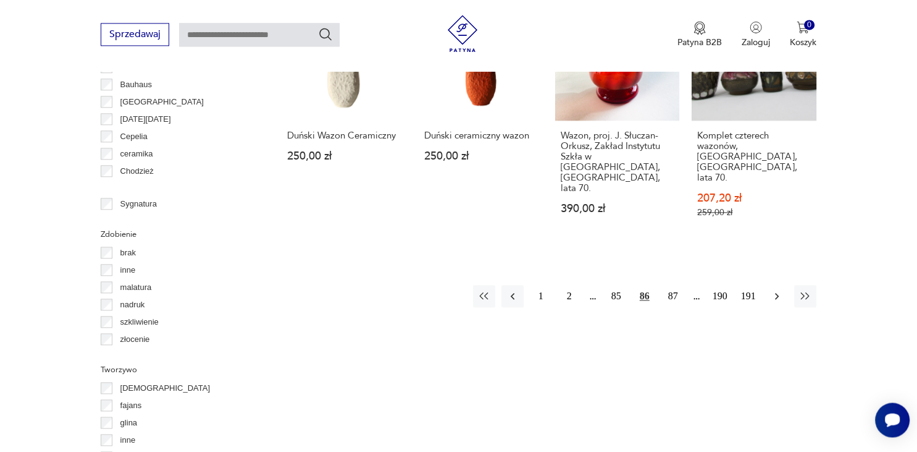
click at [778, 290] on icon "button" at bounding box center [777, 296] width 12 height 12
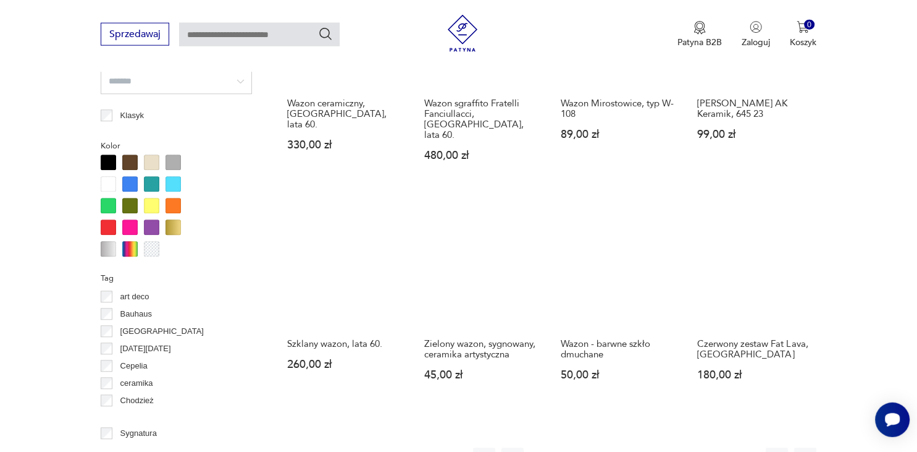
scroll to position [1110, 0]
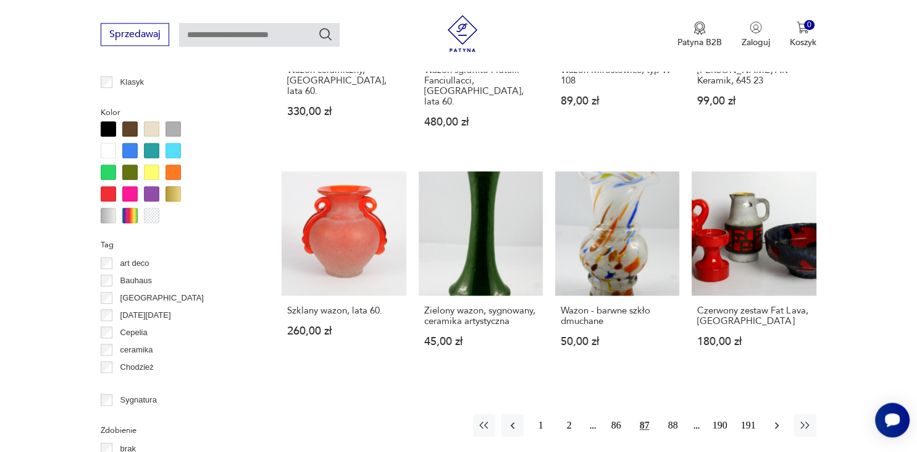
click at [774, 419] on icon "button" at bounding box center [777, 425] width 12 height 12
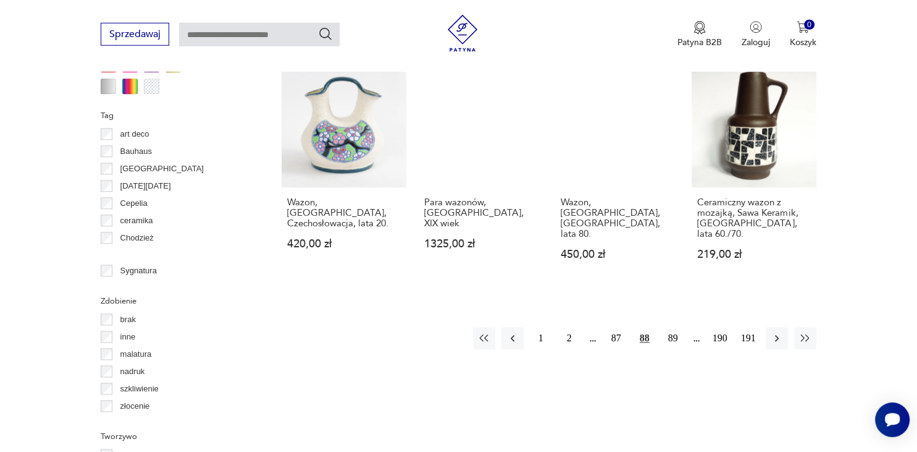
scroll to position [1240, 0]
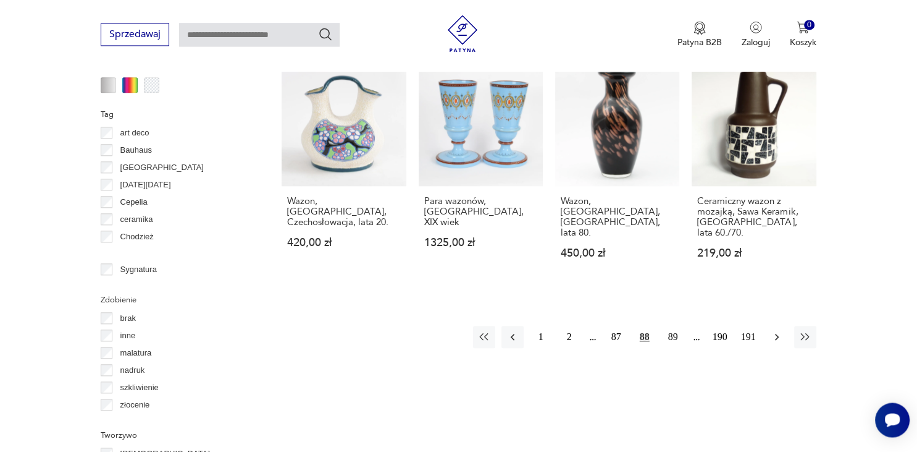
click at [775, 330] on icon "button" at bounding box center [777, 336] width 12 height 12
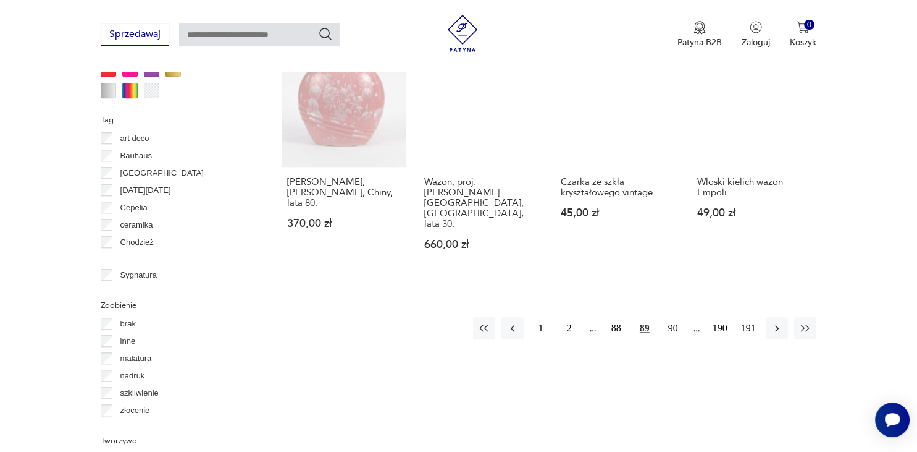
scroll to position [1240, 0]
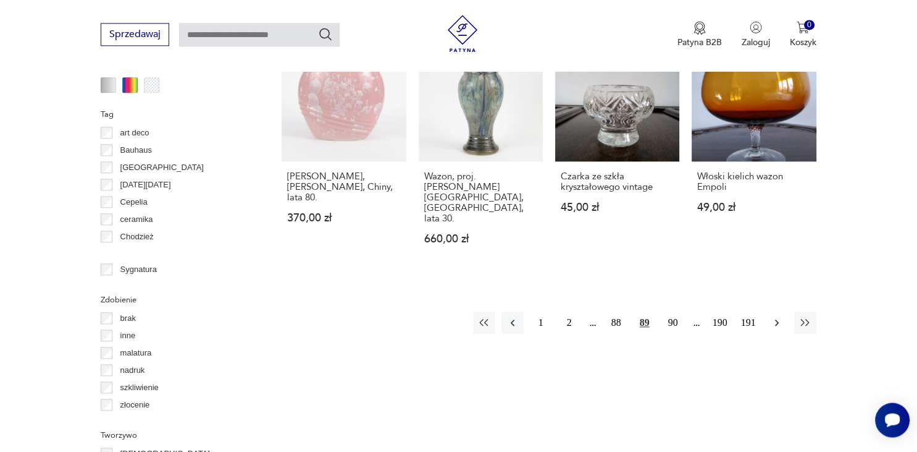
click at [777, 319] on icon "button" at bounding box center [777, 322] width 4 height 7
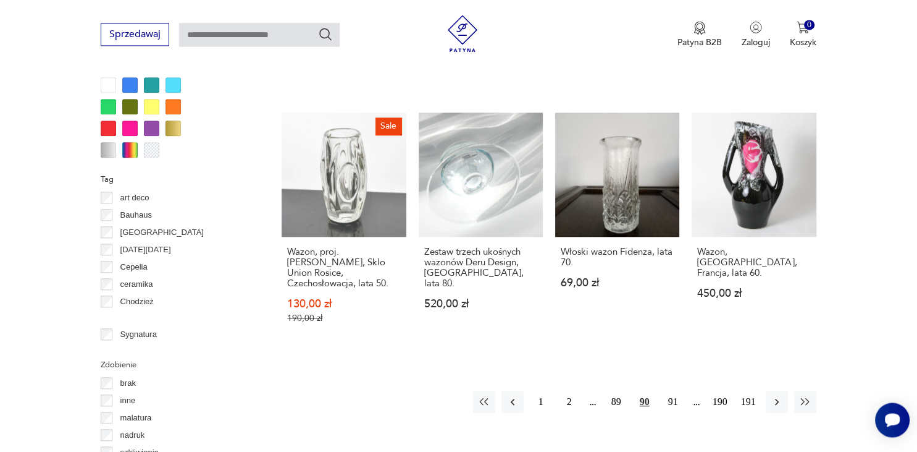
scroll to position [1240, 0]
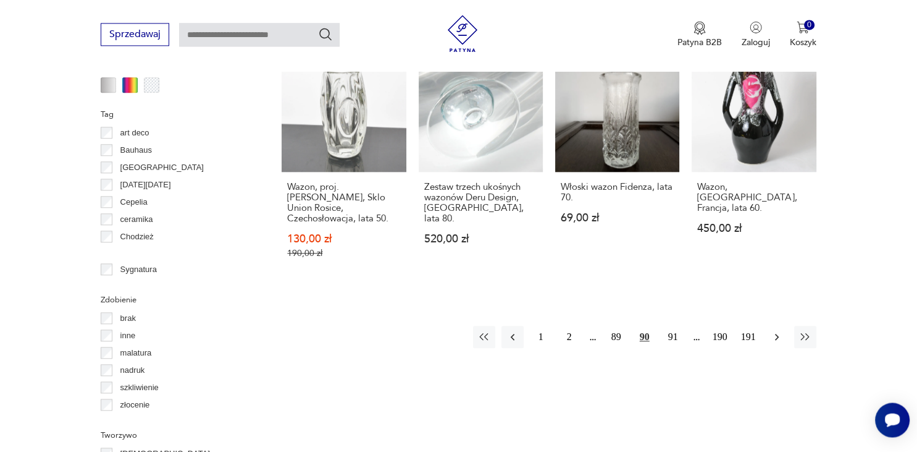
click at [779, 330] on icon "button" at bounding box center [777, 336] width 12 height 12
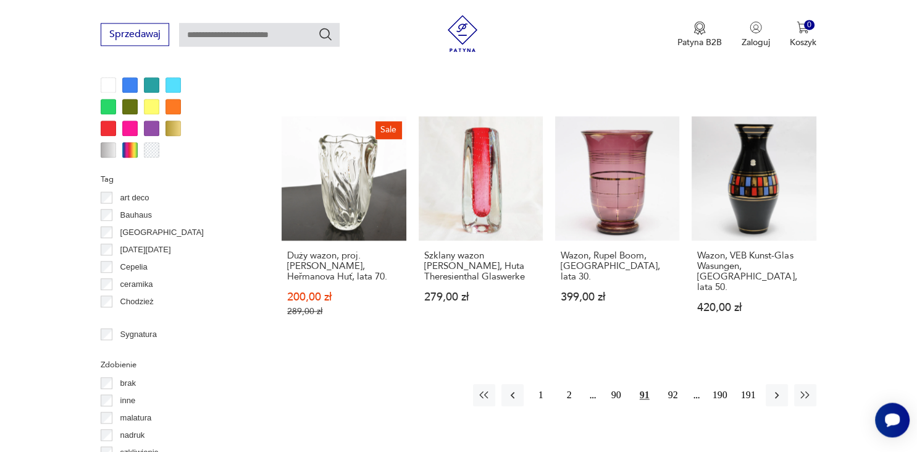
scroll to position [1240, 0]
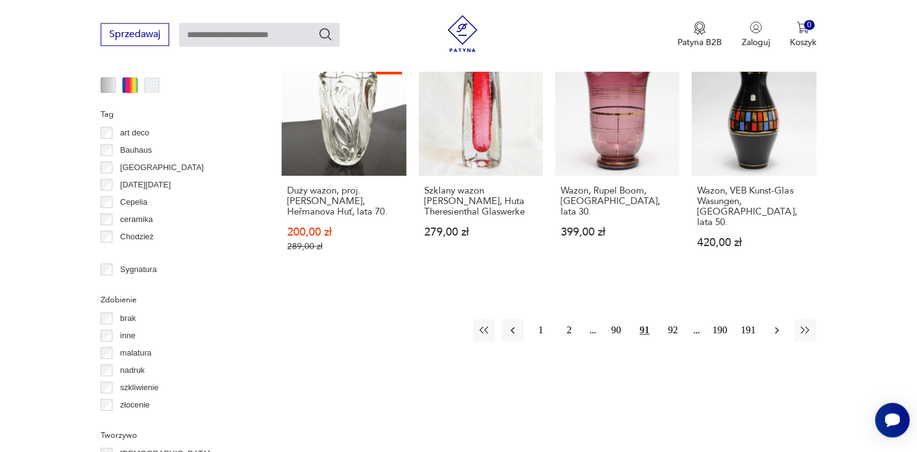
click at [771, 324] on icon "button" at bounding box center [777, 330] width 12 height 12
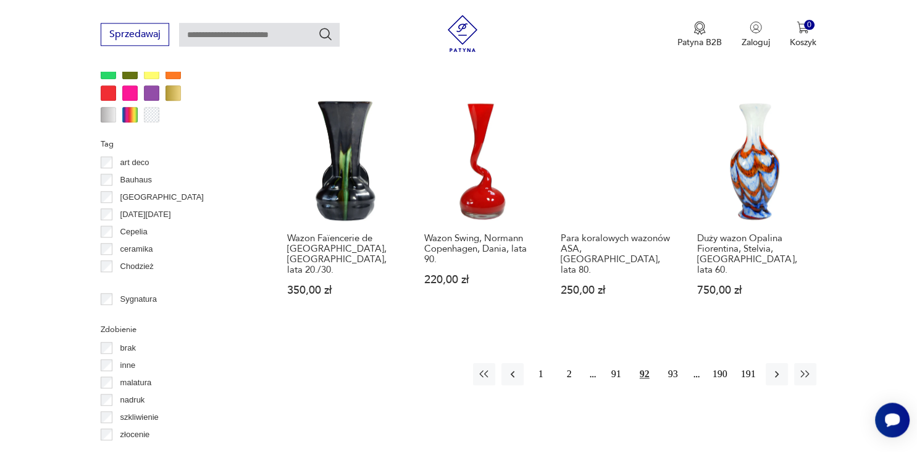
scroll to position [1240, 0]
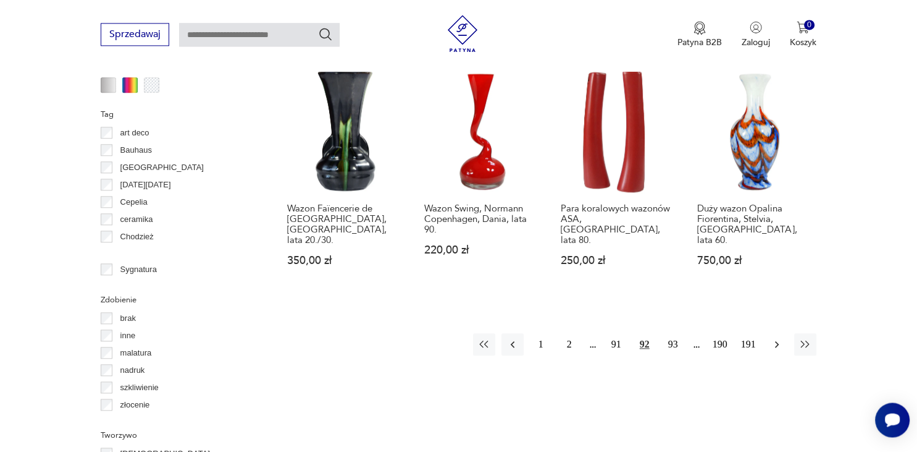
click at [778, 338] on icon "button" at bounding box center [777, 344] width 12 height 12
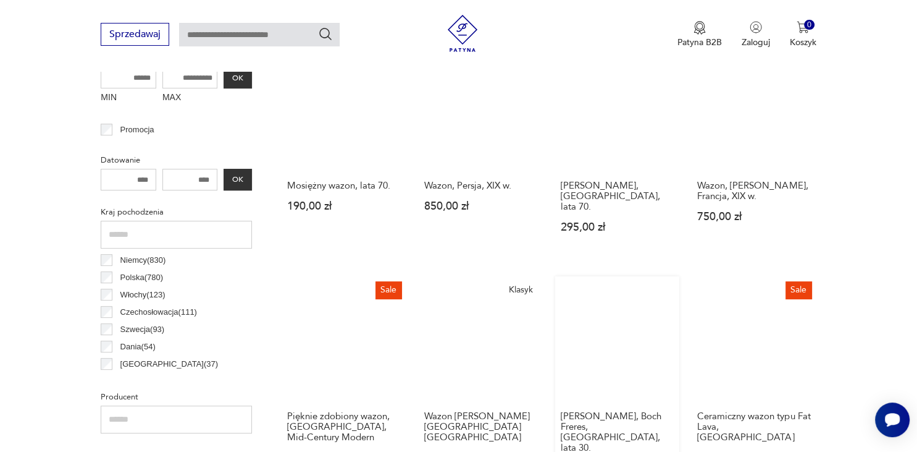
scroll to position [523, 0]
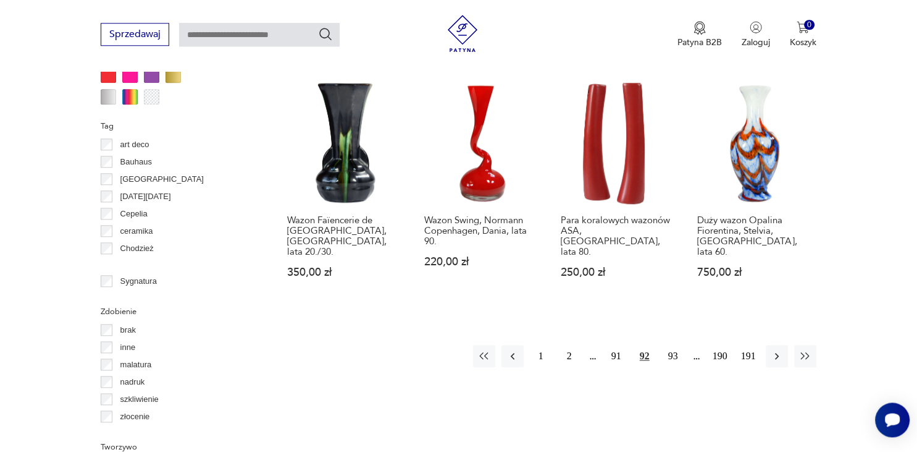
scroll to position [1240, 0]
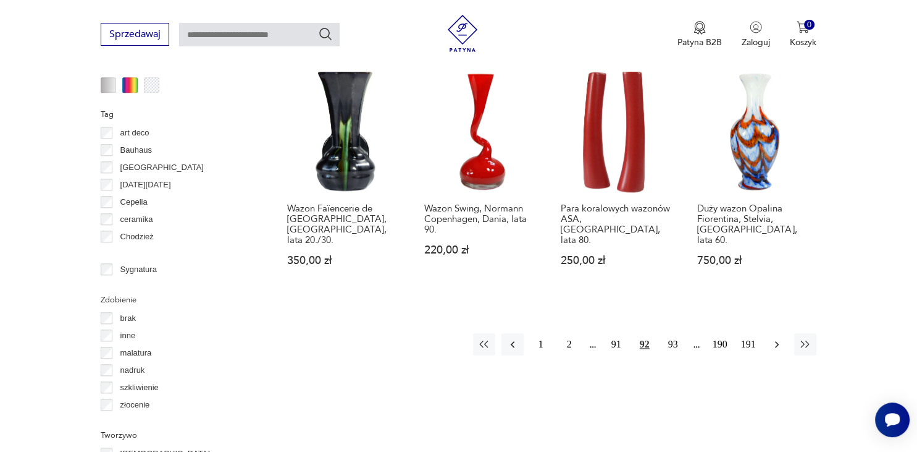
click at [775, 338] on icon "button" at bounding box center [777, 344] width 12 height 12
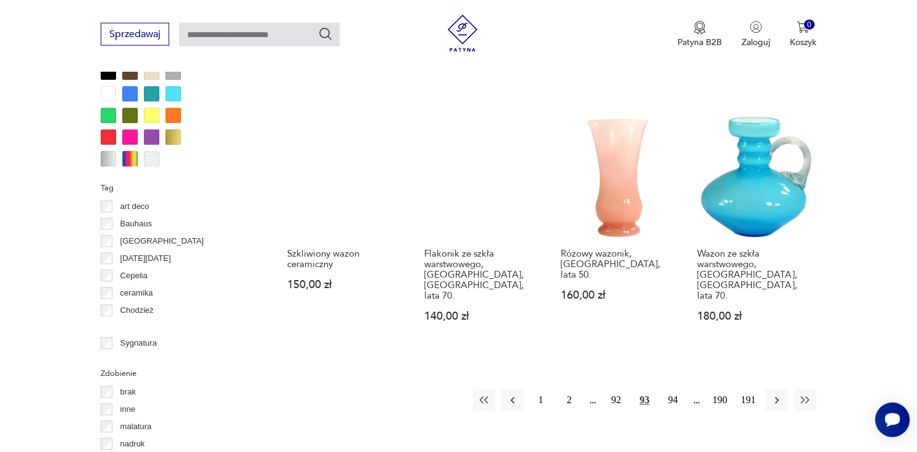
scroll to position [1240, 0]
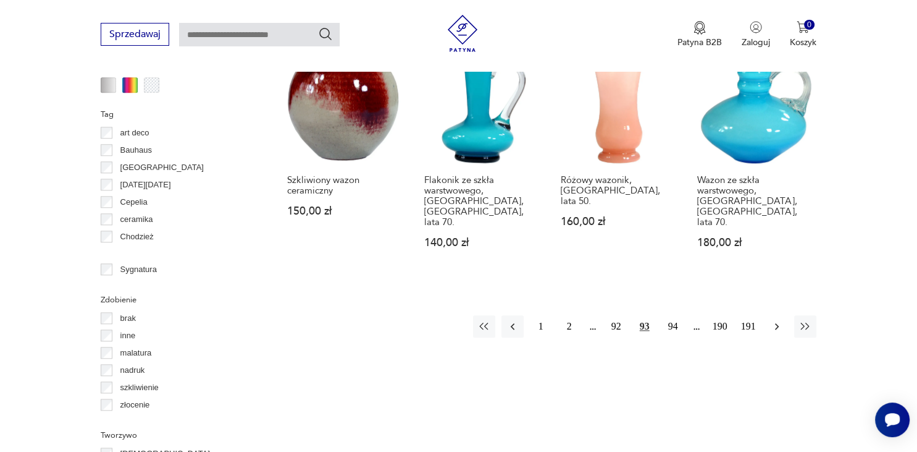
click at [775, 320] on icon "button" at bounding box center [777, 326] width 12 height 12
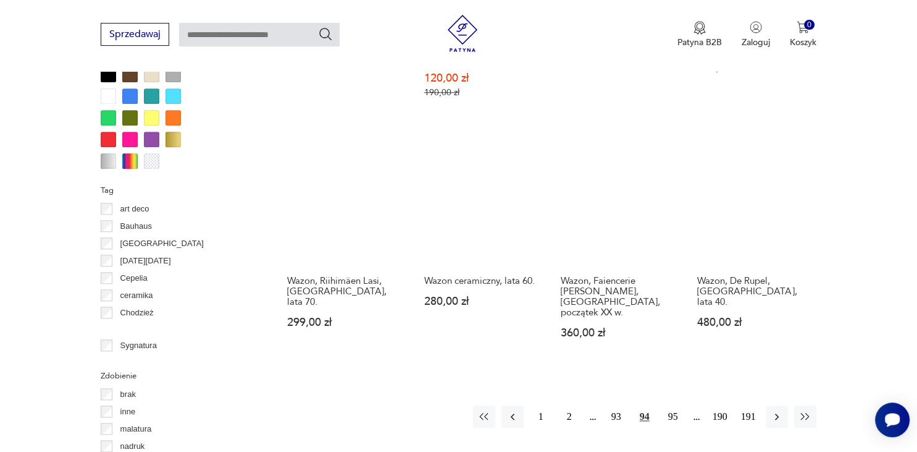
scroll to position [1240, 0]
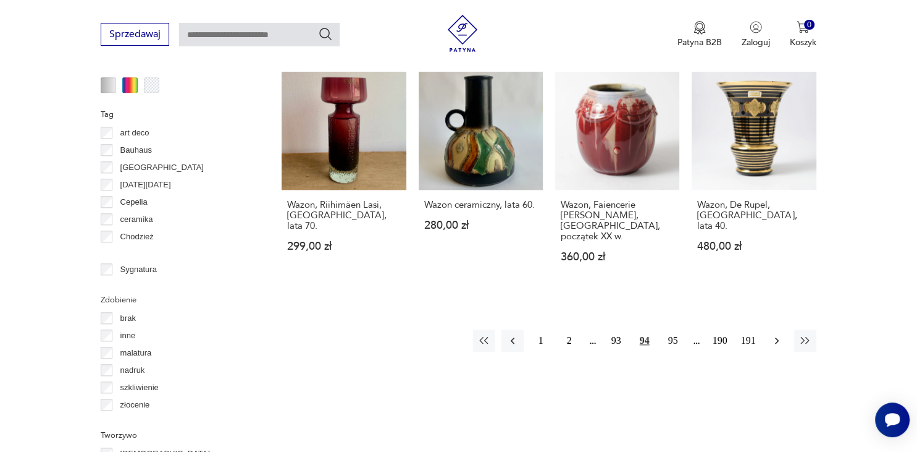
click at [776, 334] on icon "button" at bounding box center [777, 340] width 12 height 12
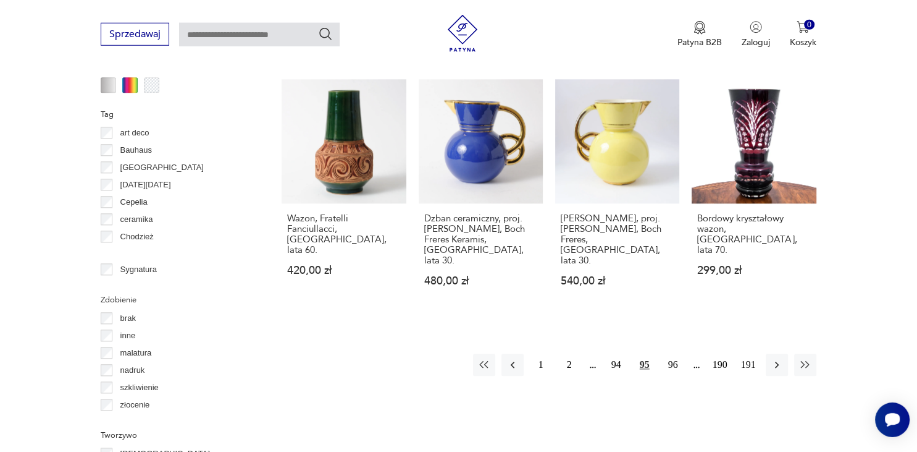
scroll to position [1240, 0]
click at [775, 358] on icon "button" at bounding box center [777, 364] width 12 height 12
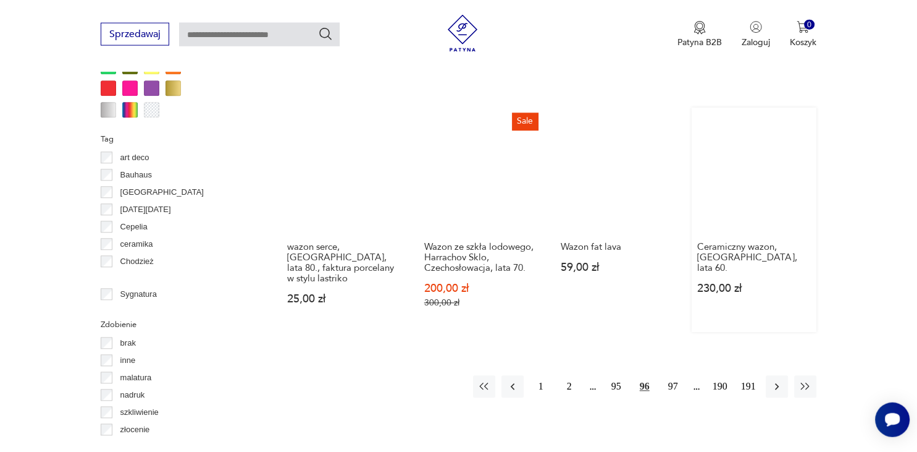
scroll to position [1240, 0]
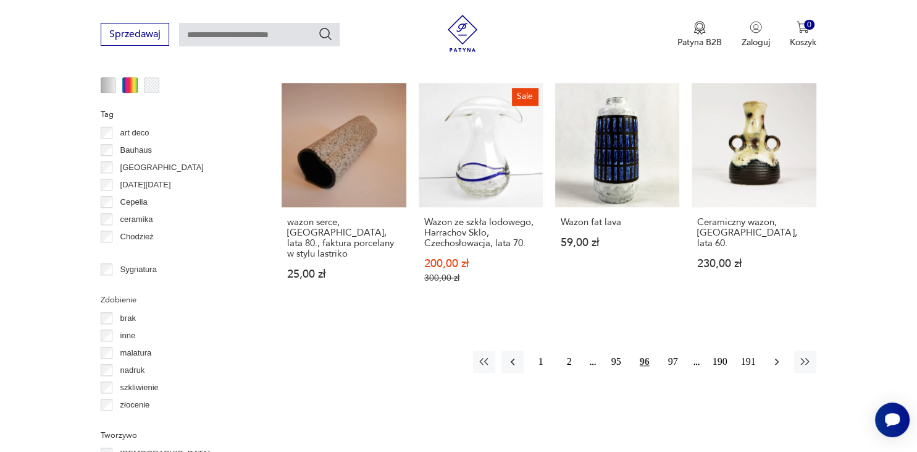
click at [776, 355] on icon "button" at bounding box center [777, 361] width 12 height 12
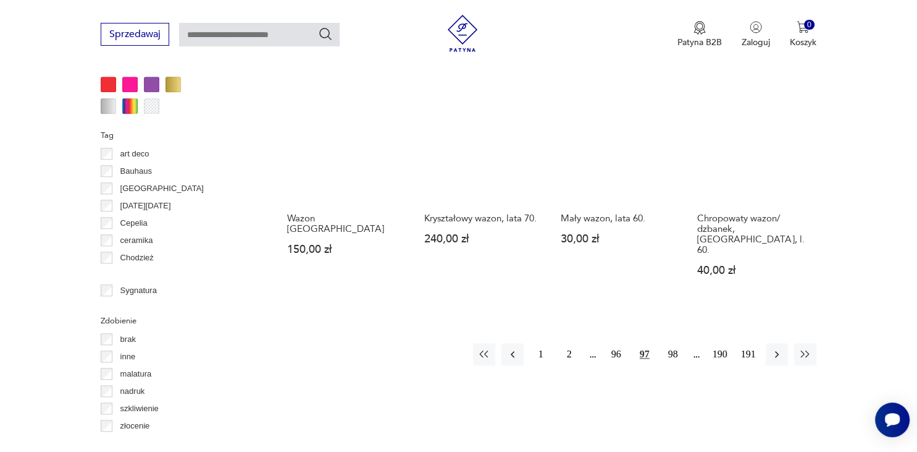
scroll to position [1240, 0]
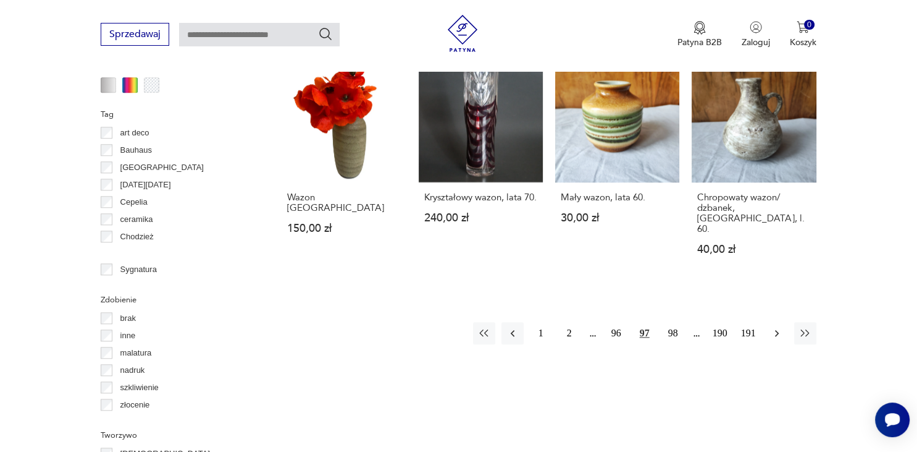
click at [775, 327] on icon "button" at bounding box center [777, 333] width 12 height 12
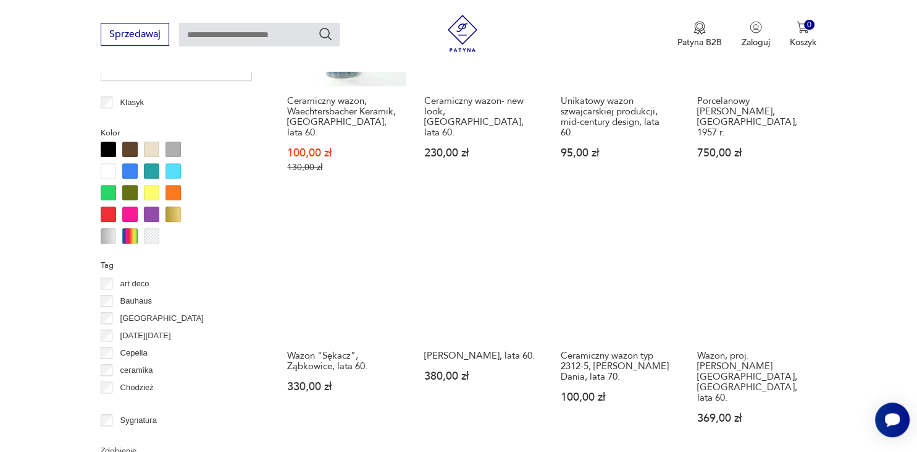
scroll to position [1110, 0]
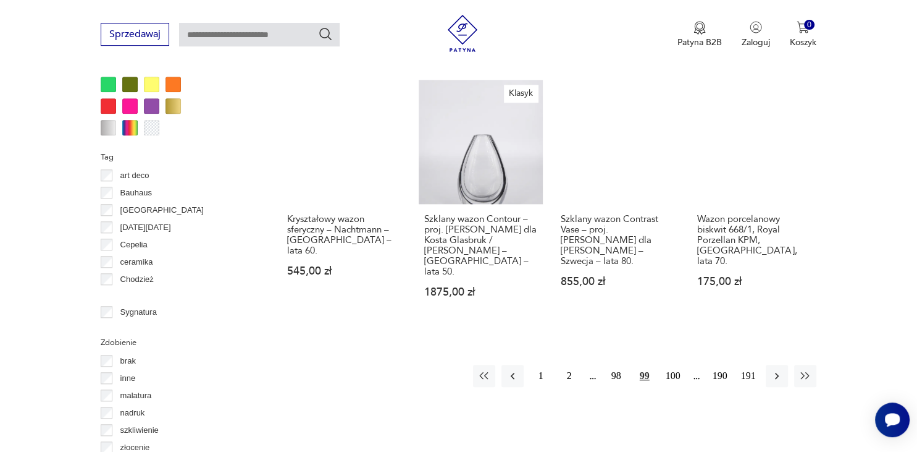
scroll to position [1240, 0]
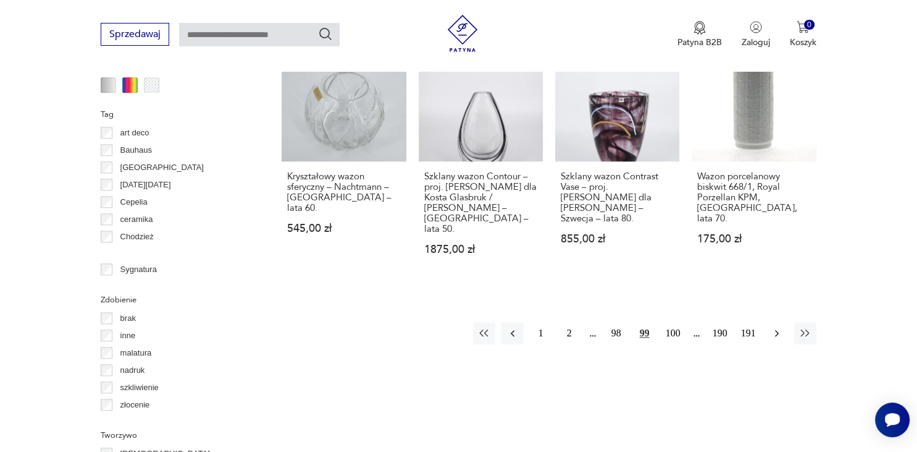
click at [775, 327] on icon "button" at bounding box center [777, 333] width 12 height 12
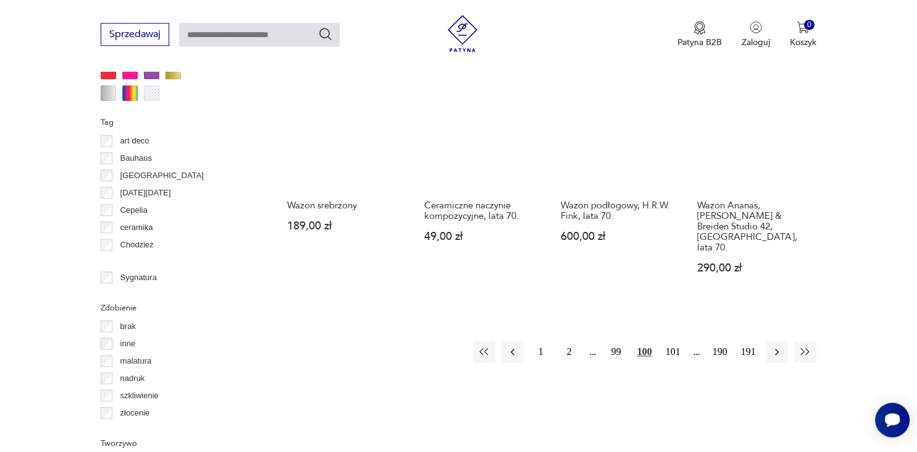
scroll to position [1240, 0]
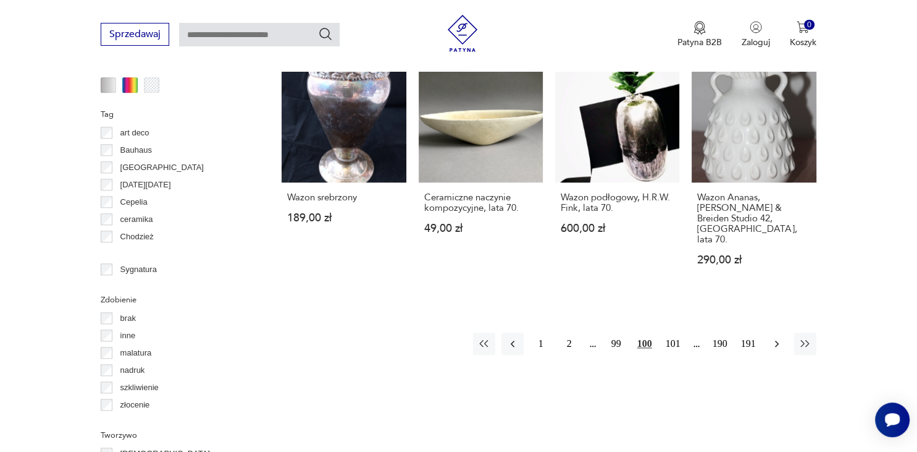
click at [780, 337] on icon "button" at bounding box center [777, 343] width 12 height 12
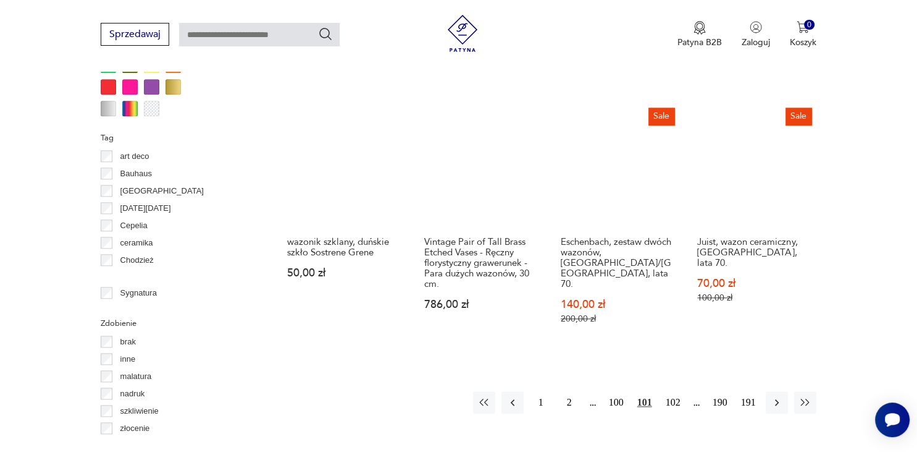
scroll to position [1240, 0]
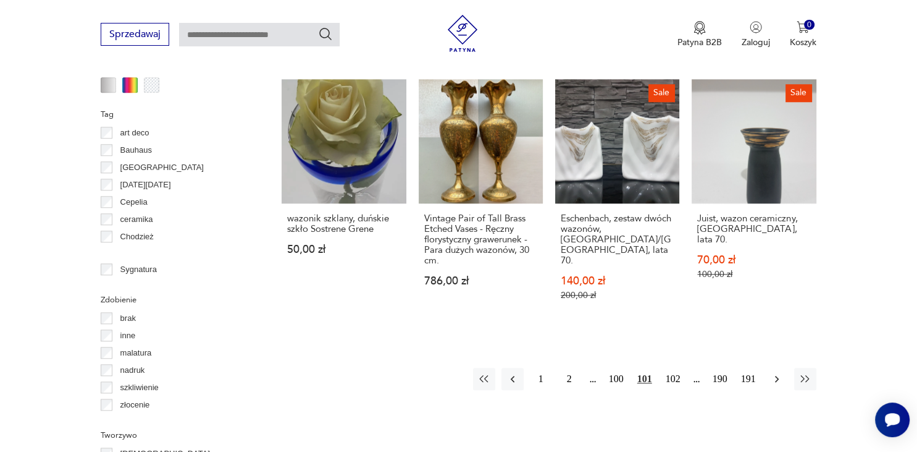
click at [775, 372] on icon "button" at bounding box center [777, 378] width 12 height 12
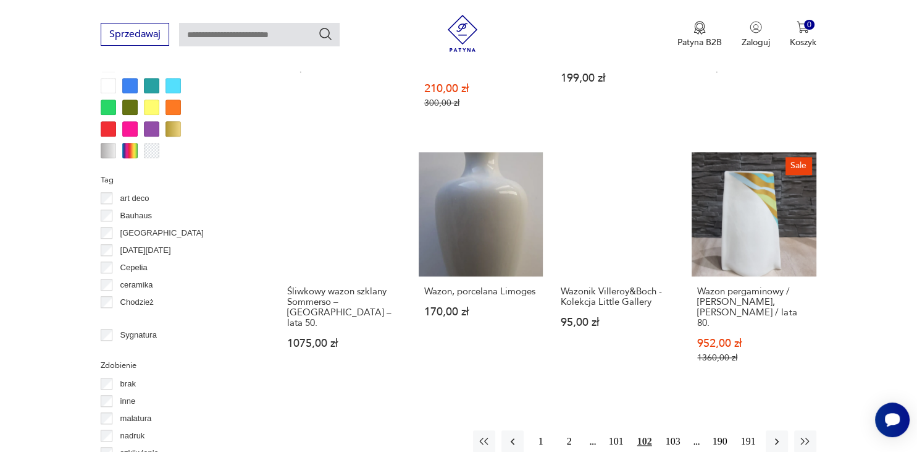
scroll to position [1240, 0]
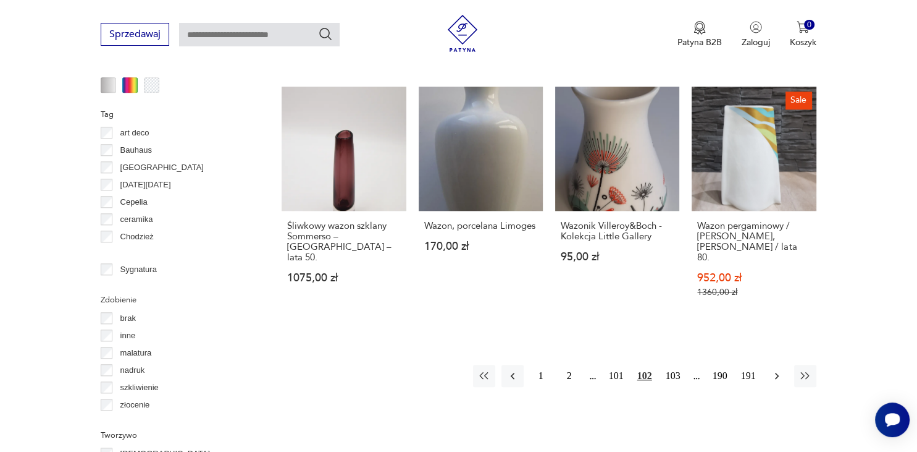
click at [775, 369] on icon "button" at bounding box center [777, 375] width 12 height 12
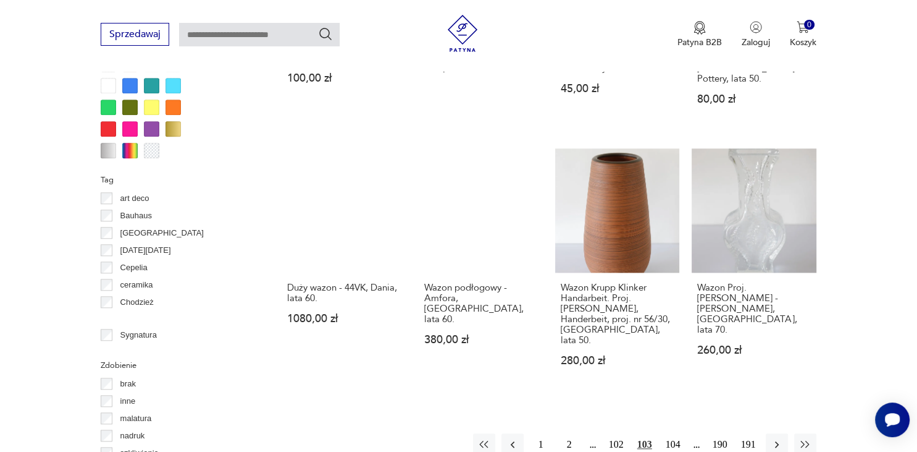
scroll to position [1240, 0]
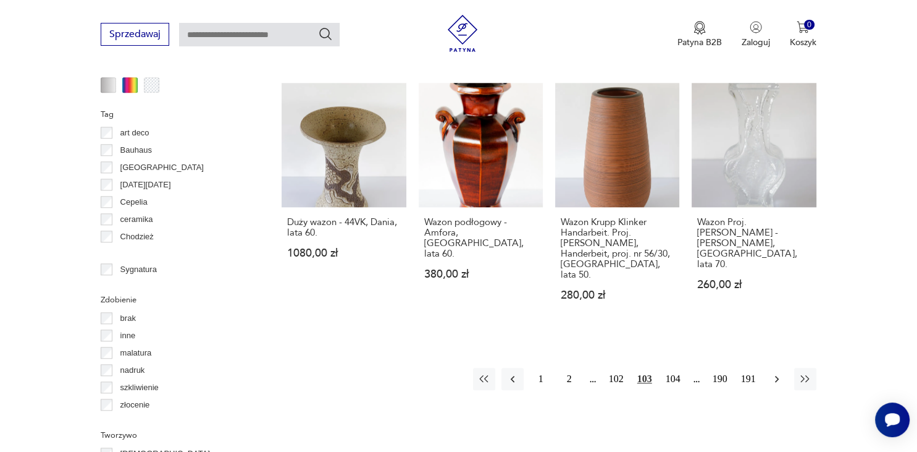
click at [776, 372] on icon "button" at bounding box center [777, 378] width 12 height 12
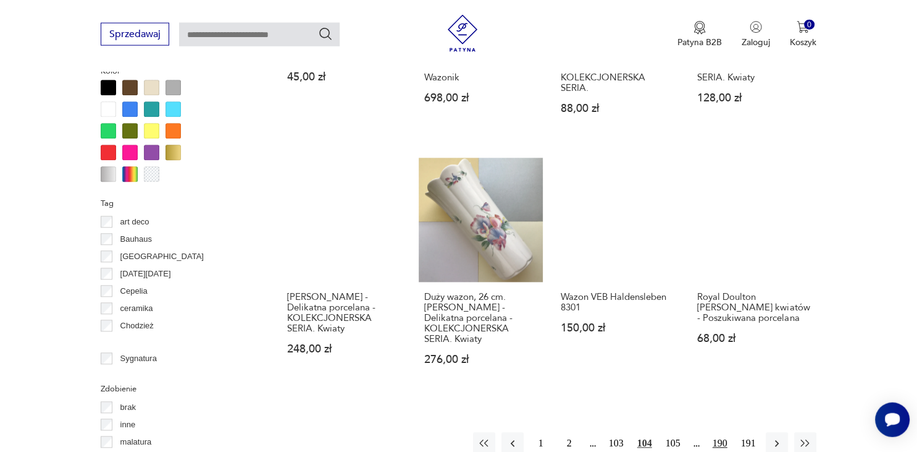
scroll to position [1175, 0]
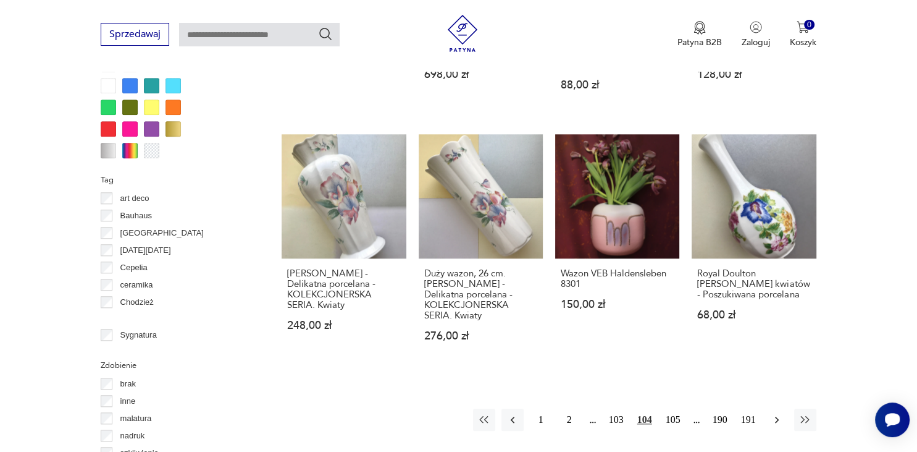
click at [777, 413] on icon "button" at bounding box center [777, 419] width 12 height 12
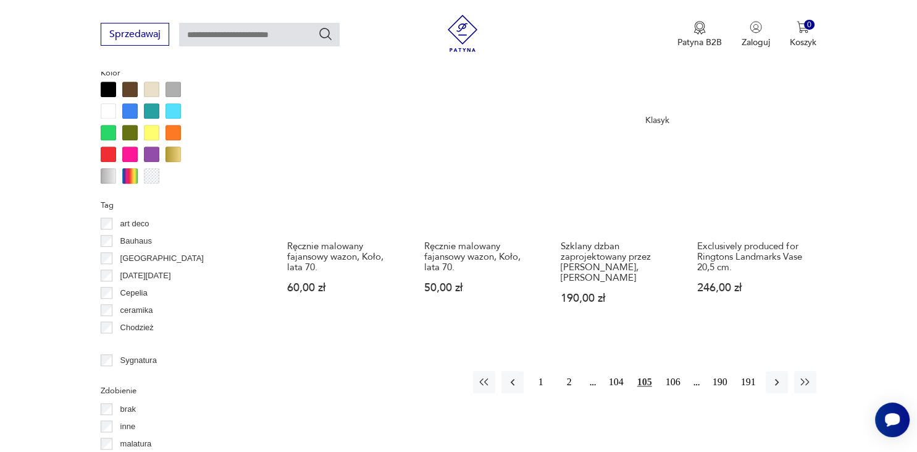
scroll to position [1175, 0]
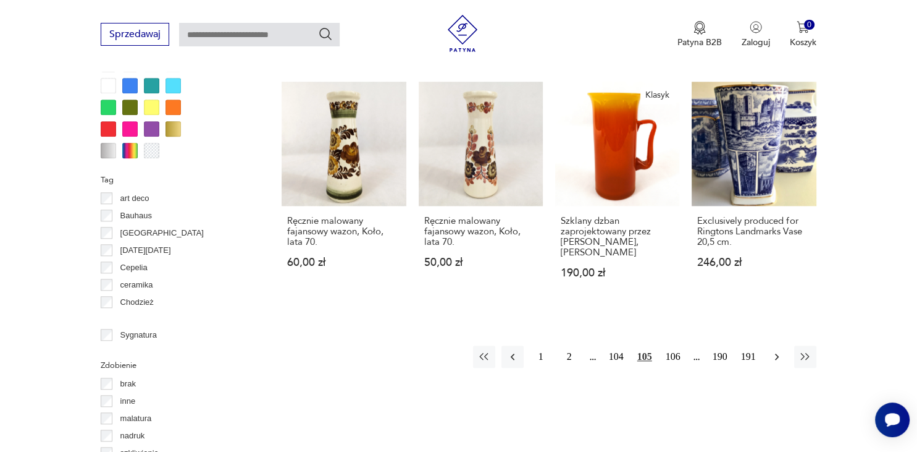
click at [780, 354] on icon "button" at bounding box center [777, 356] width 12 height 12
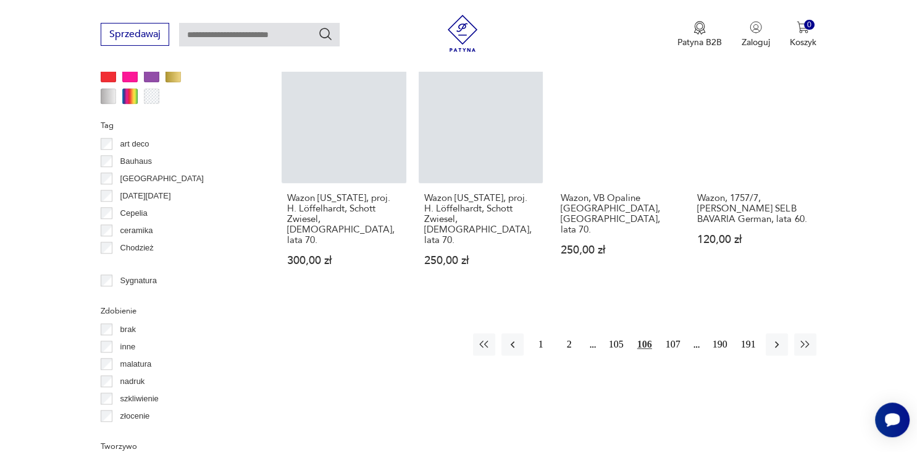
scroll to position [1240, 0]
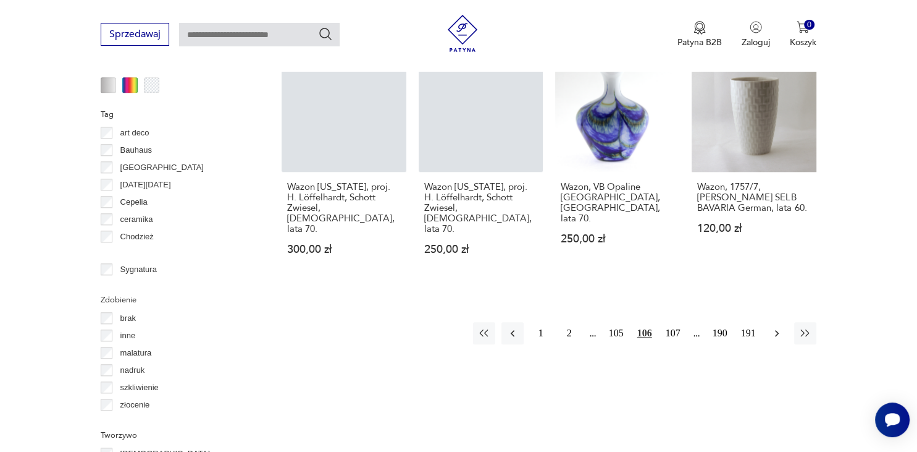
click at [775, 327] on icon "button" at bounding box center [777, 333] width 12 height 12
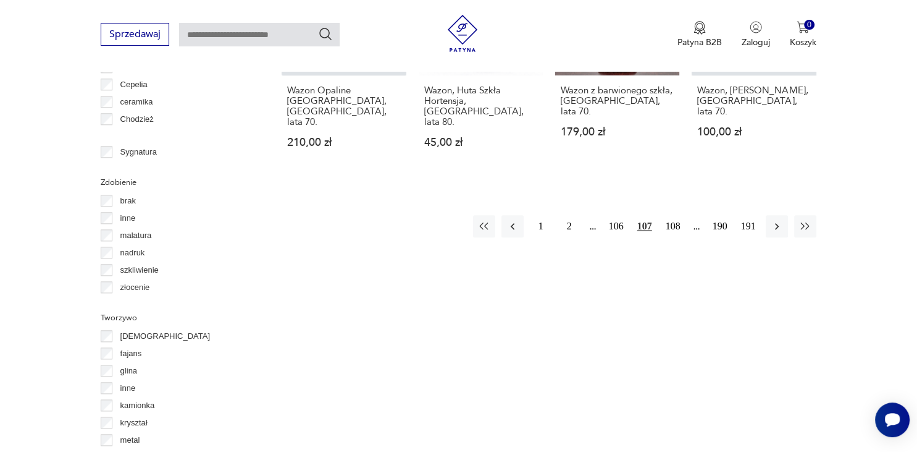
scroll to position [1371, 0]
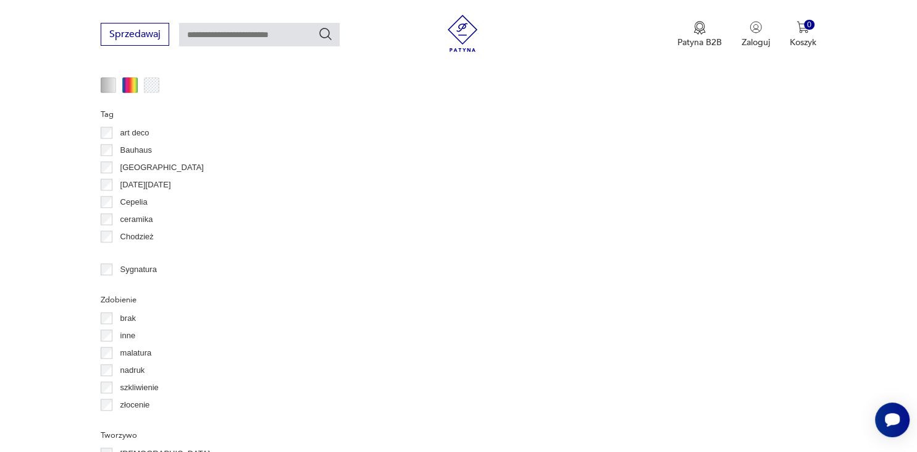
scroll to position [1175, 0]
